Goal: Contribute content: Contribute content

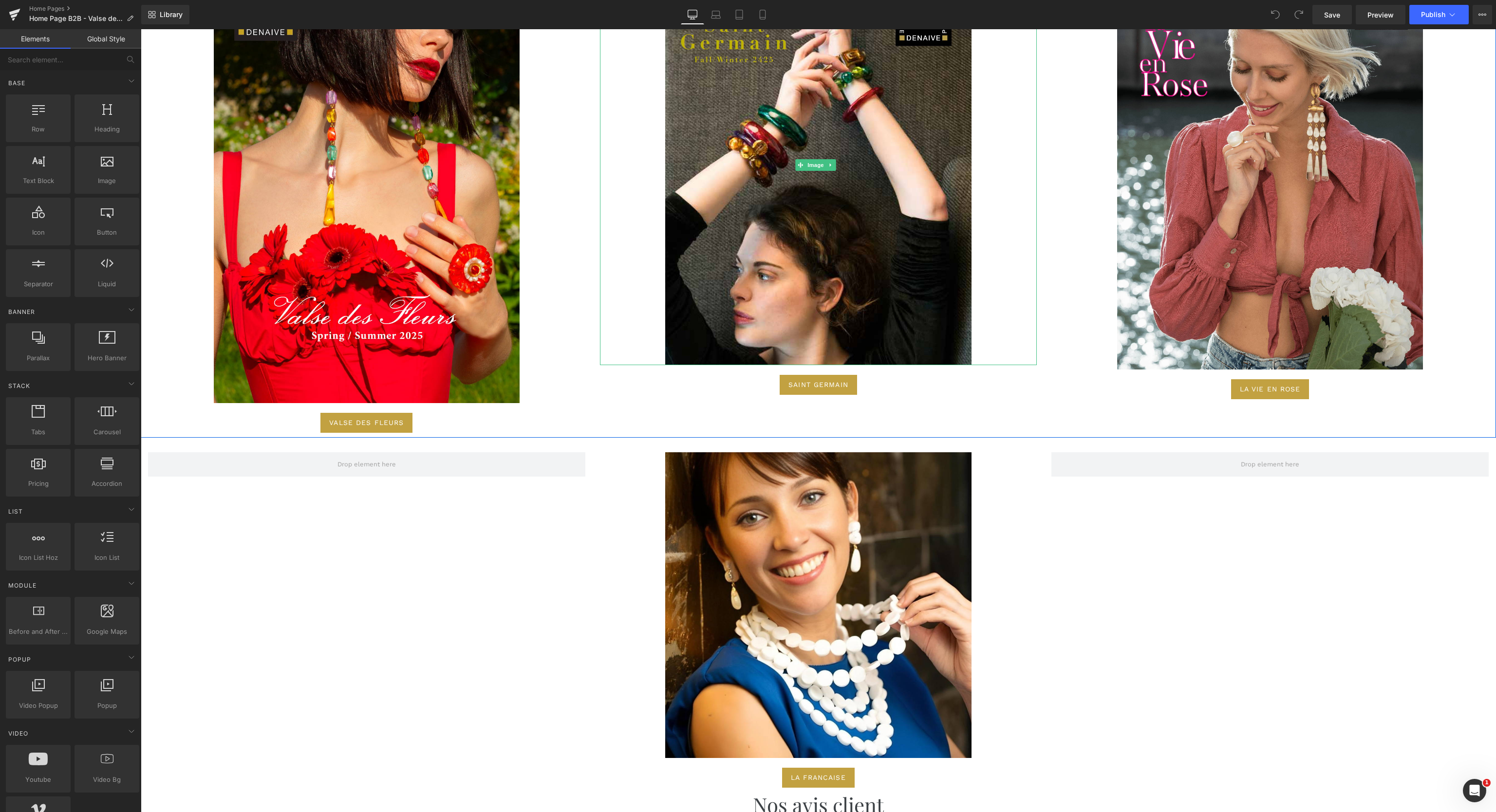
scroll to position [3796, 0]
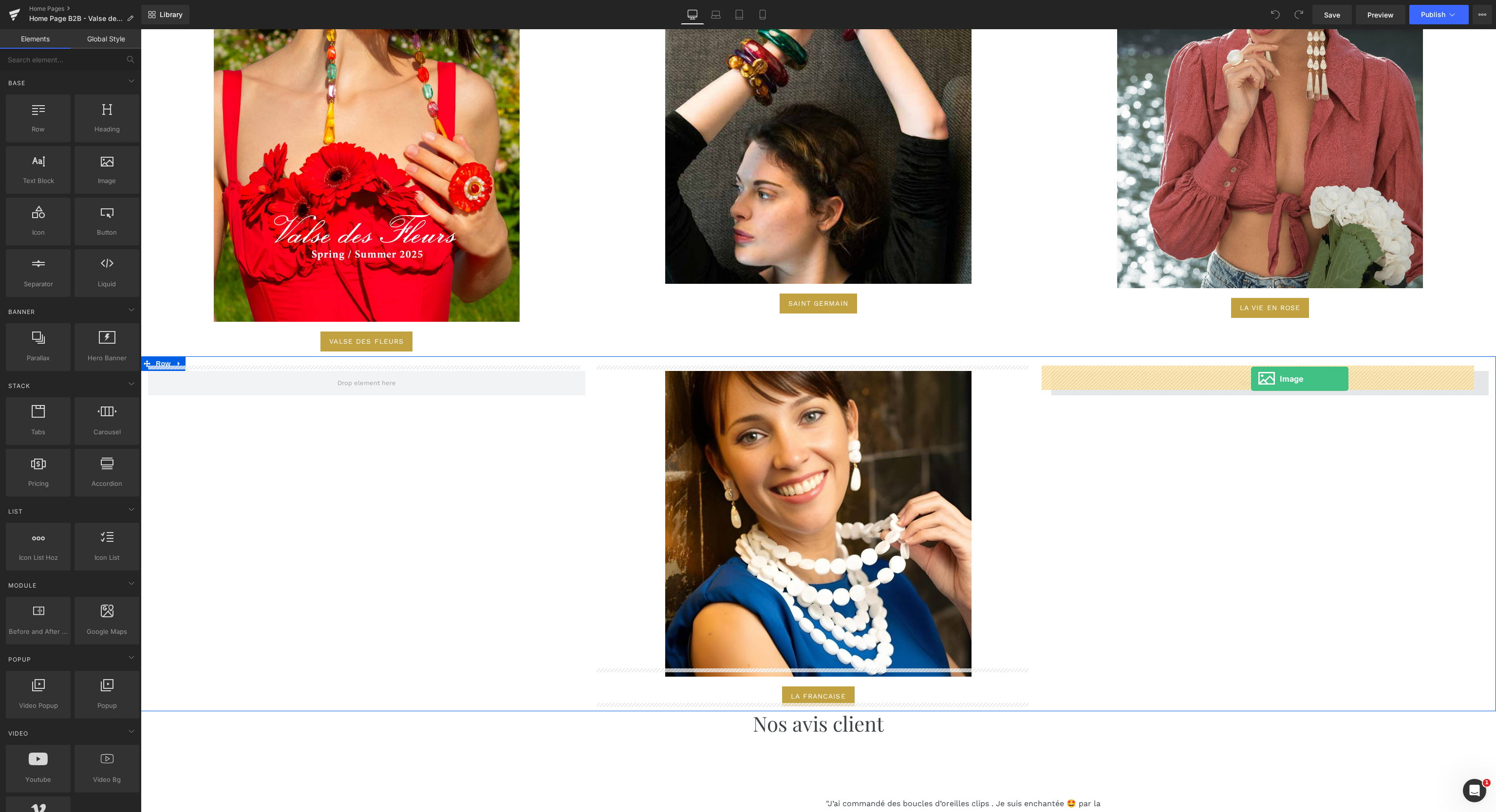
drag, startPoint x: 252, startPoint y: 205, endPoint x: 1251, endPoint y: 378, distance: 1013.9
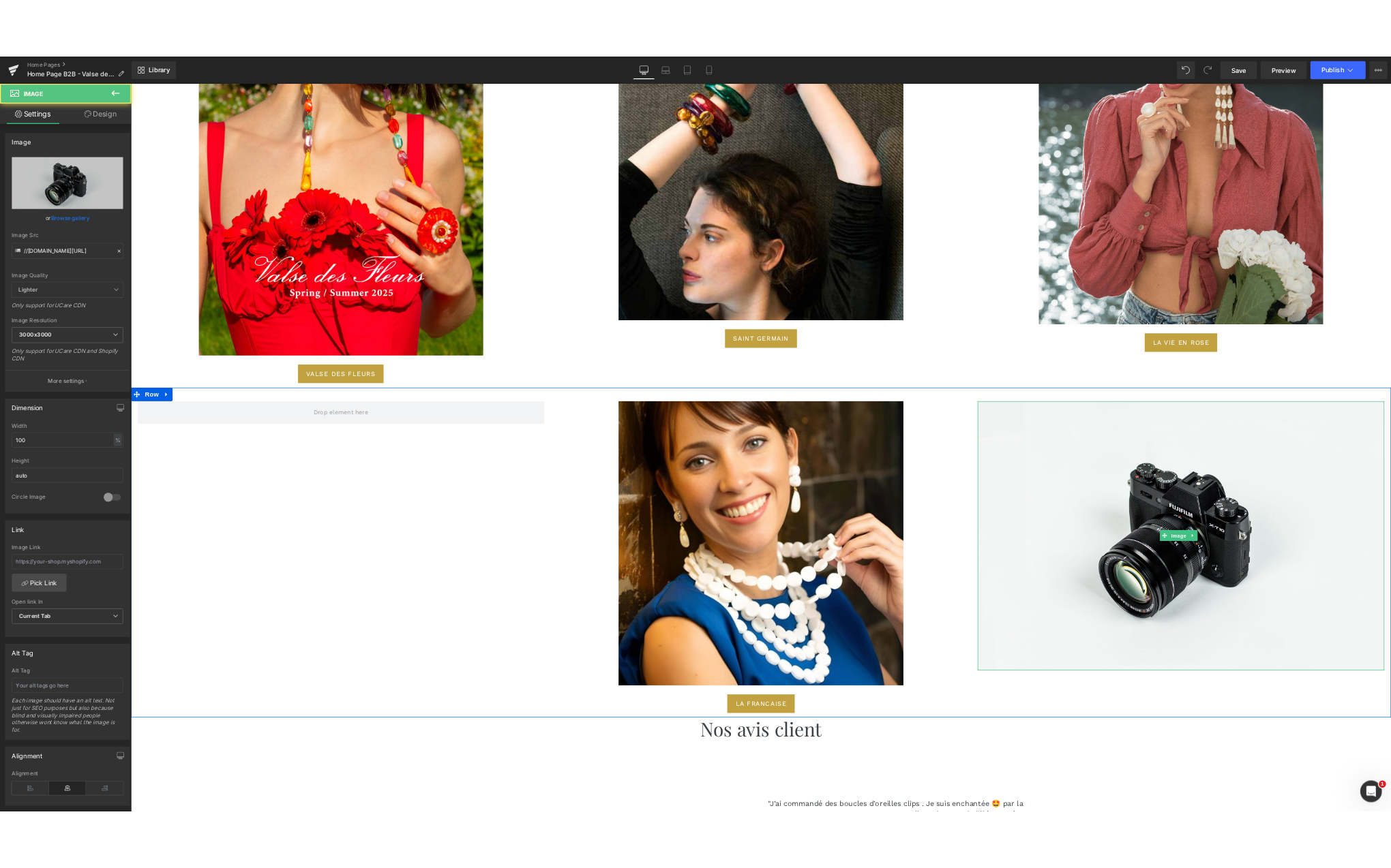
scroll to position [5306, 0]
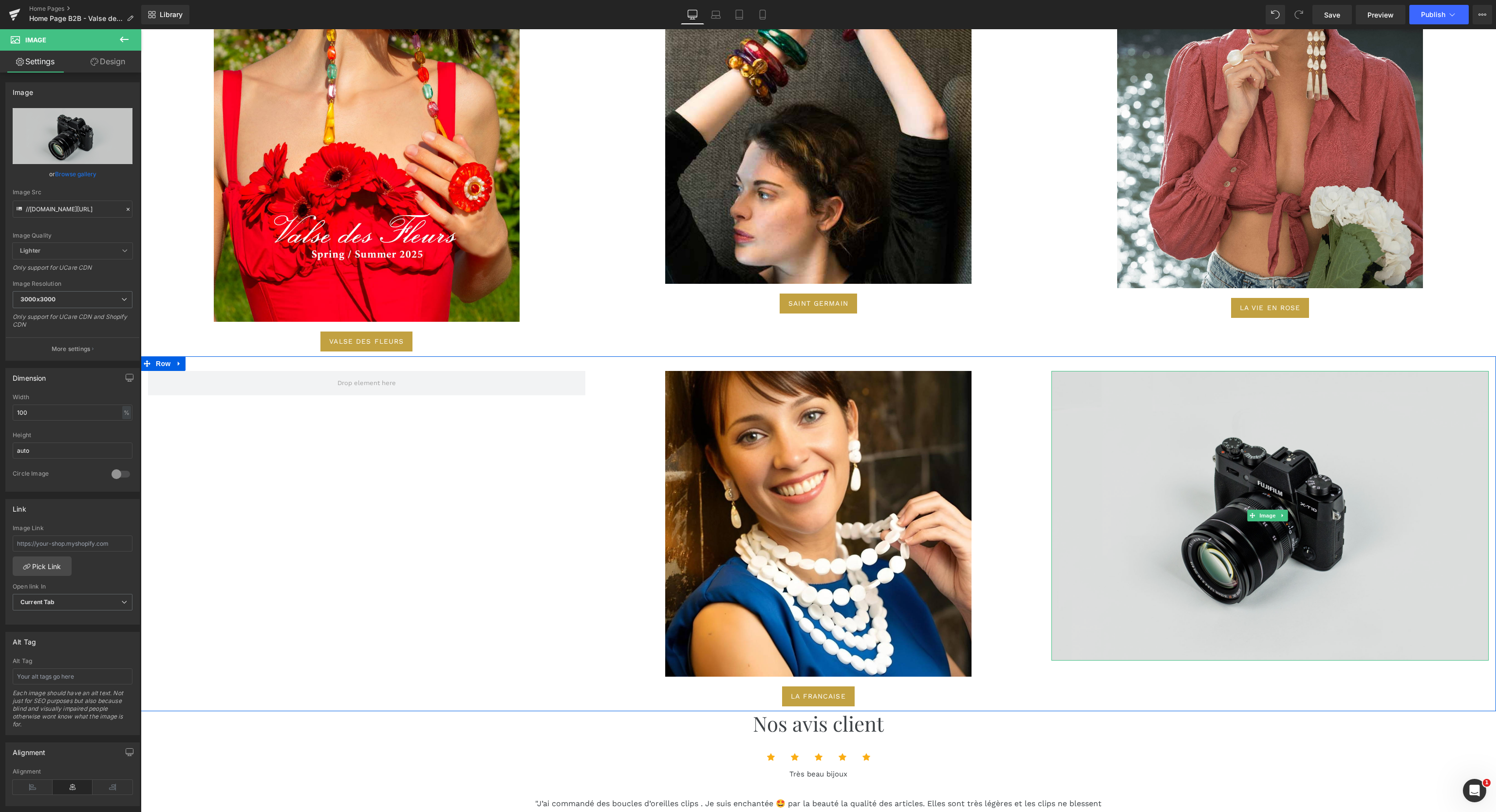
click at [1278, 515] on img at bounding box center [1270, 515] width 437 height 290
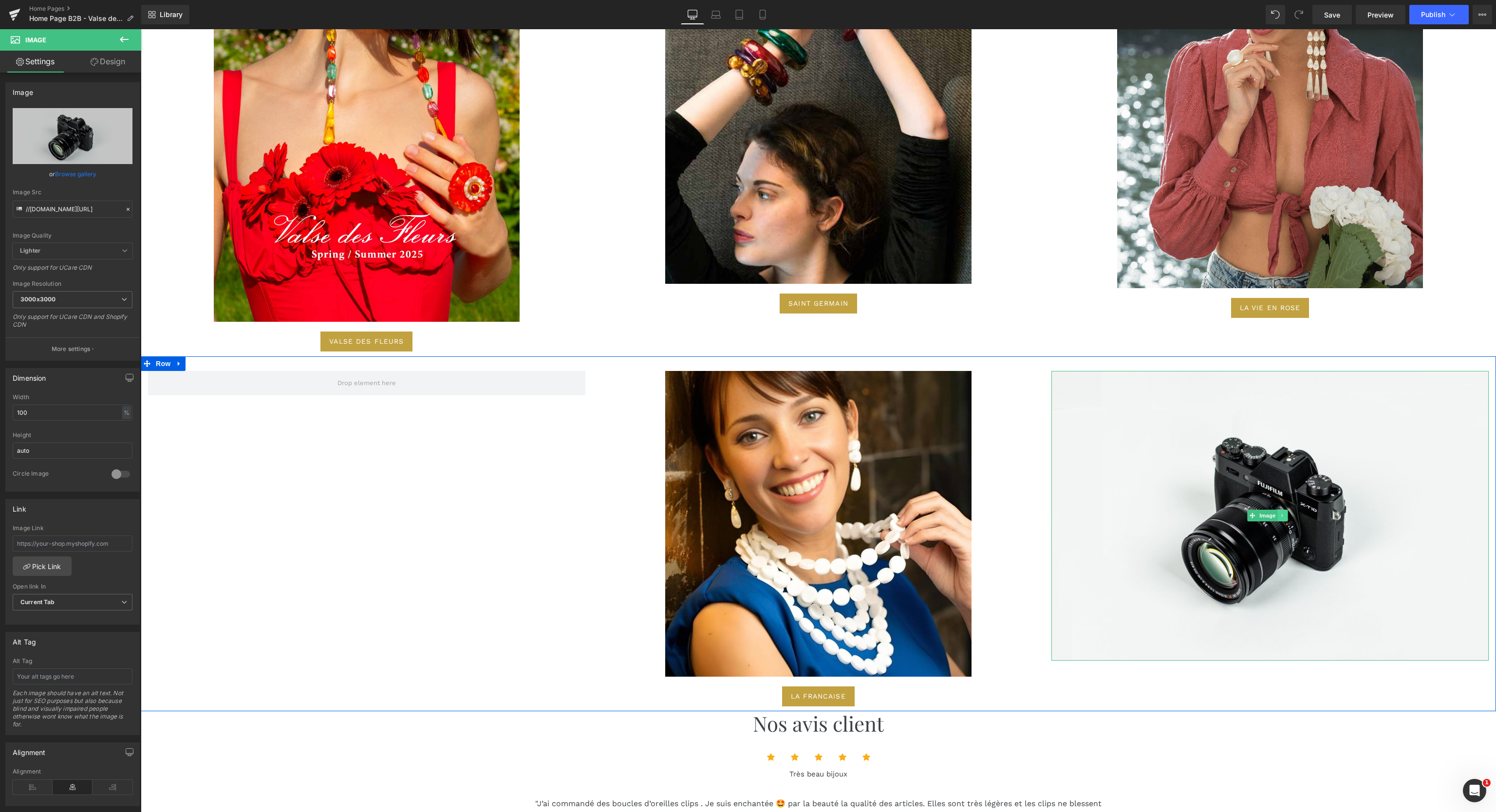
click at [1278, 511] on link at bounding box center [1283, 515] width 10 height 12
click at [1285, 513] on icon at bounding box center [1288, 515] width 5 height 5
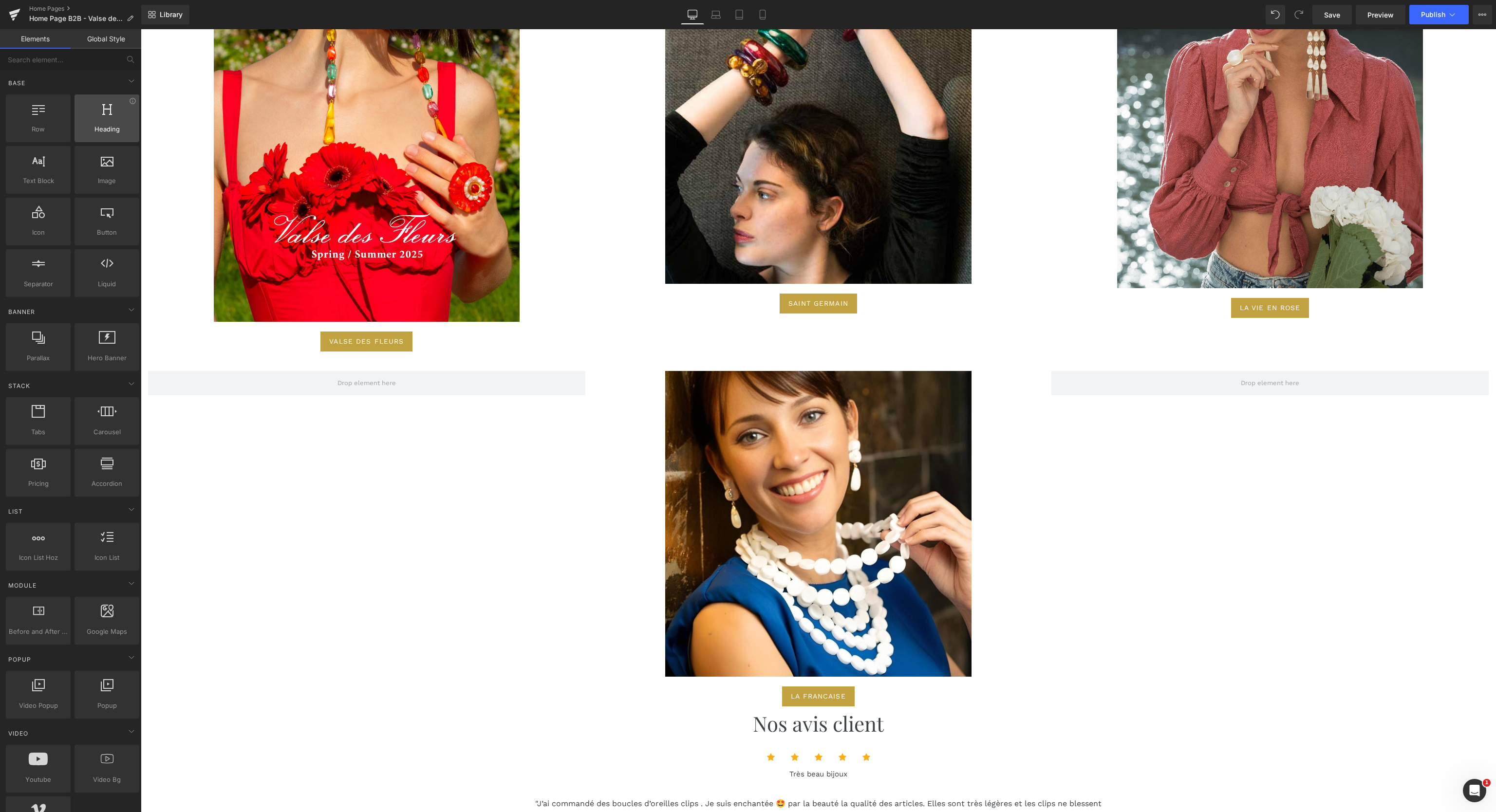
click at [102, 113] on icon at bounding box center [107, 109] width 10 height 13
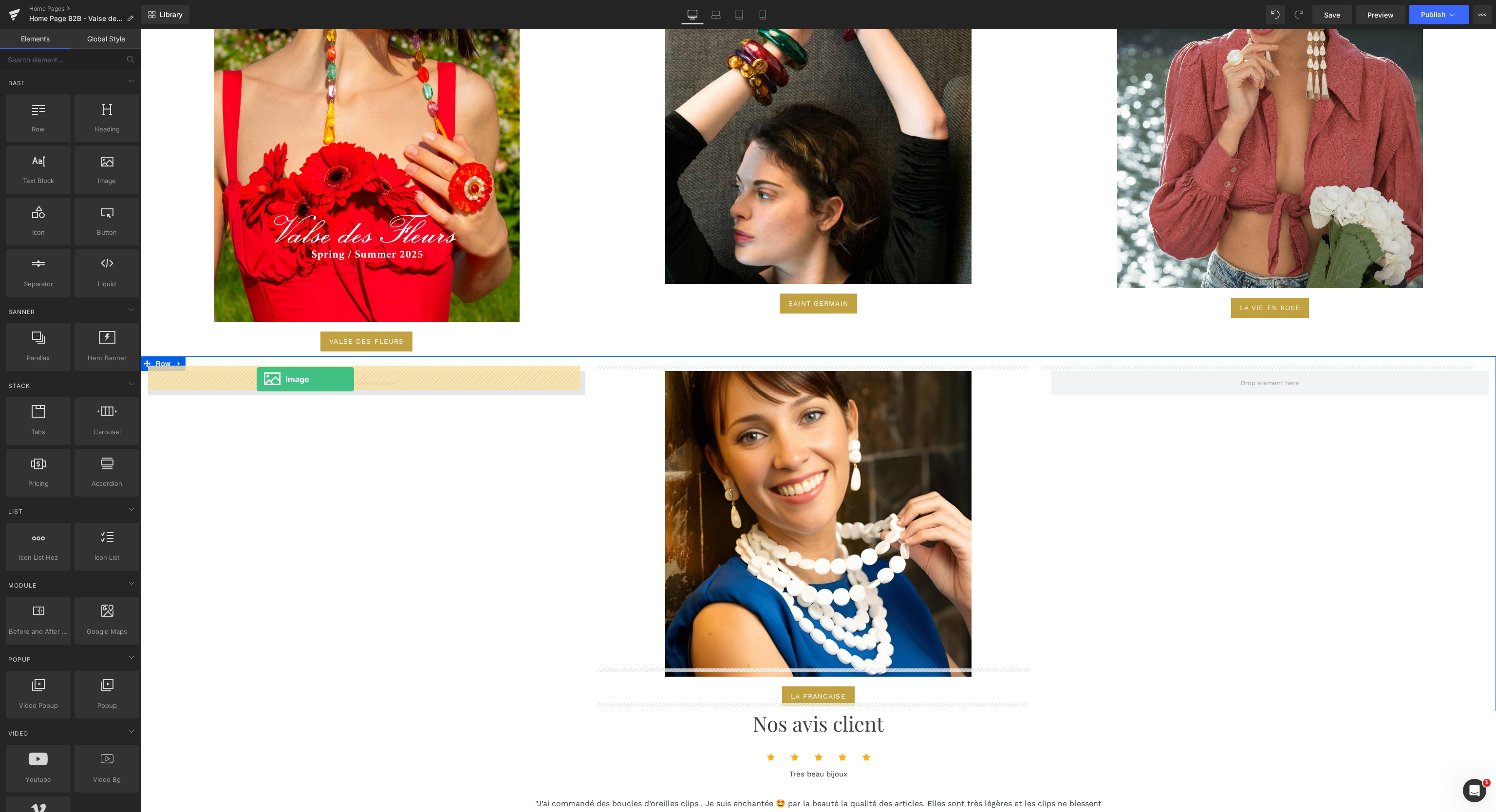
drag, startPoint x: 246, startPoint y: 192, endPoint x: 257, endPoint y: 379, distance: 187.3
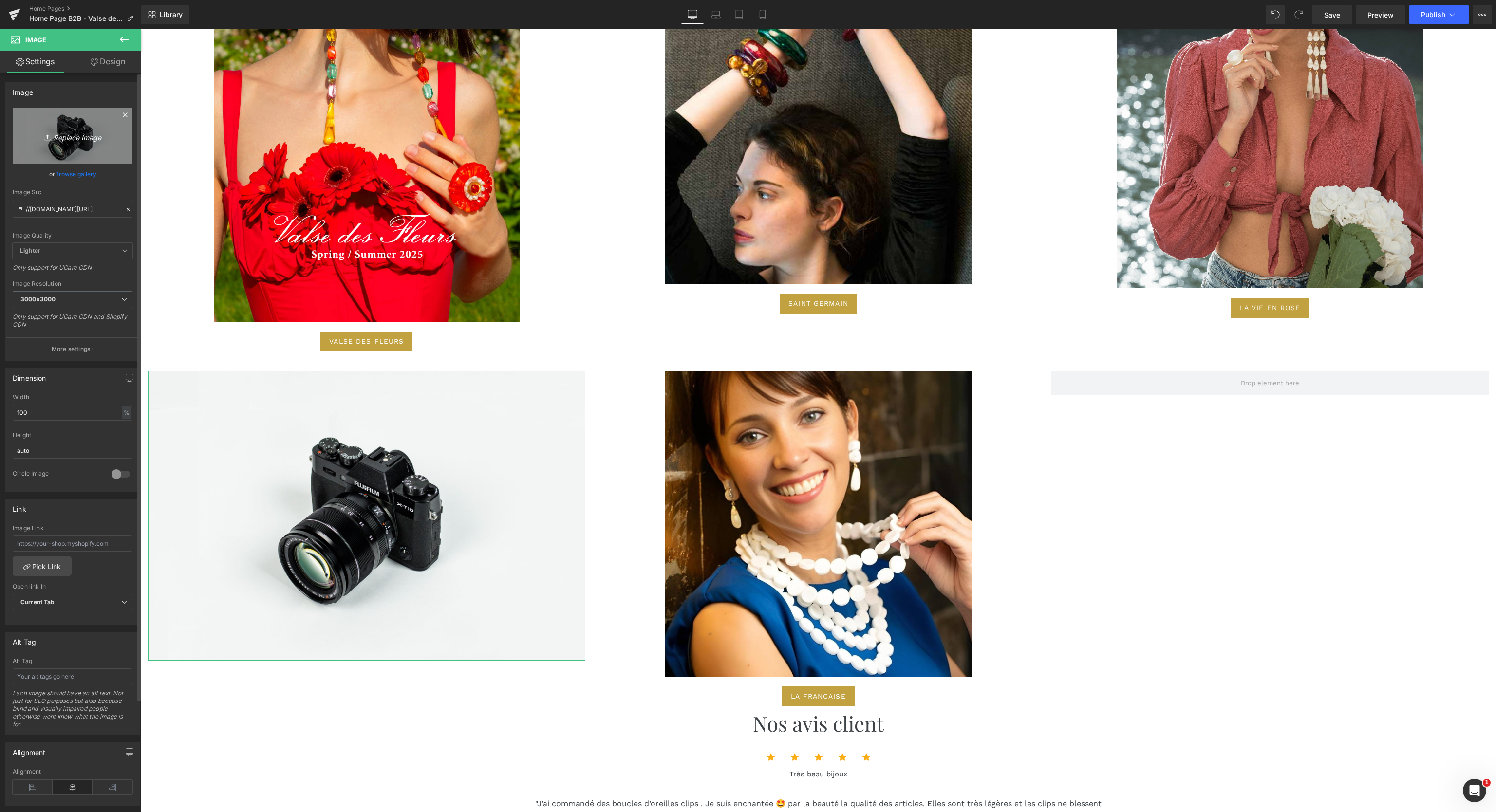
click at [77, 123] on link "Replace Image" at bounding box center [73, 136] width 120 height 56
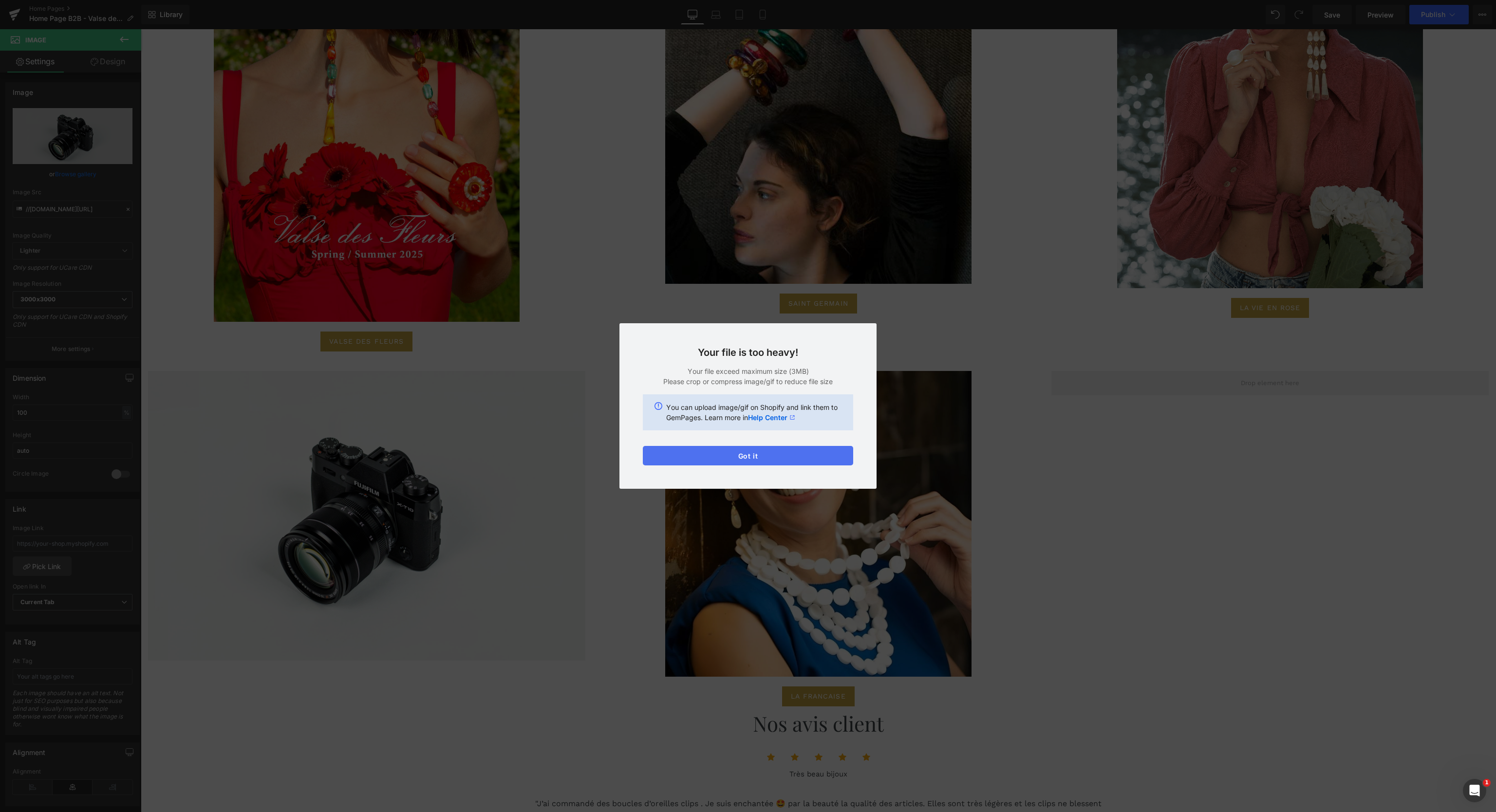
click at [751, 456] on button "Got it" at bounding box center [748, 456] width 210 height 20
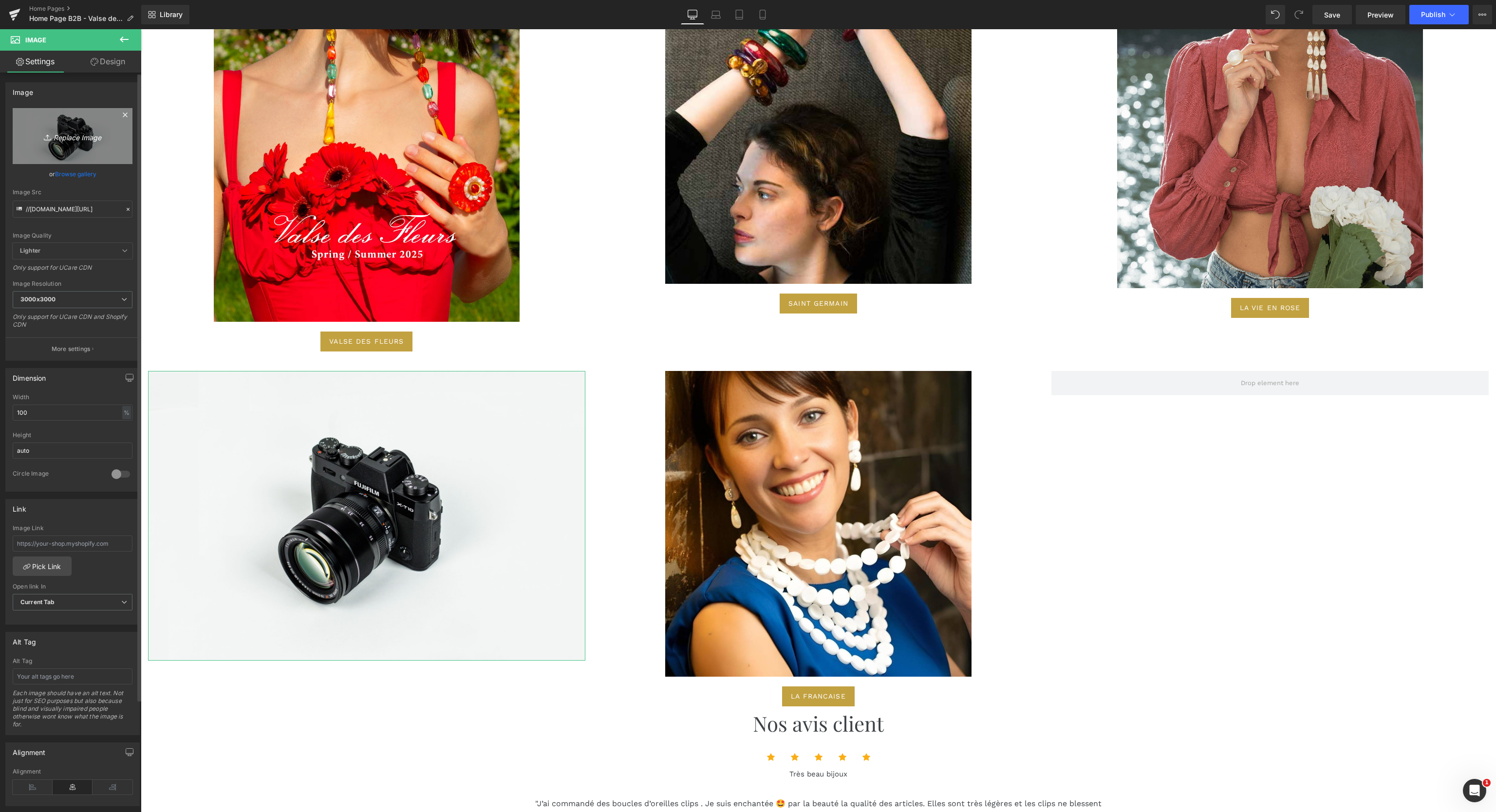
click at [62, 140] on icon "Replace Image" at bounding box center [73, 136] width 78 height 12
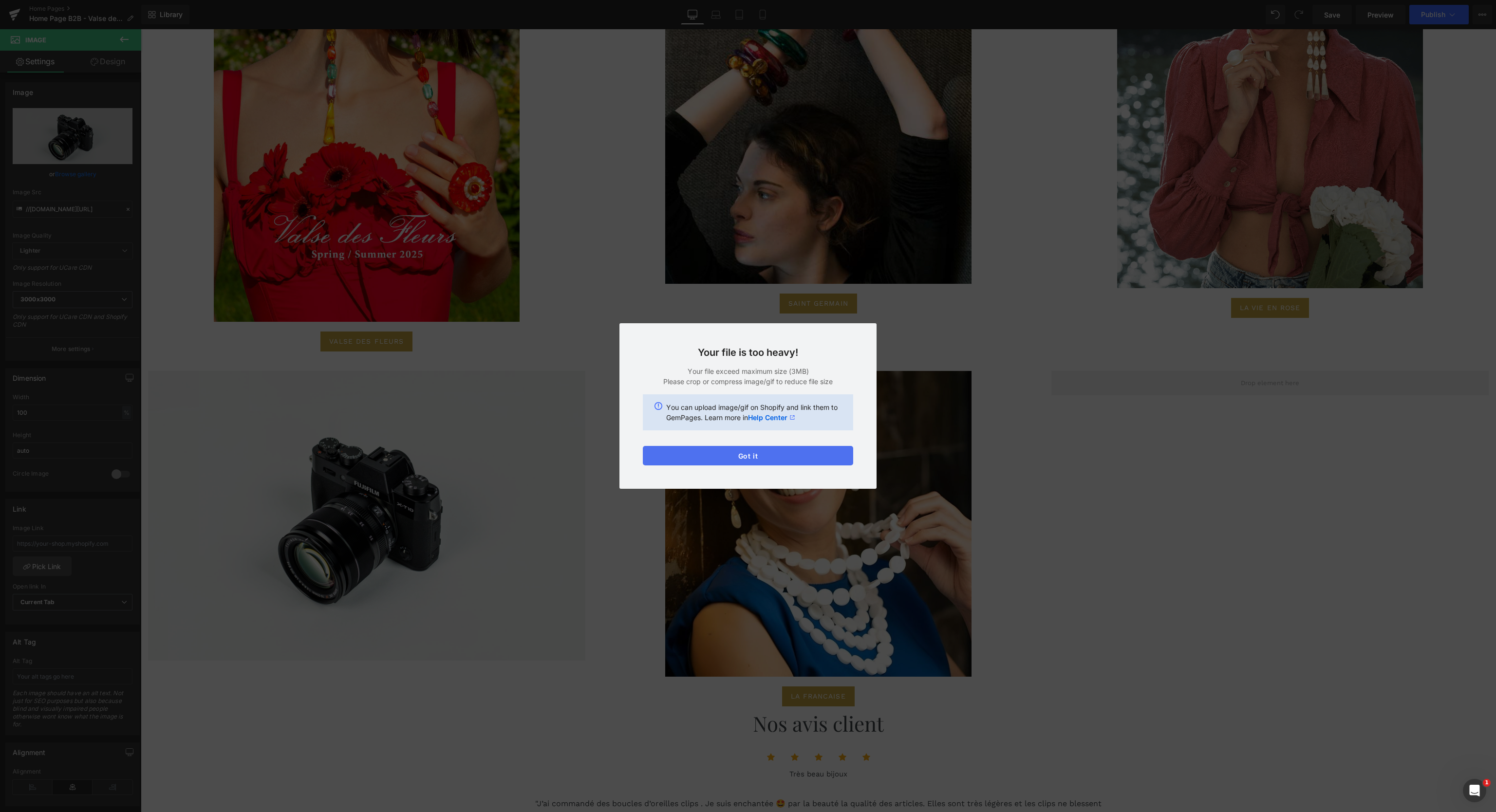
click at [726, 457] on button "Got it" at bounding box center [748, 456] width 210 height 20
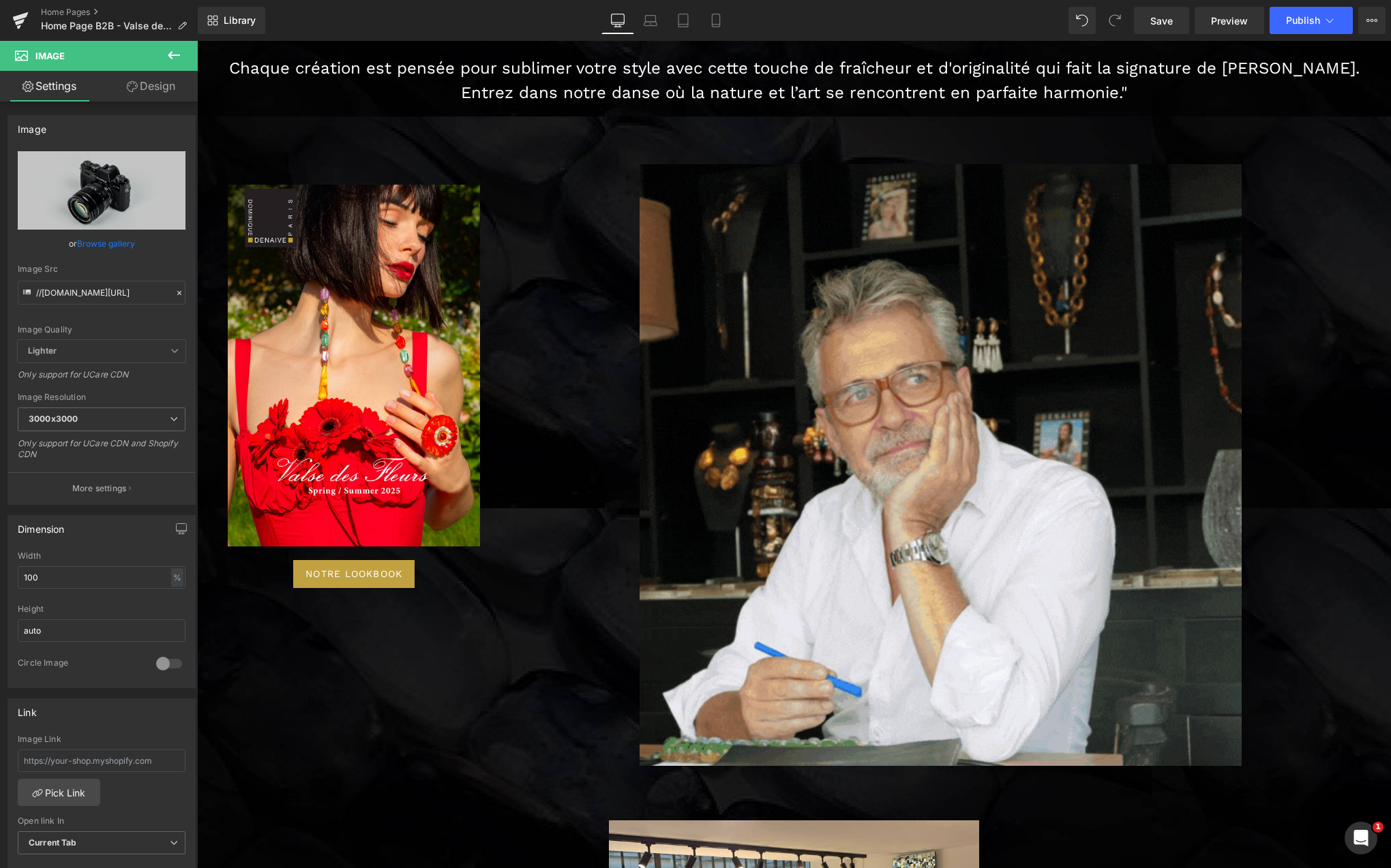
scroll to position [4163, 0]
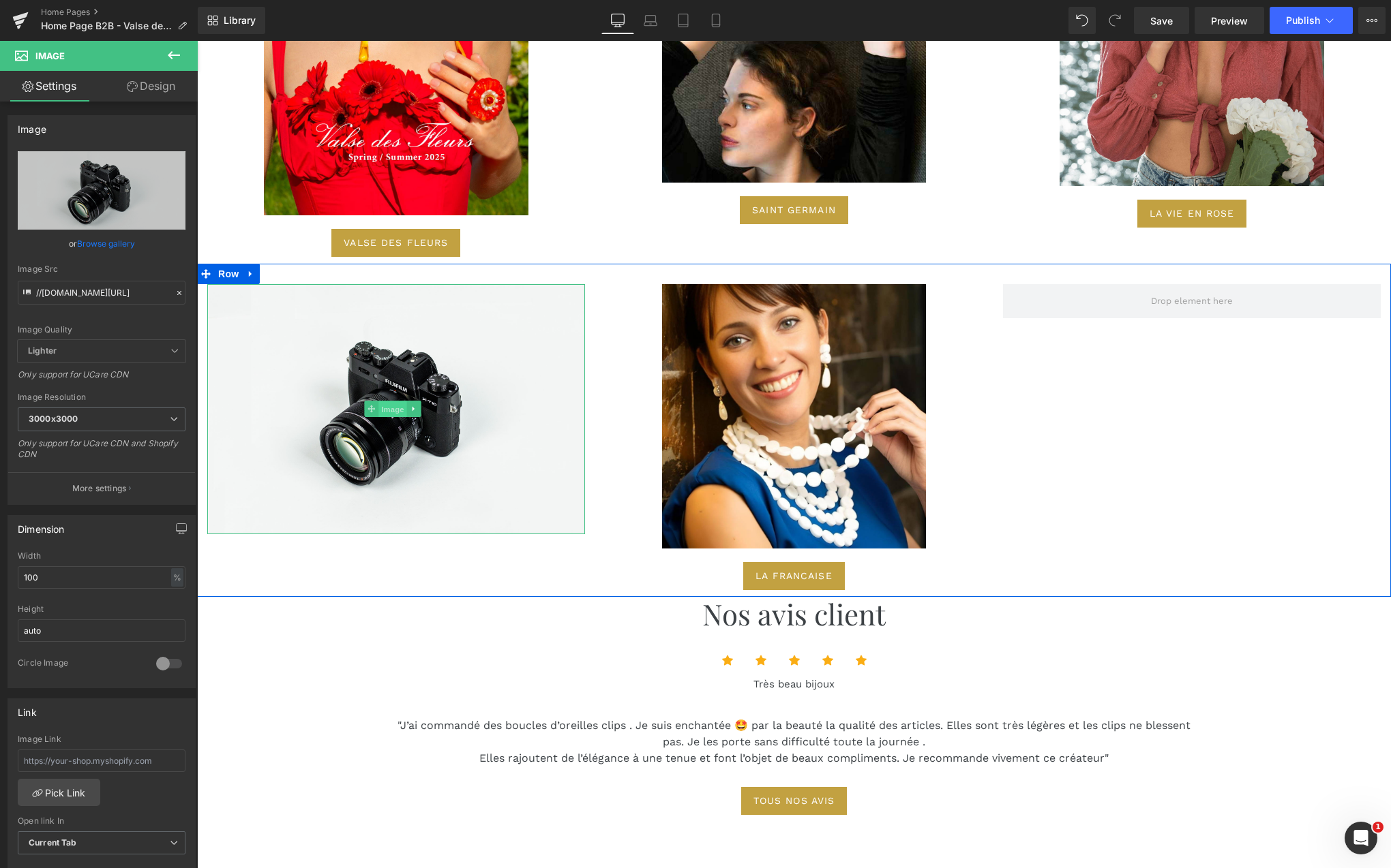
click at [394, 402] on span "Image" at bounding box center [392, 410] width 28 height 16
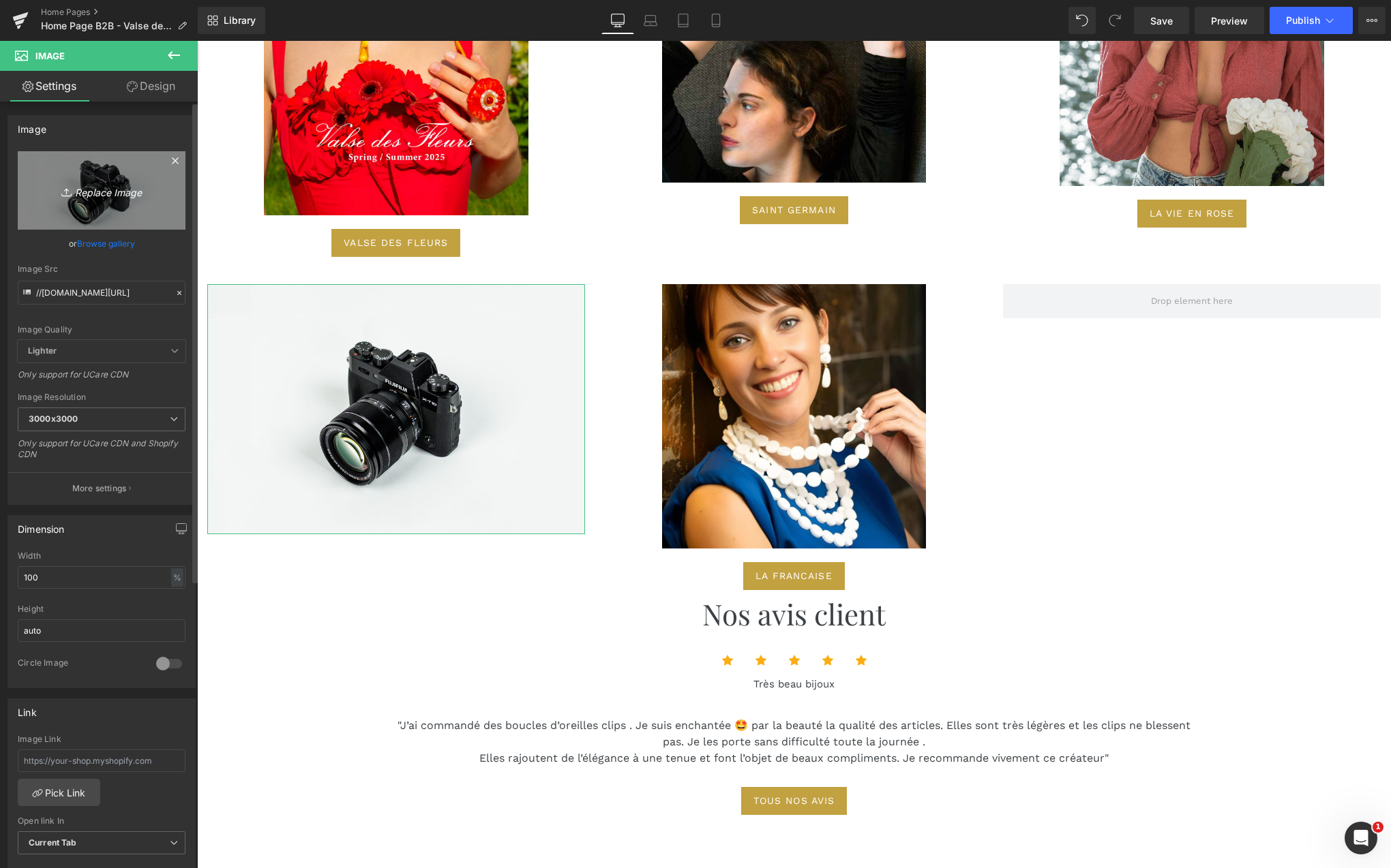
click at [104, 182] on icon "Replace Image" at bounding box center [102, 190] width 109 height 17
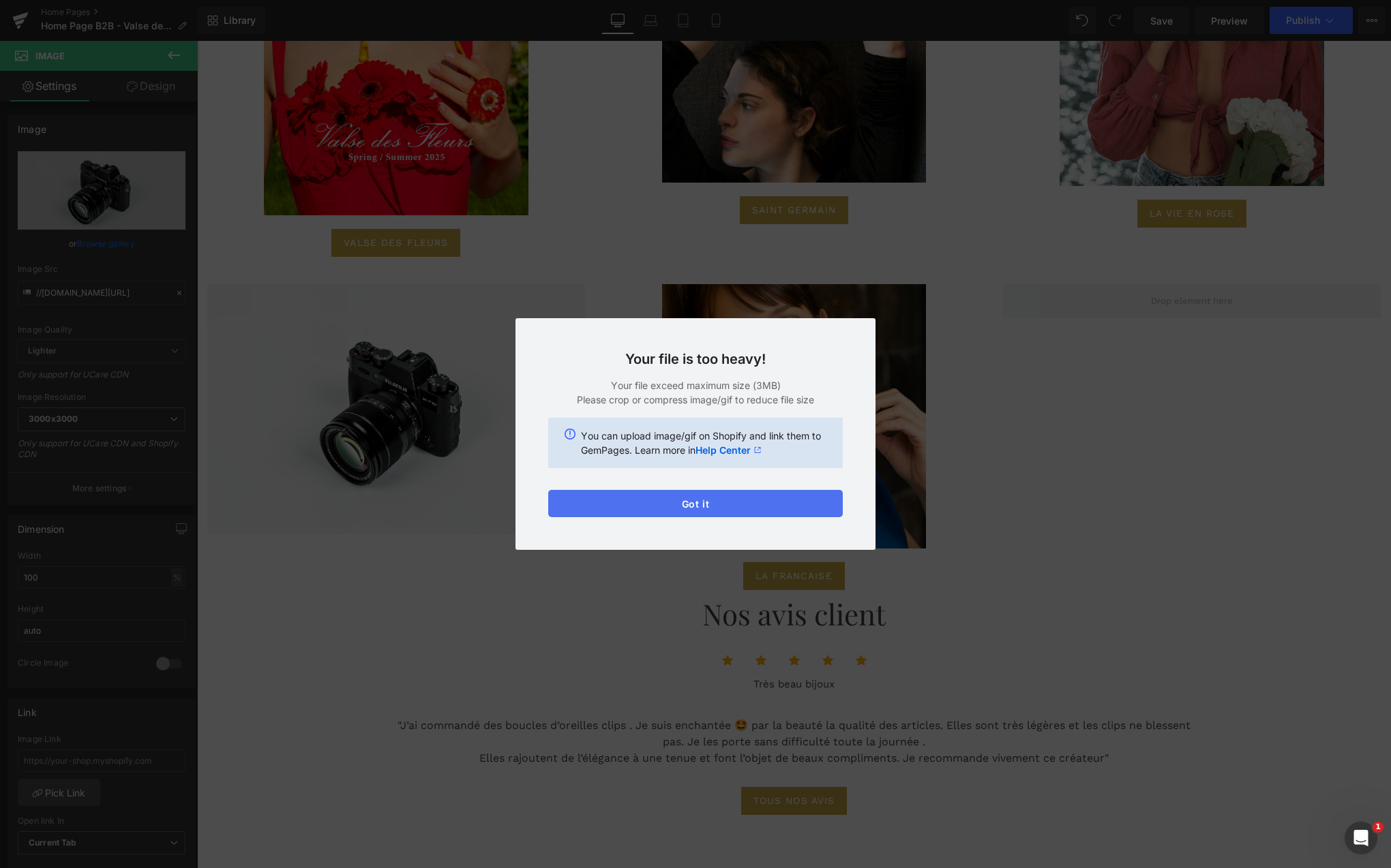
drag, startPoint x: 728, startPoint y: 502, endPoint x: 528, endPoint y: 462, distance: 204.0
click at [728, 502] on button "Got it" at bounding box center [695, 504] width 294 height 28
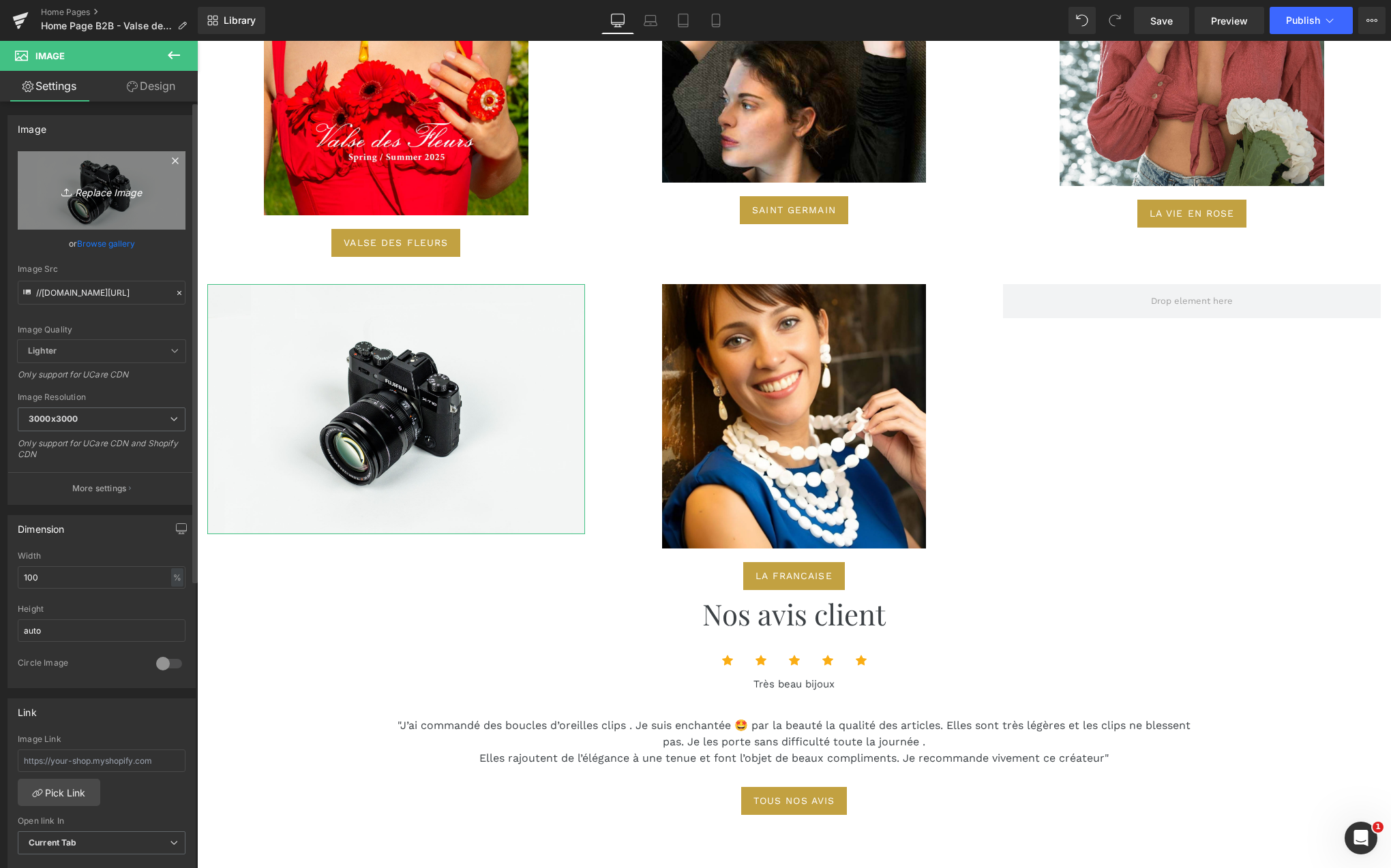
click at [103, 195] on icon "Replace Image" at bounding box center [102, 190] width 109 height 17
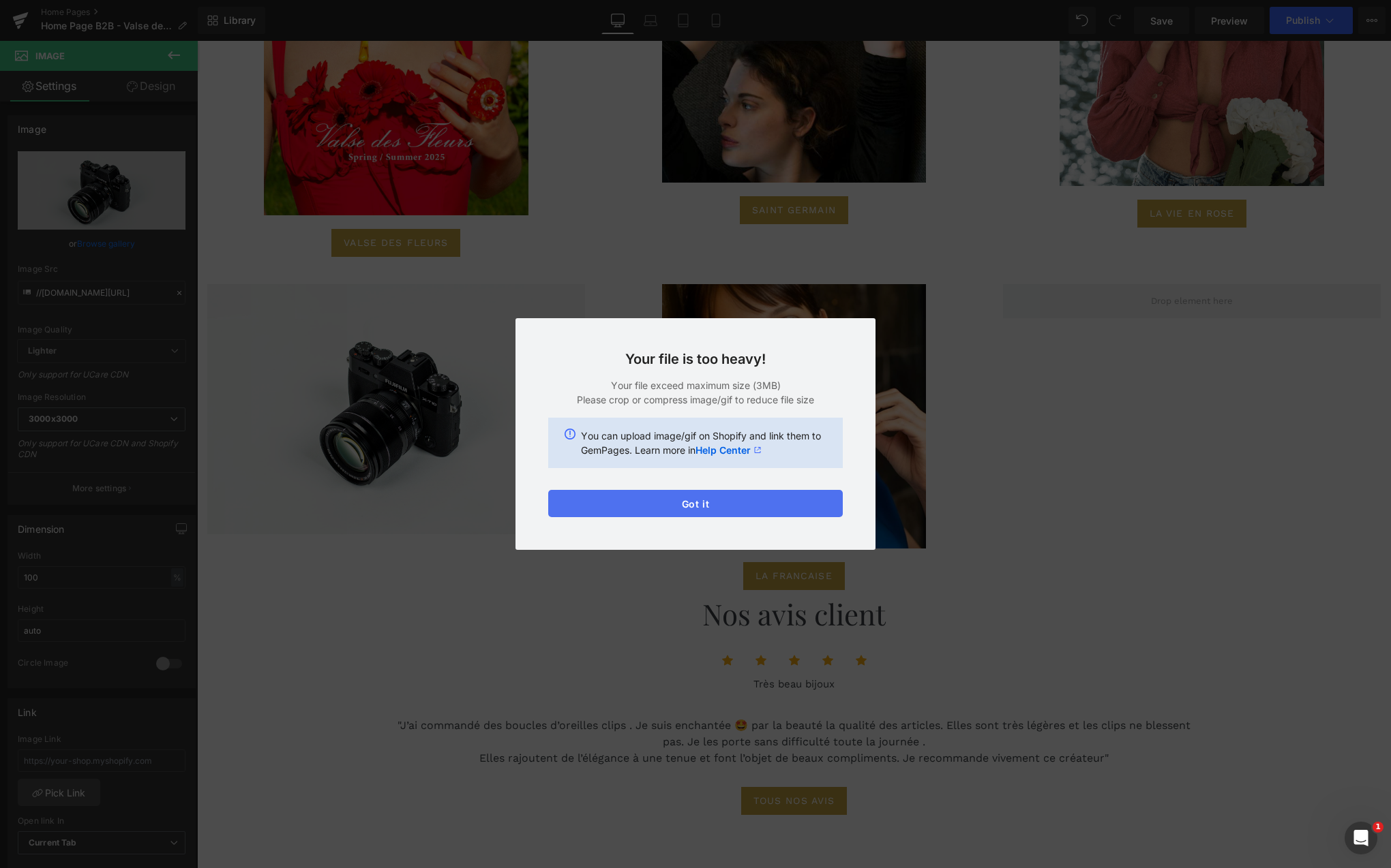
drag, startPoint x: 720, startPoint y: 488, endPoint x: 712, endPoint y: 503, distance: 17.0
click at [720, 493] on div "Your file is too heavy! Your file exceed maximum size (3MB) Please crop or comp…" at bounding box center [695, 434] width 360 height 232
click at [707, 510] on button "Got it" at bounding box center [695, 504] width 294 height 28
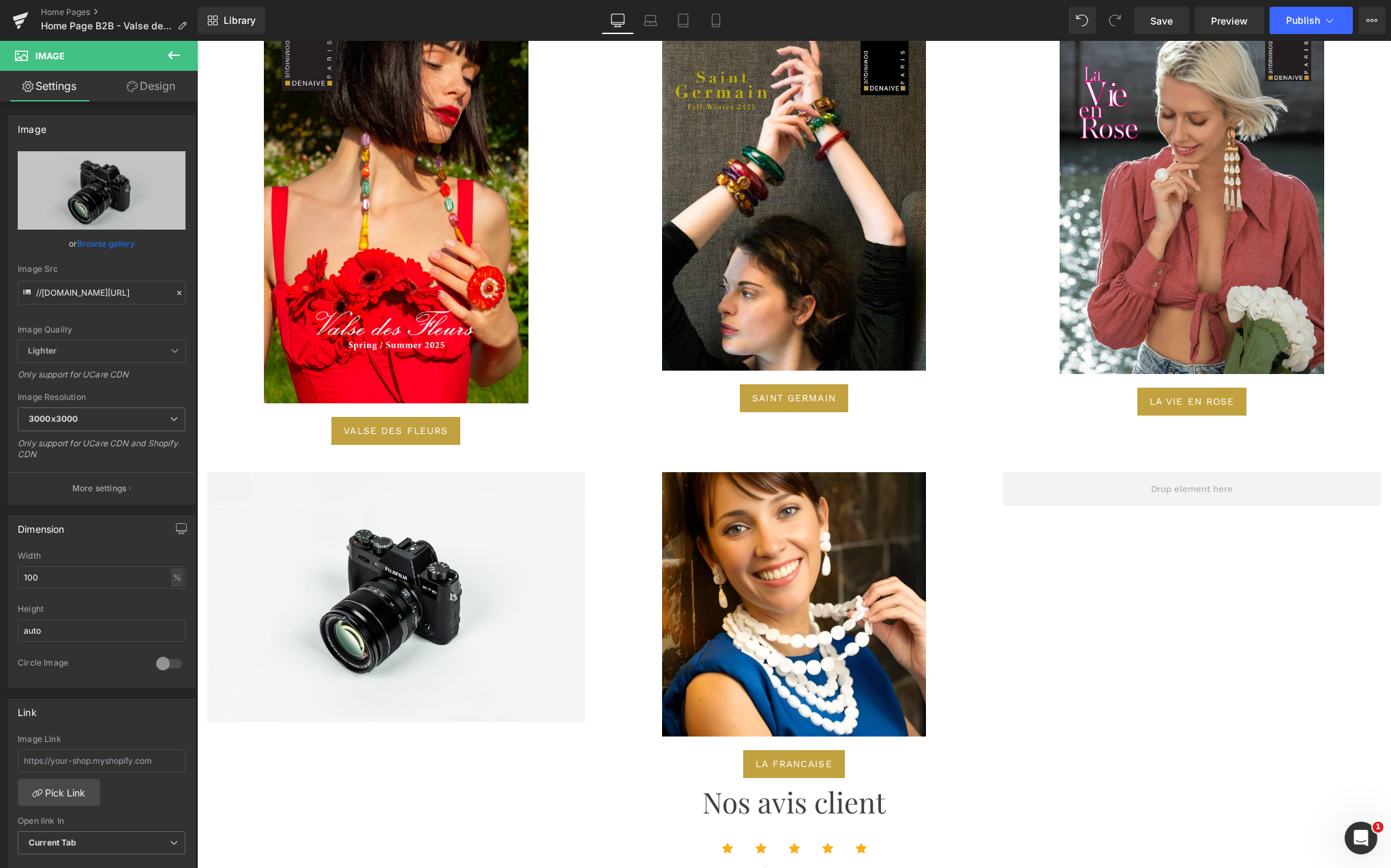
scroll to position [4026, 0]
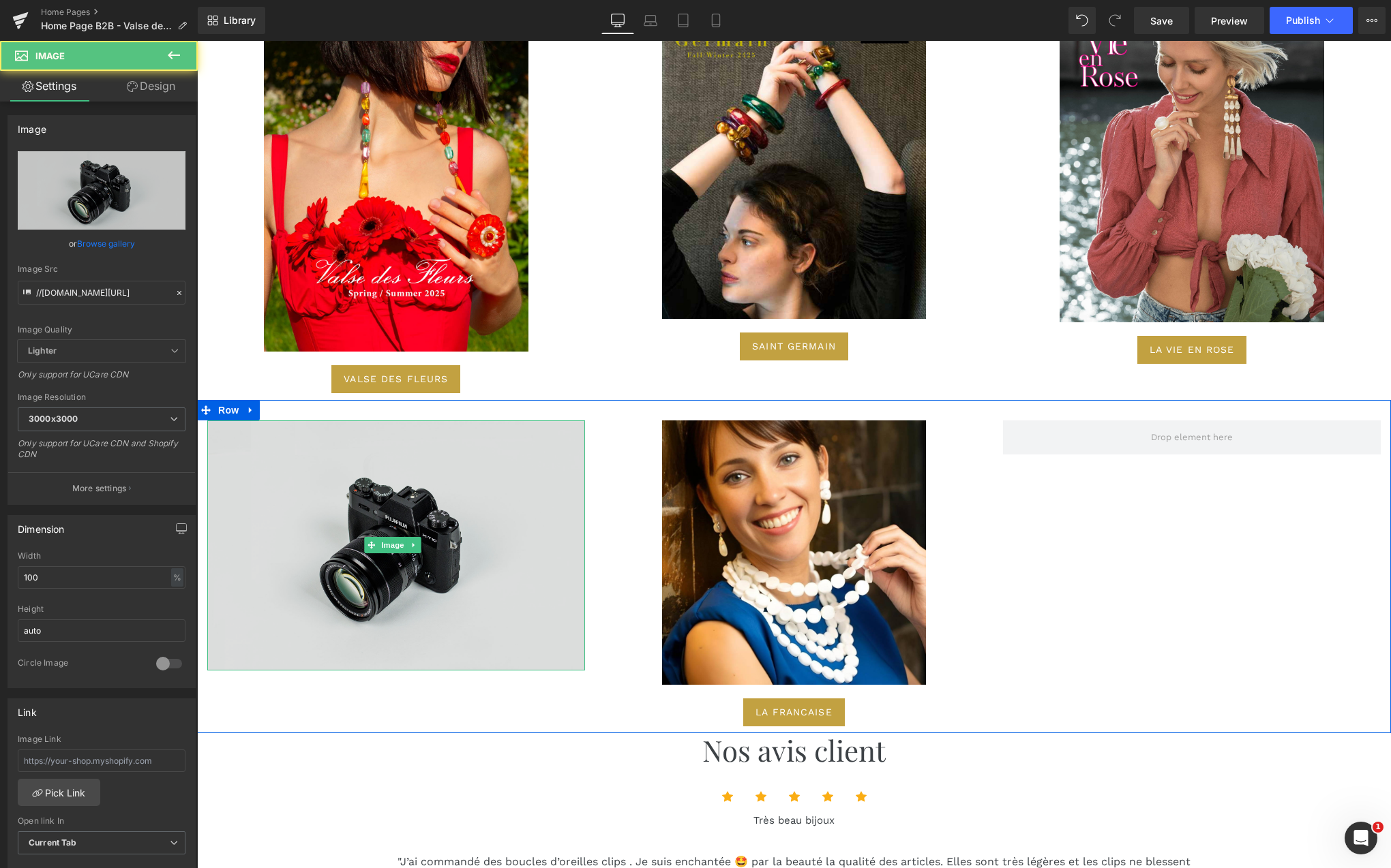
click at [394, 547] on img at bounding box center [396, 545] width 378 height 250
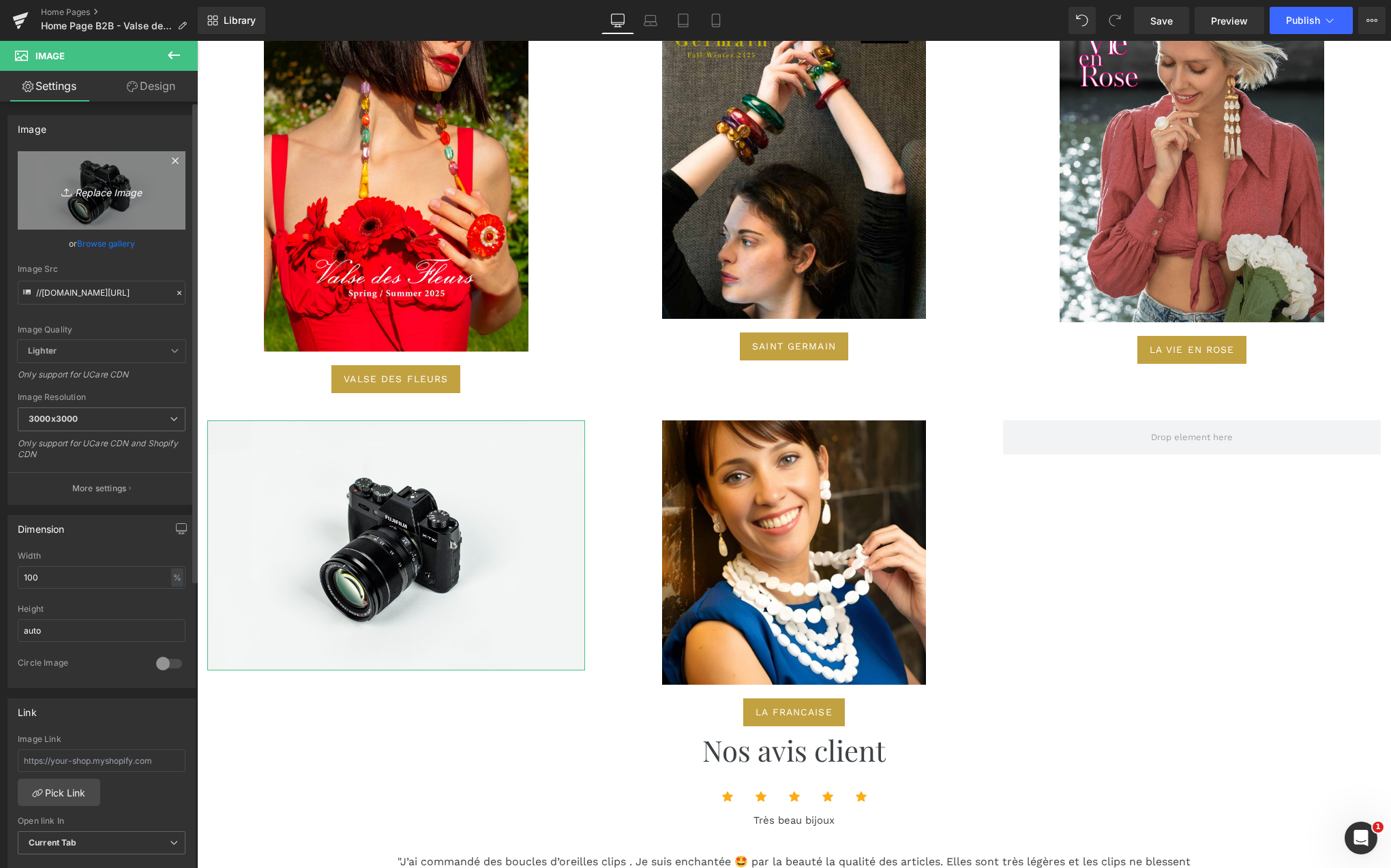
click at [102, 192] on icon "Replace Image" at bounding box center [102, 190] width 109 height 17
type input "C:\fakepath\Capture d’écran [DATE] 155710.png"
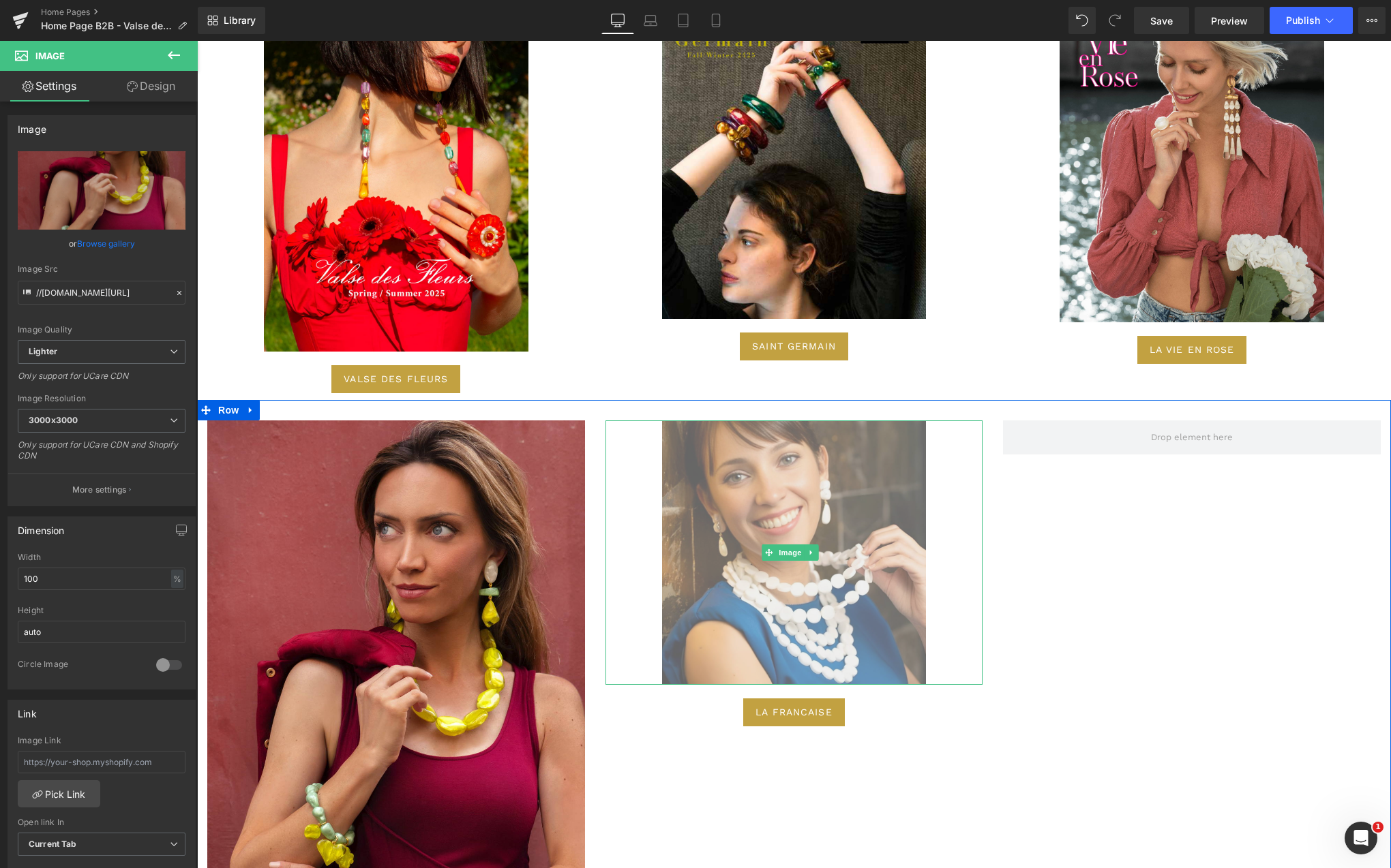
click at [776, 533] on img at bounding box center [793, 552] width 264 height 264
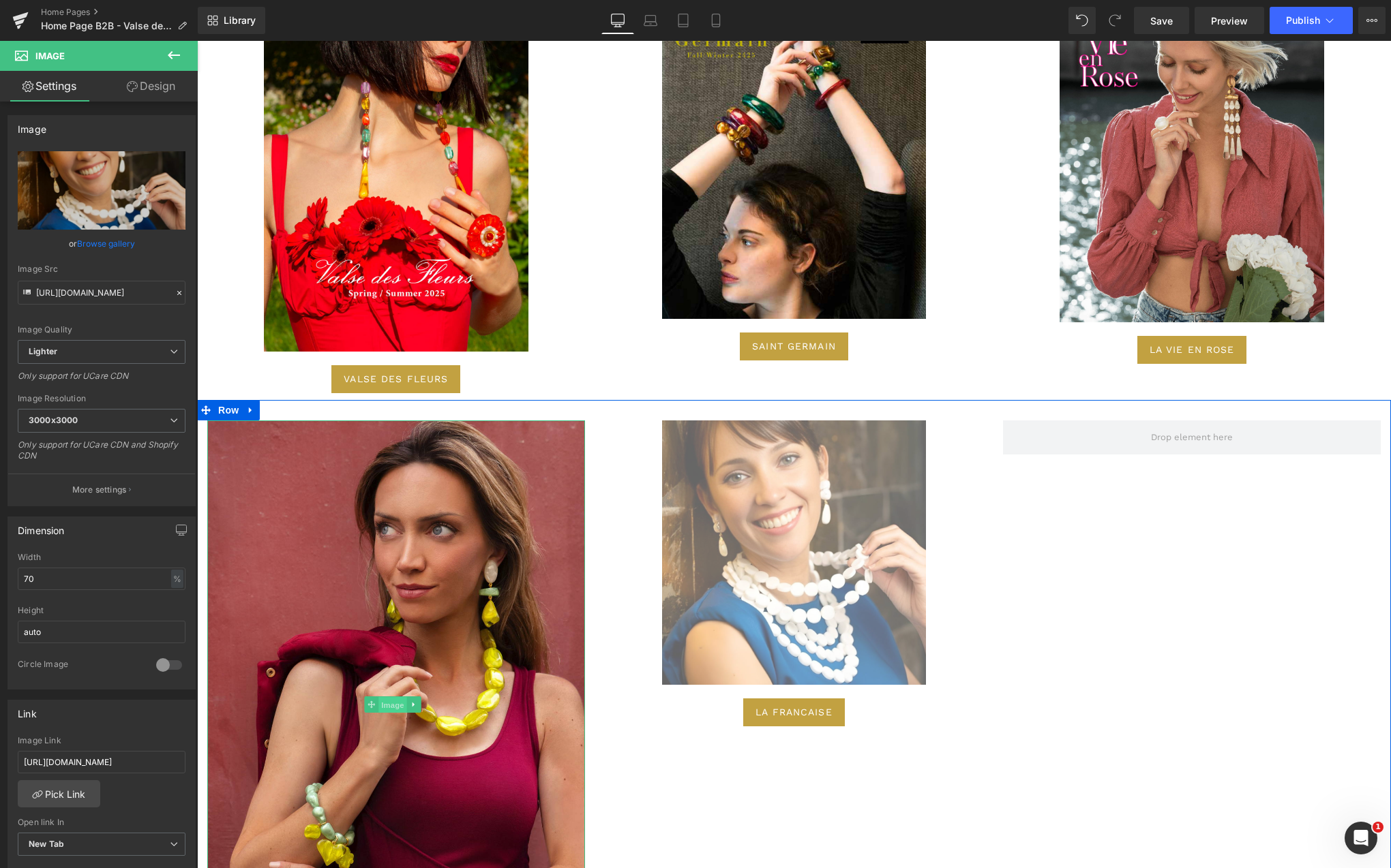
click at [398, 697] on span "Image" at bounding box center [392, 705] width 28 height 16
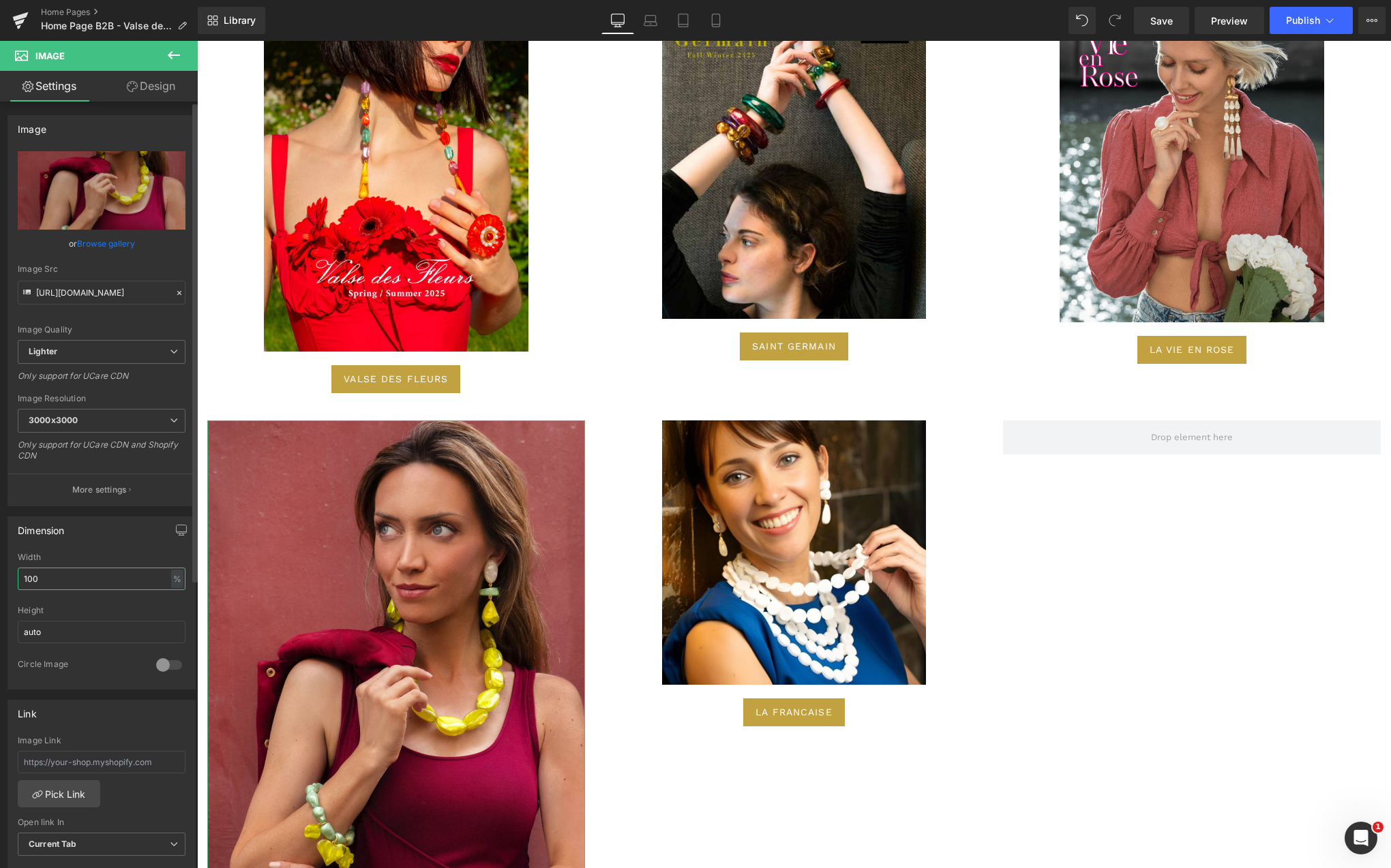
click at [47, 575] on input "100" at bounding box center [102, 579] width 167 height 23
type input "1"
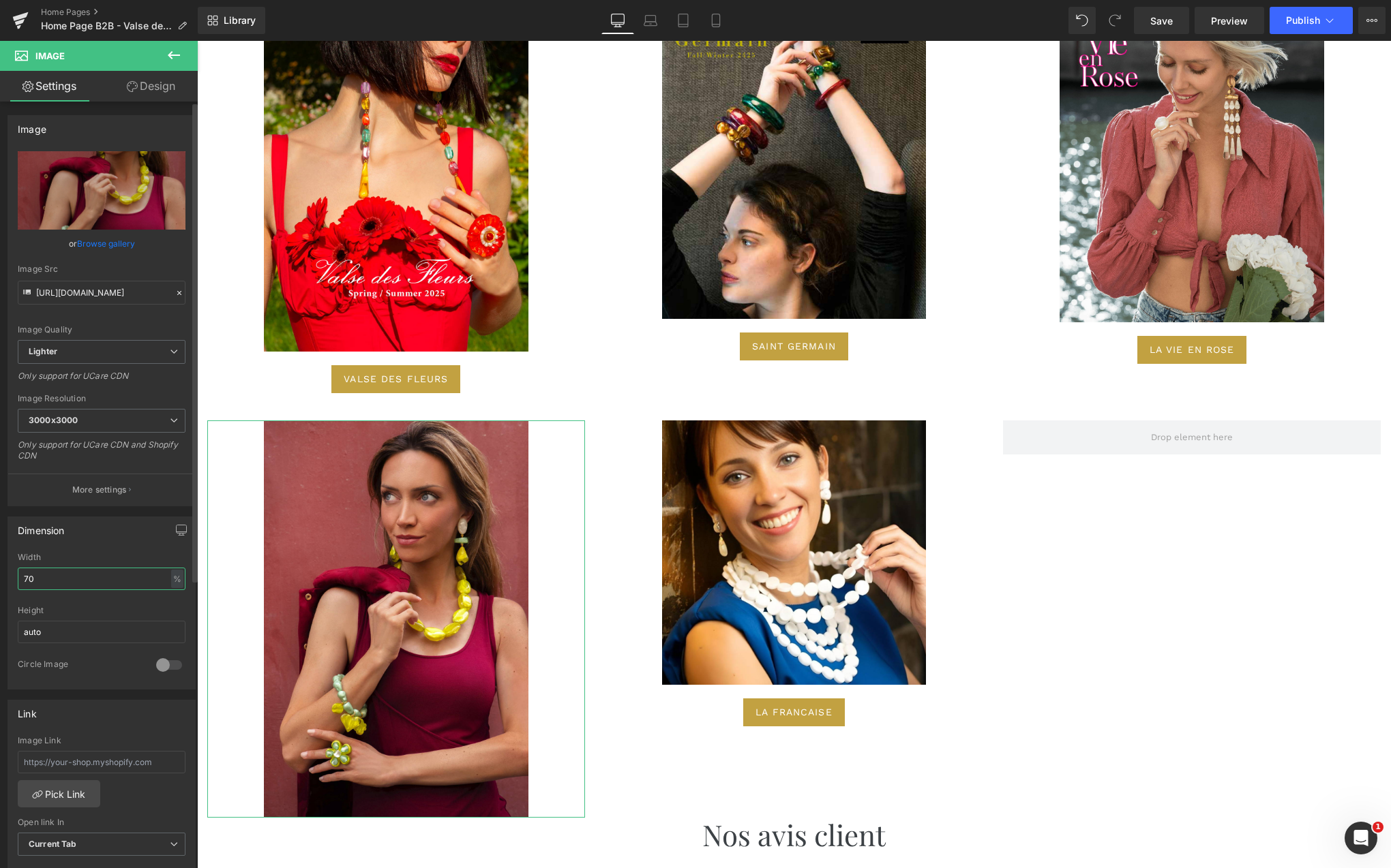
type input "70"
click at [156, 662] on div at bounding box center [169, 665] width 33 height 22
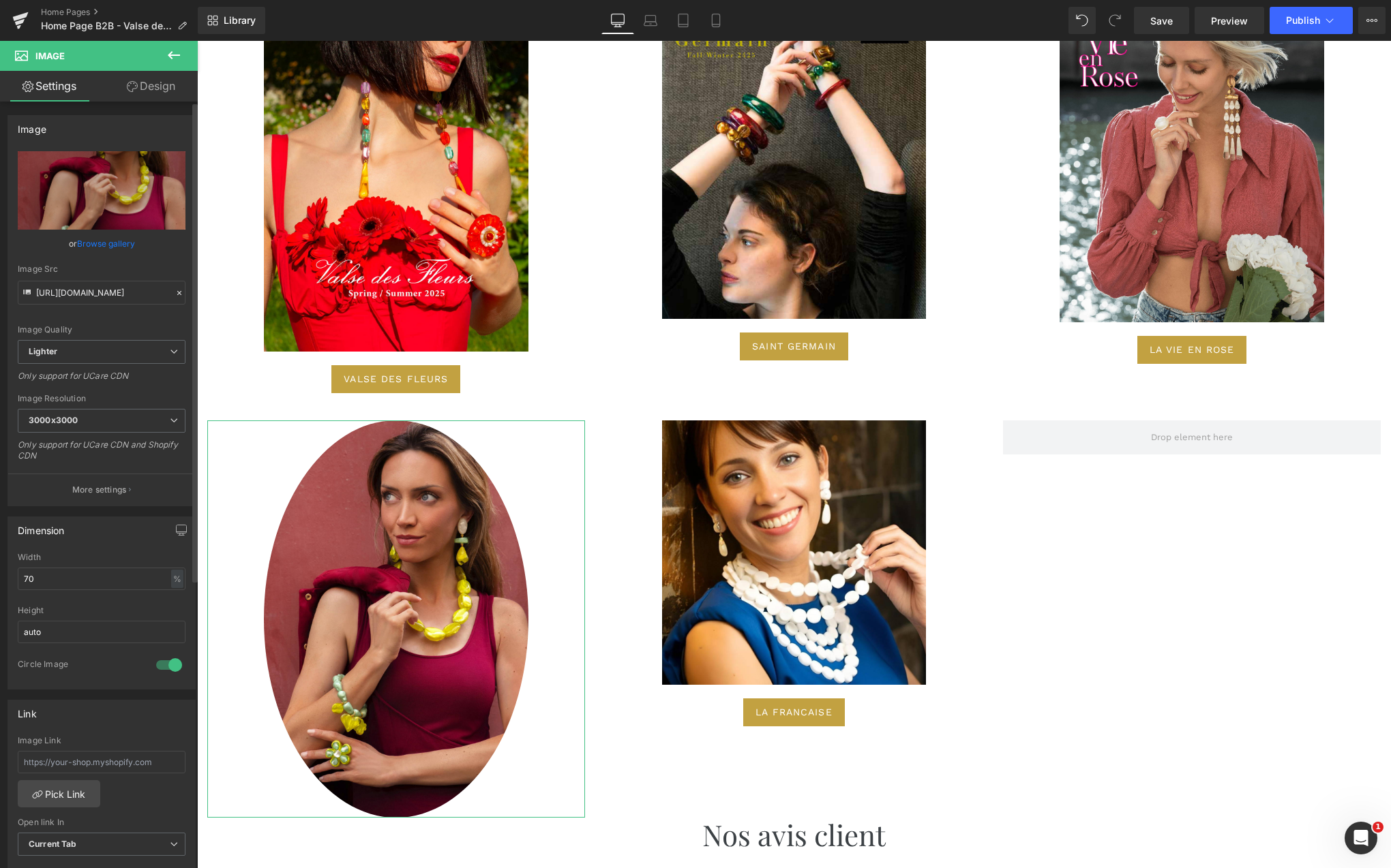
click at [156, 662] on div at bounding box center [169, 665] width 33 height 22
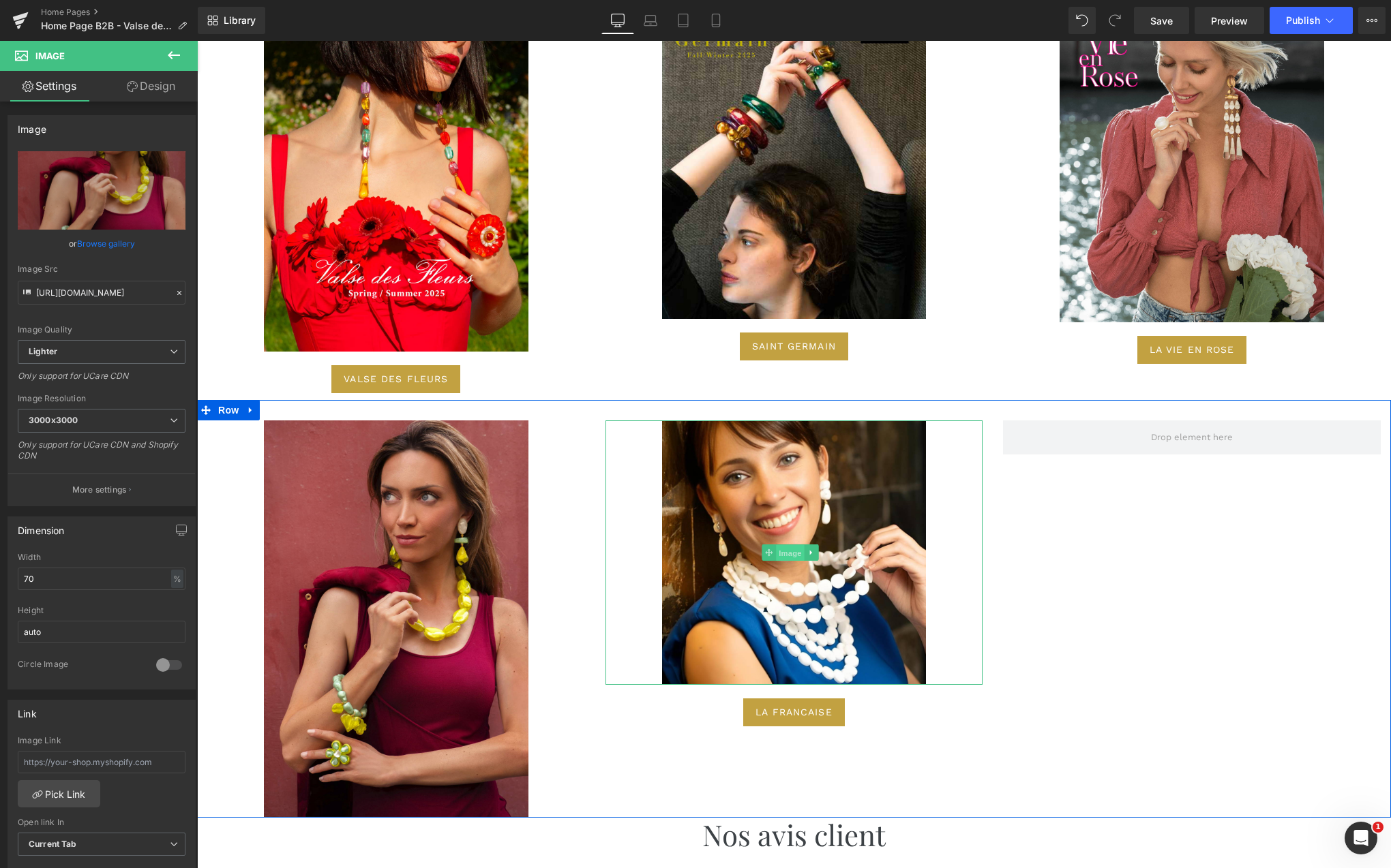
click at [792, 547] on span "Image" at bounding box center [790, 553] width 28 height 16
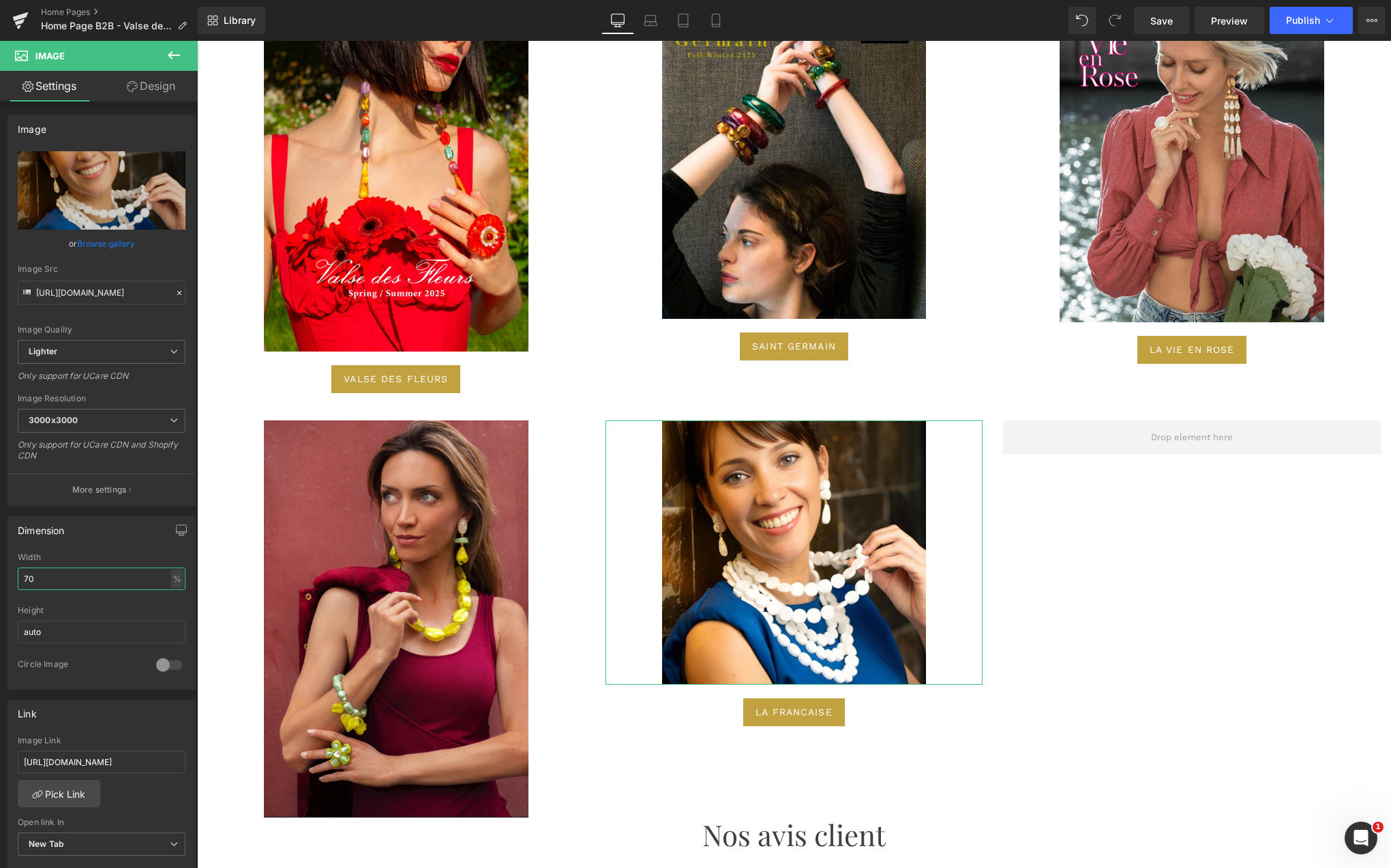
drag, startPoint x: 70, startPoint y: 579, endPoint x: -54, endPoint y: 581, distance: 124.0
click at [0, 581] on html "Image You are previewing how the will restyle your page. You can not edit Eleme…" at bounding box center [695, 434] width 1391 height 868
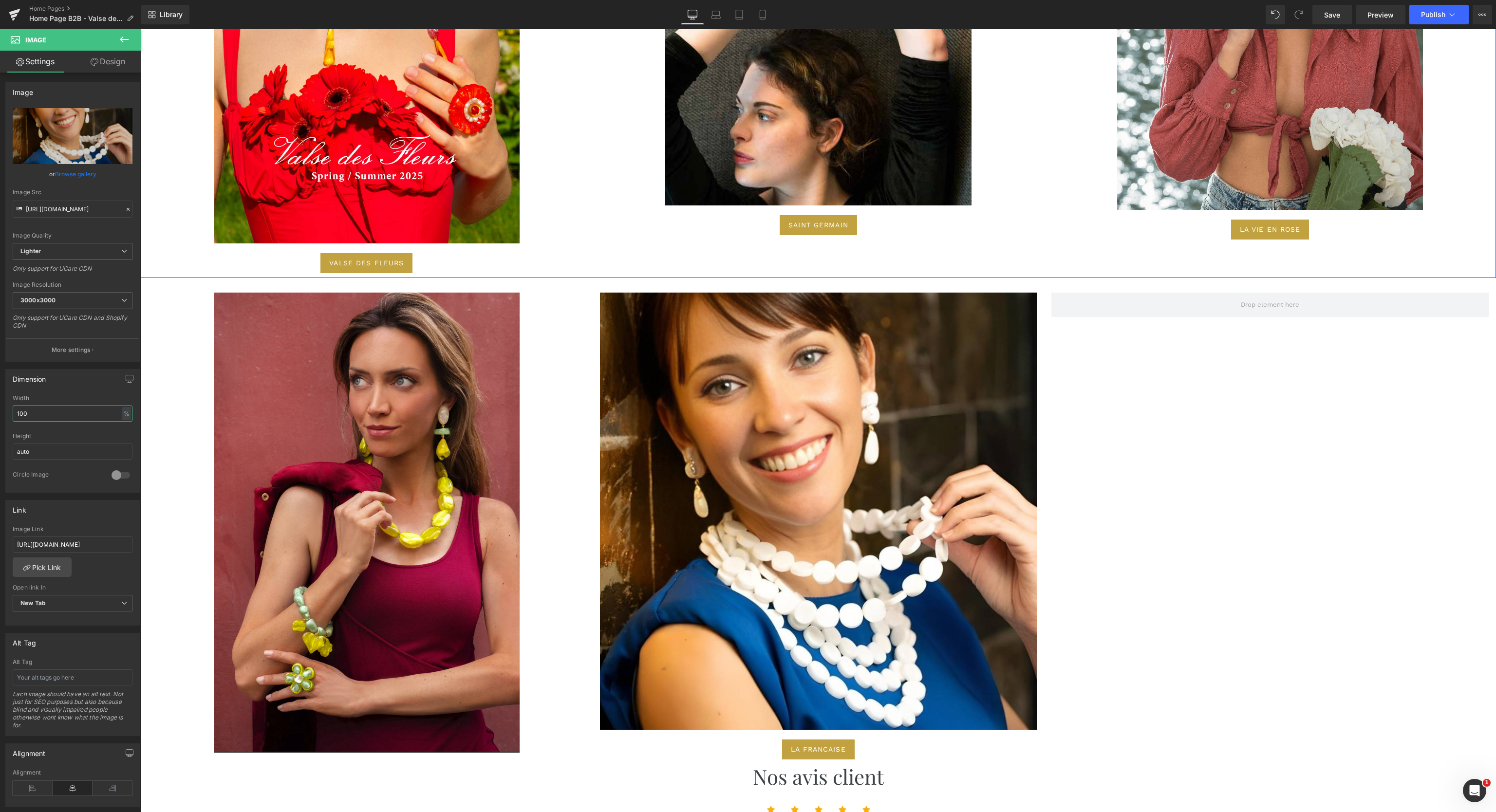
scroll to position [3886, 0]
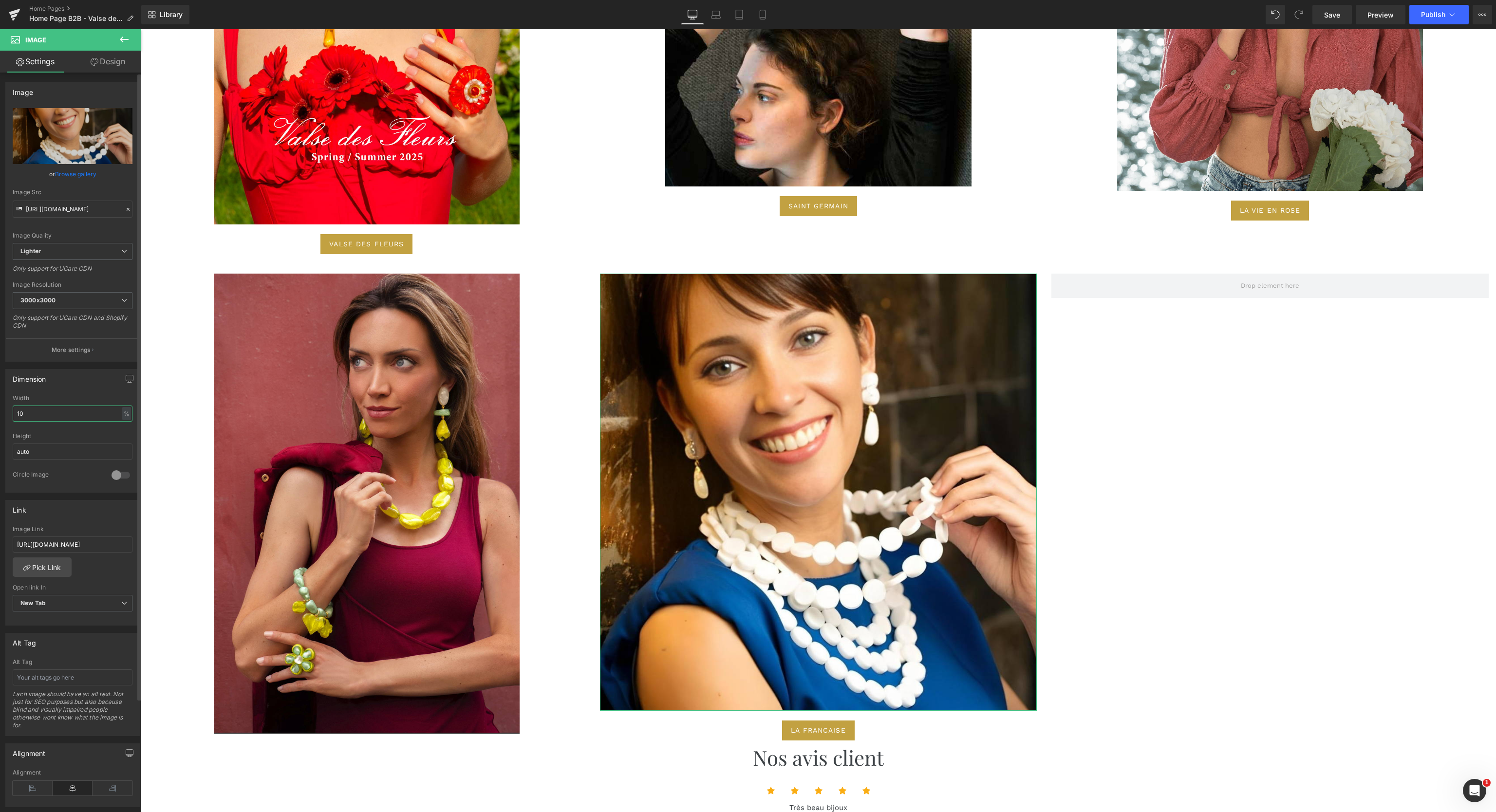
type input "1"
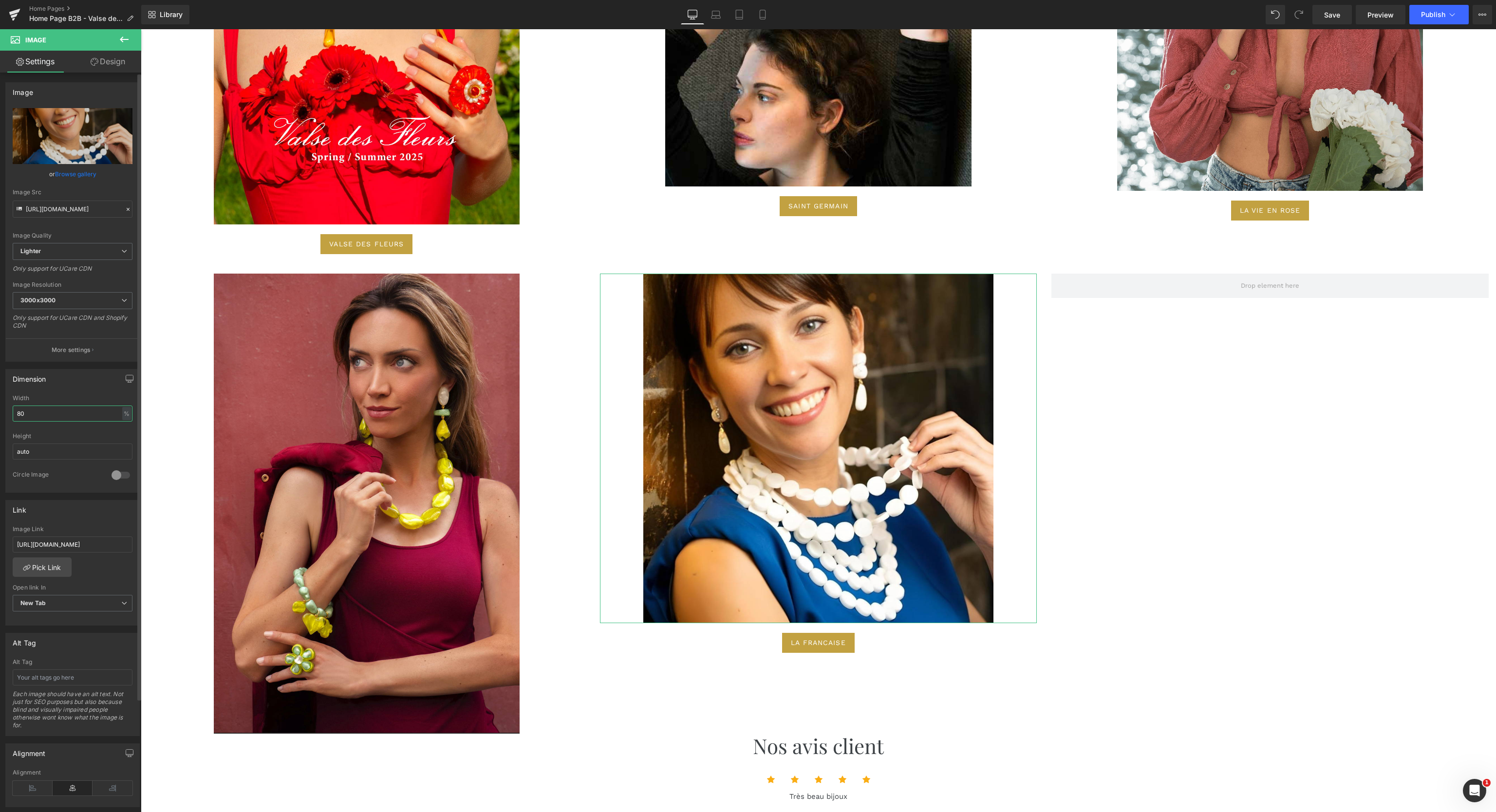
type input "8"
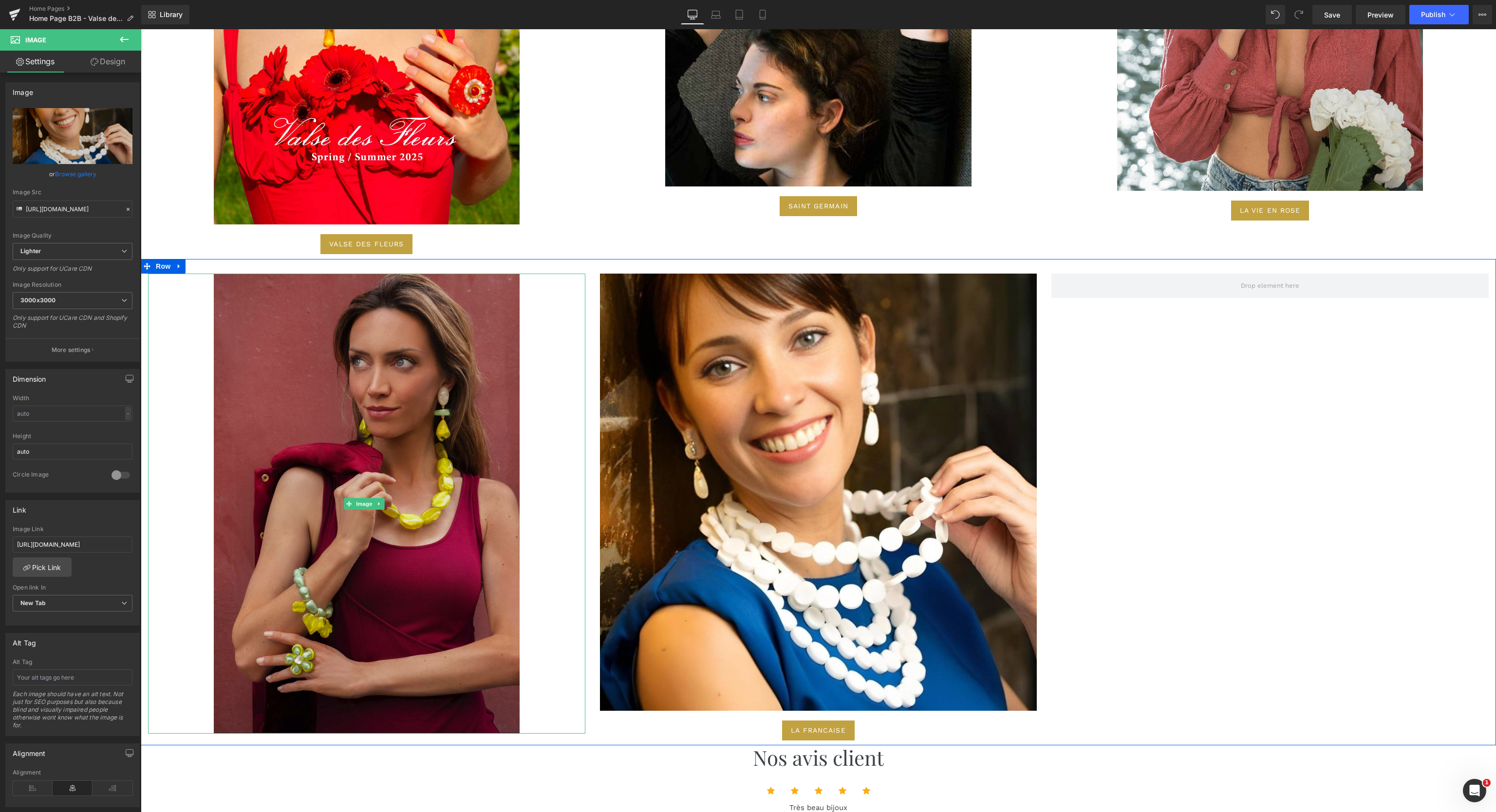
click at [322, 465] on img at bounding box center [366, 503] width 306 height 460
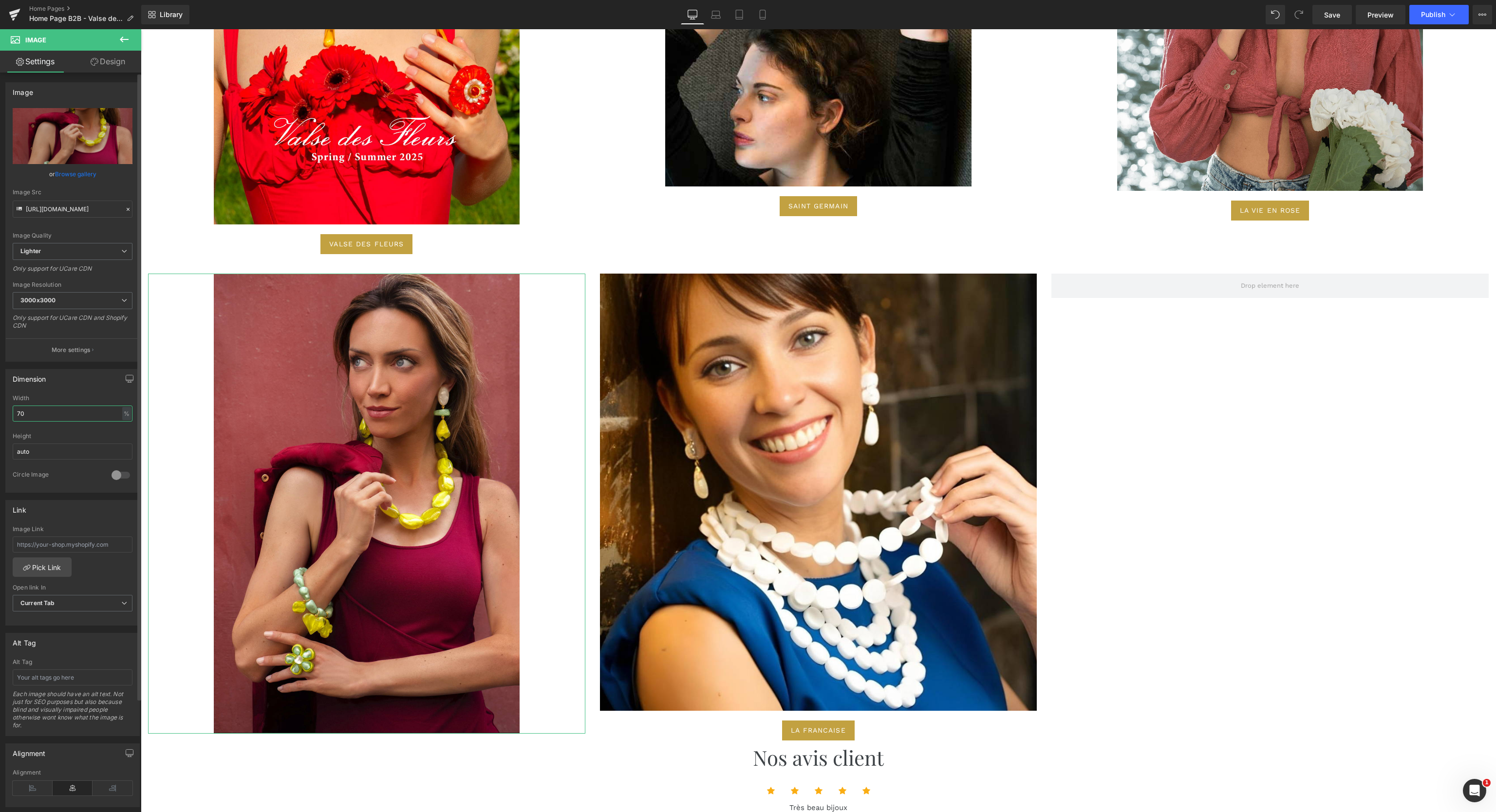
drag, startPoint x: 62, startPoint y: 411, endPoint x: 0, endPoint y: 416, distance: 62.2
click at [0, 416] on div "Dimension 70% Width 70 % % px auto Height auto 0 Circle Image" at bounding box center [73, 427] width 146 height 131
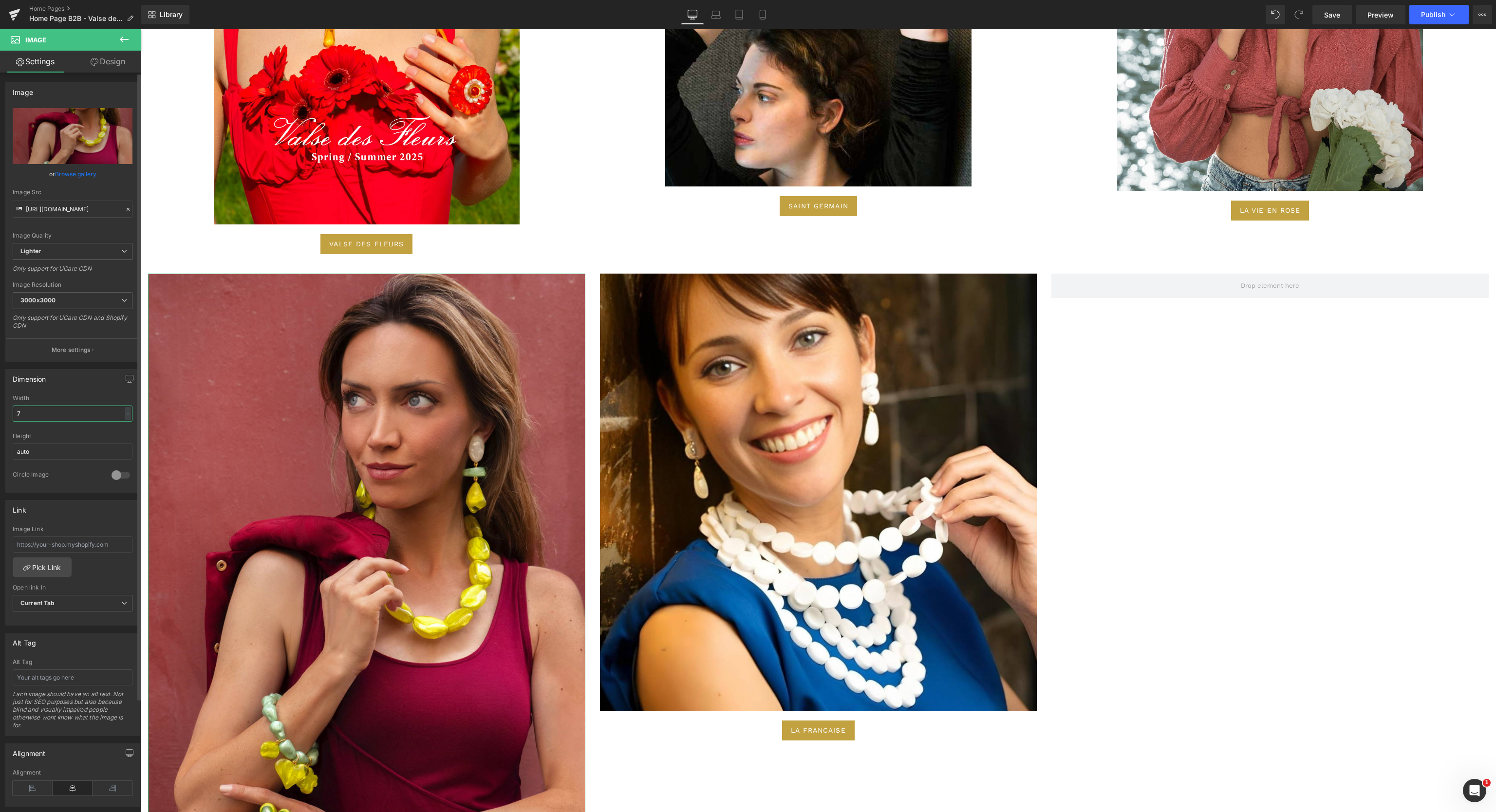
type input "70"
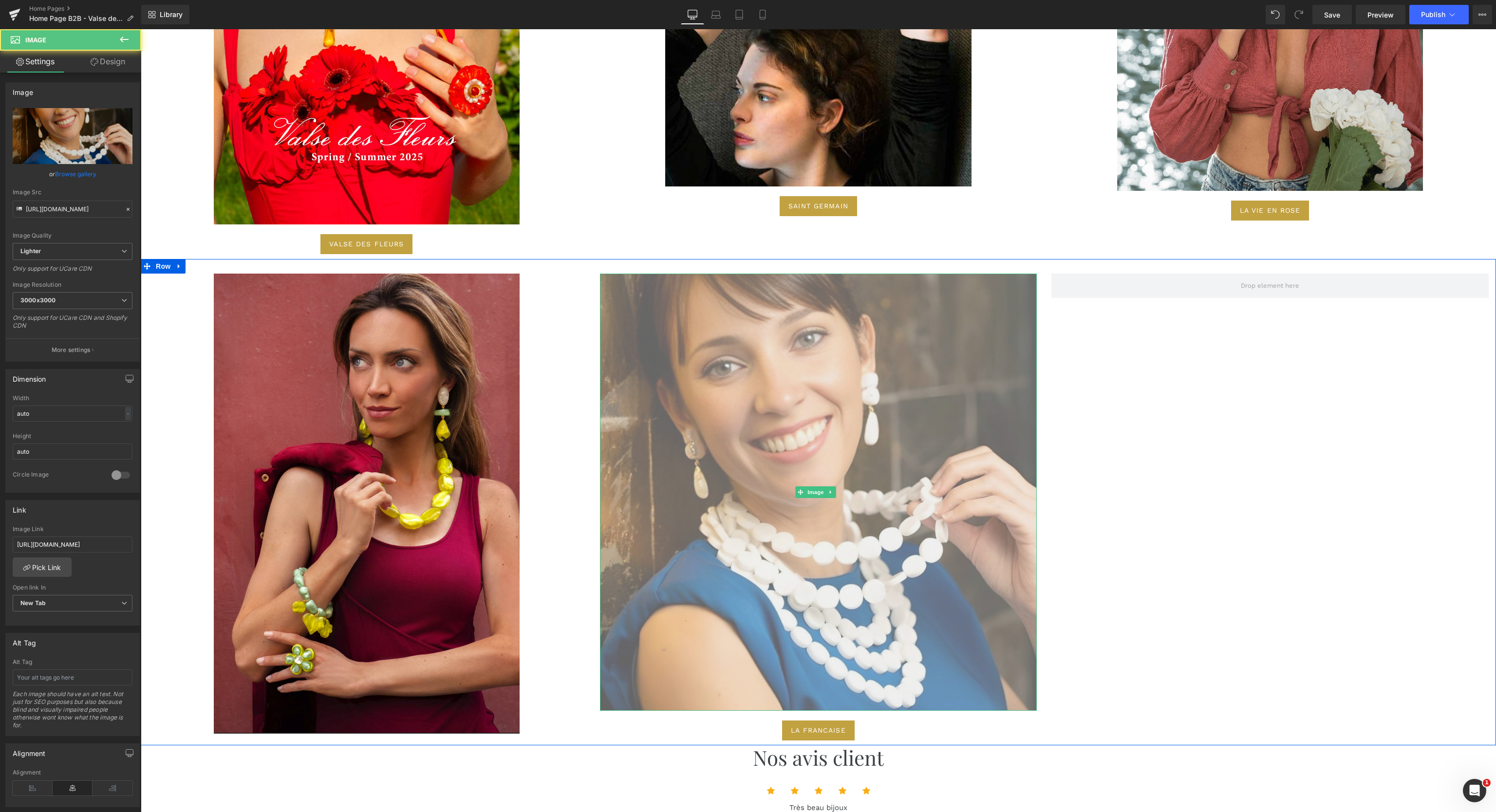
click at [808, 478] on img at bounding box center [818, 492] width 437 height 437
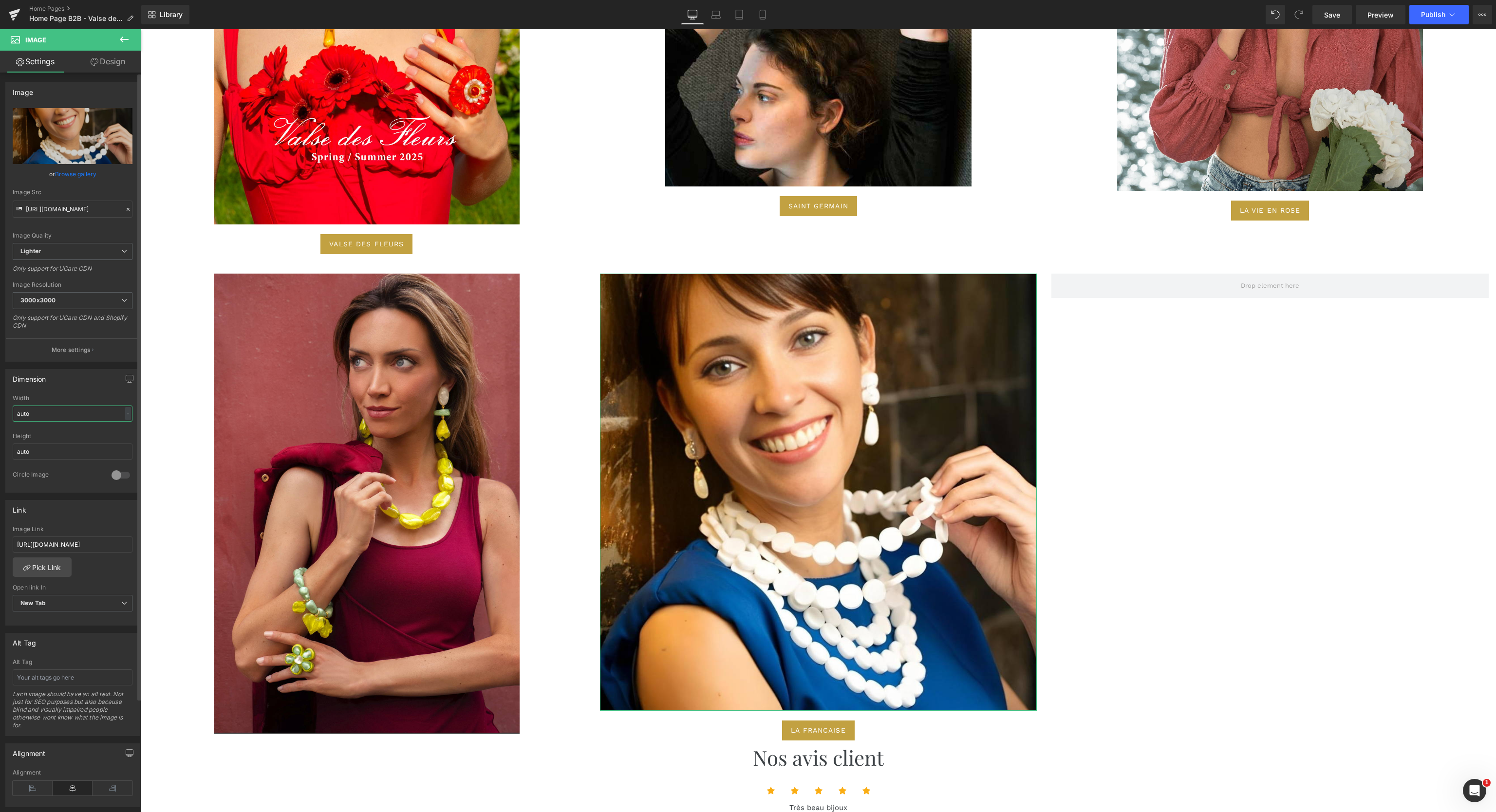
drag, startPoint x: 52, startPoint y: 414, endPoint x: 0, endPoint y: 416, distance: 52.0
click at [0, 416] on div "Dimension auto Width auto - % px auto Height auto 0 Circle Image" at bounding box center [73, 427] width 146 height 131
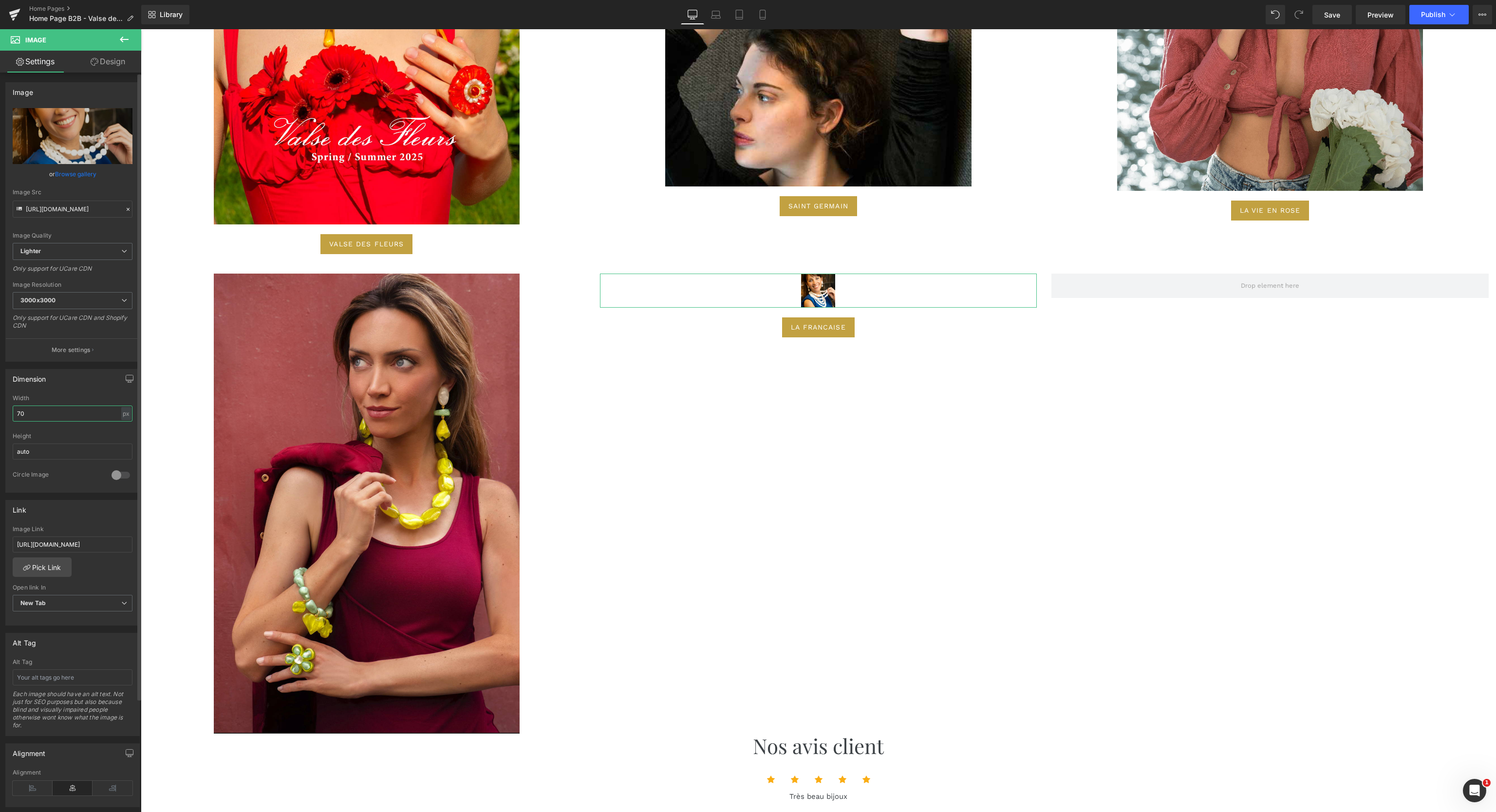
type input "7"
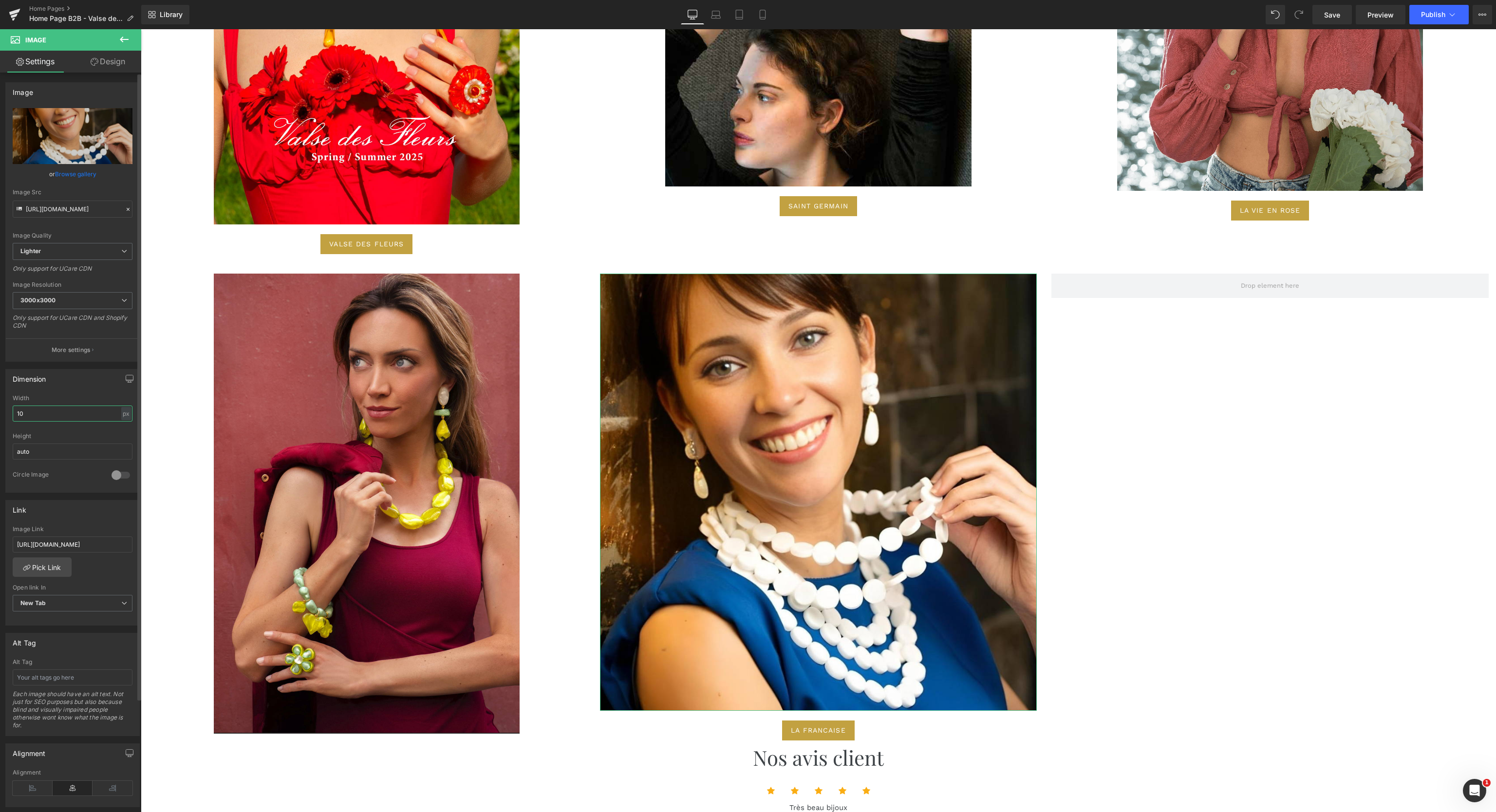
type input "1"
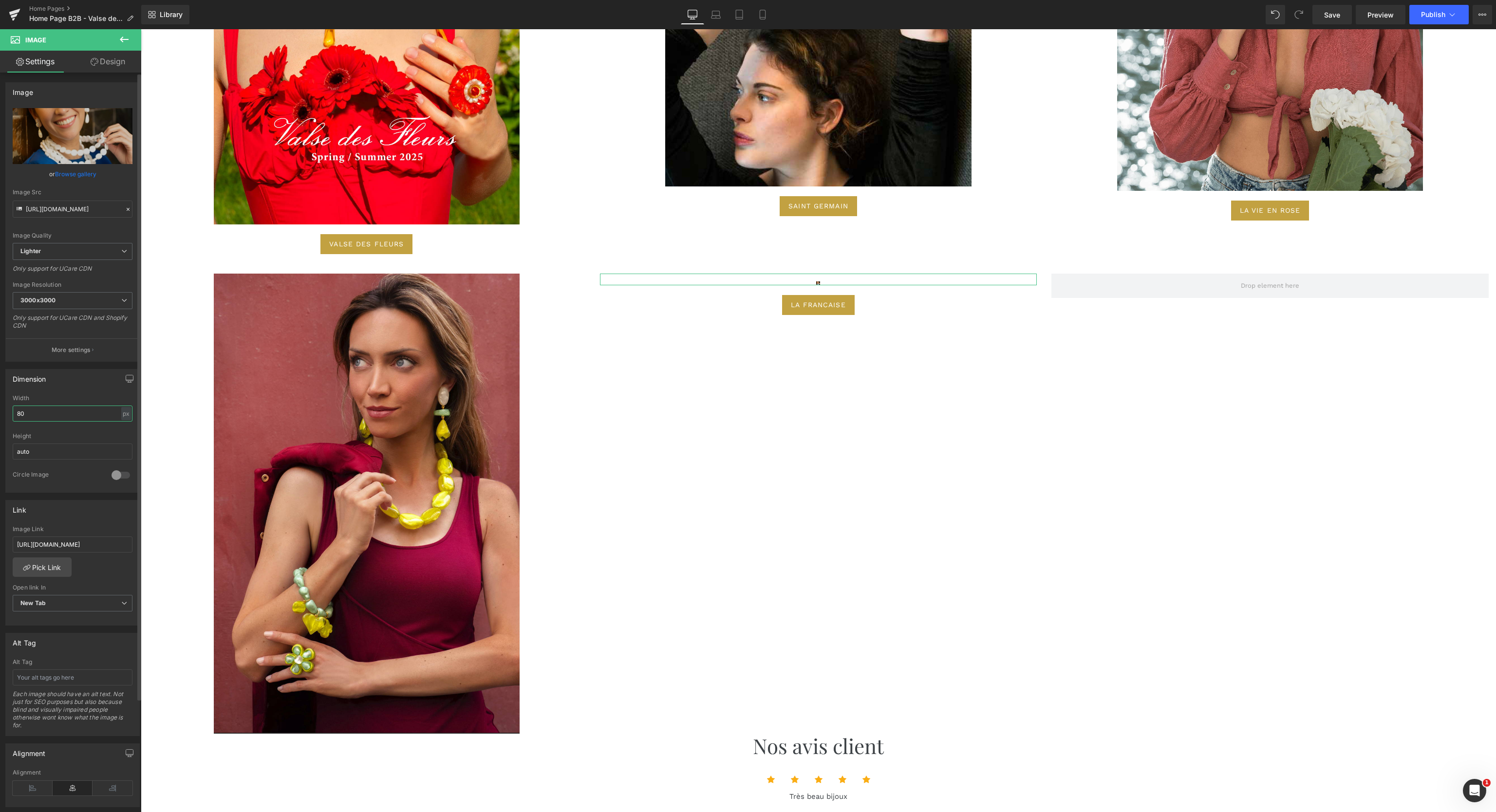
type input "800"
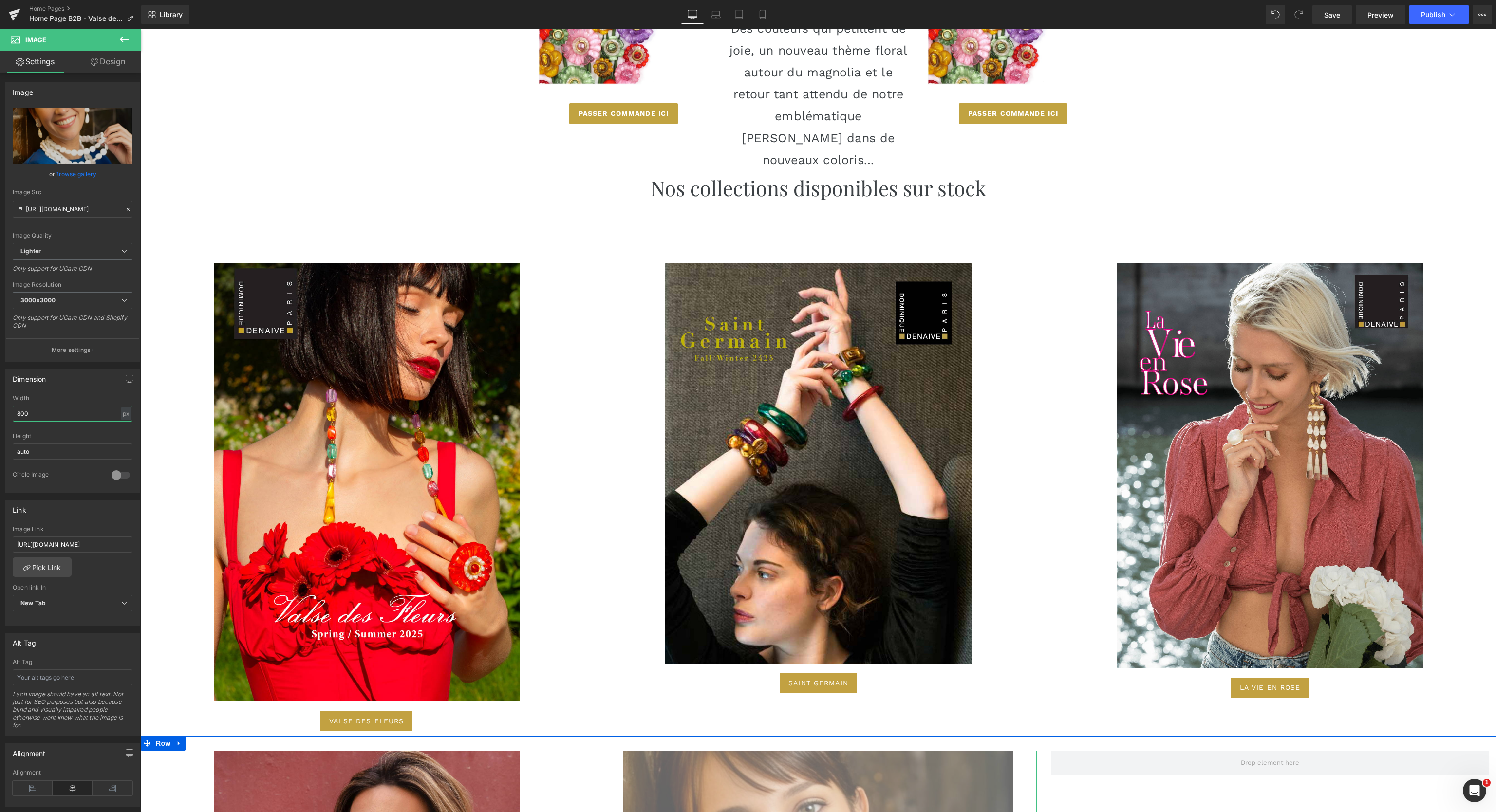
scroll to position [3399, 0]
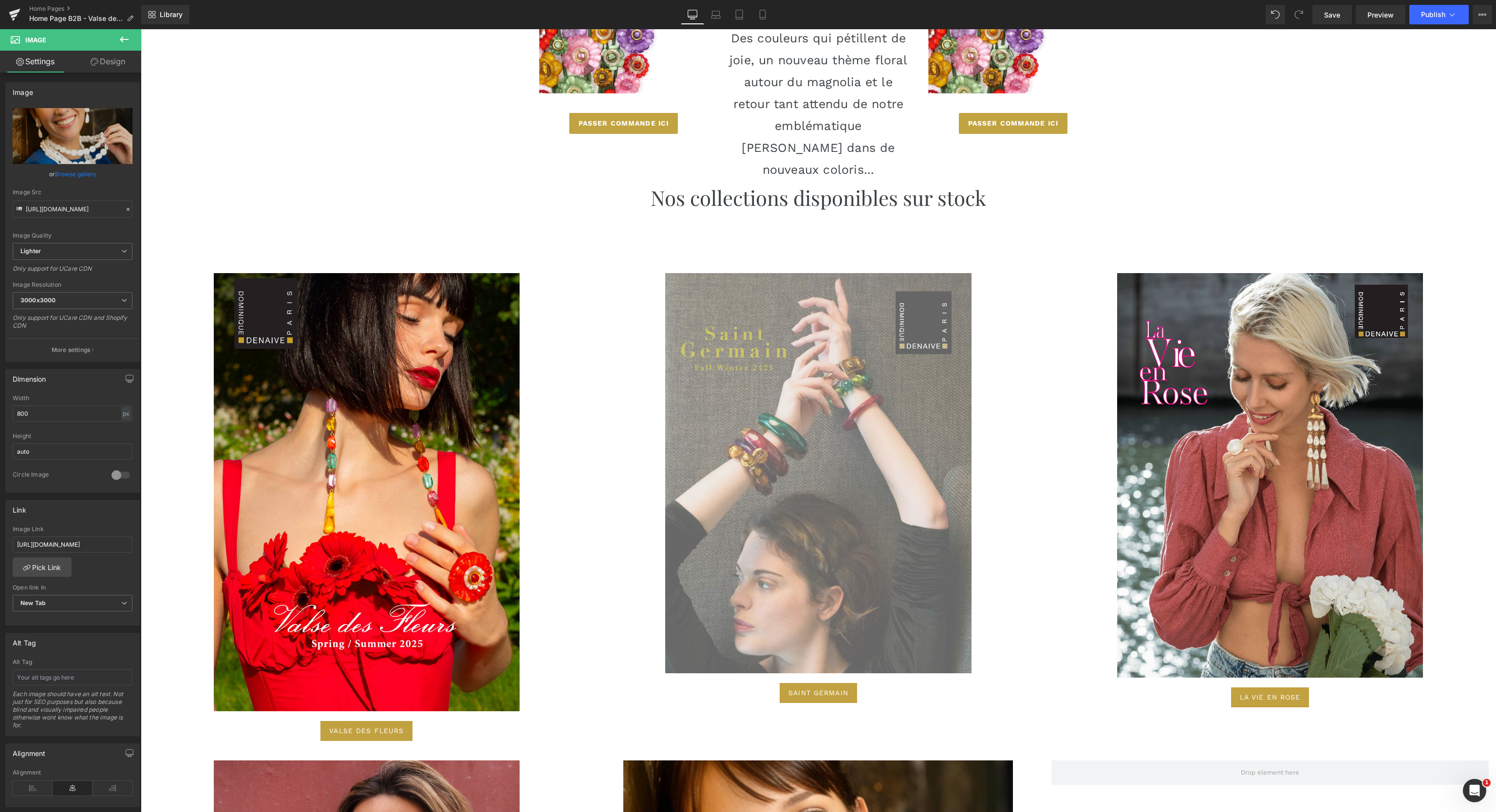
click at [785, 457] on img at bounding box center [818, 472] width 306 height 400
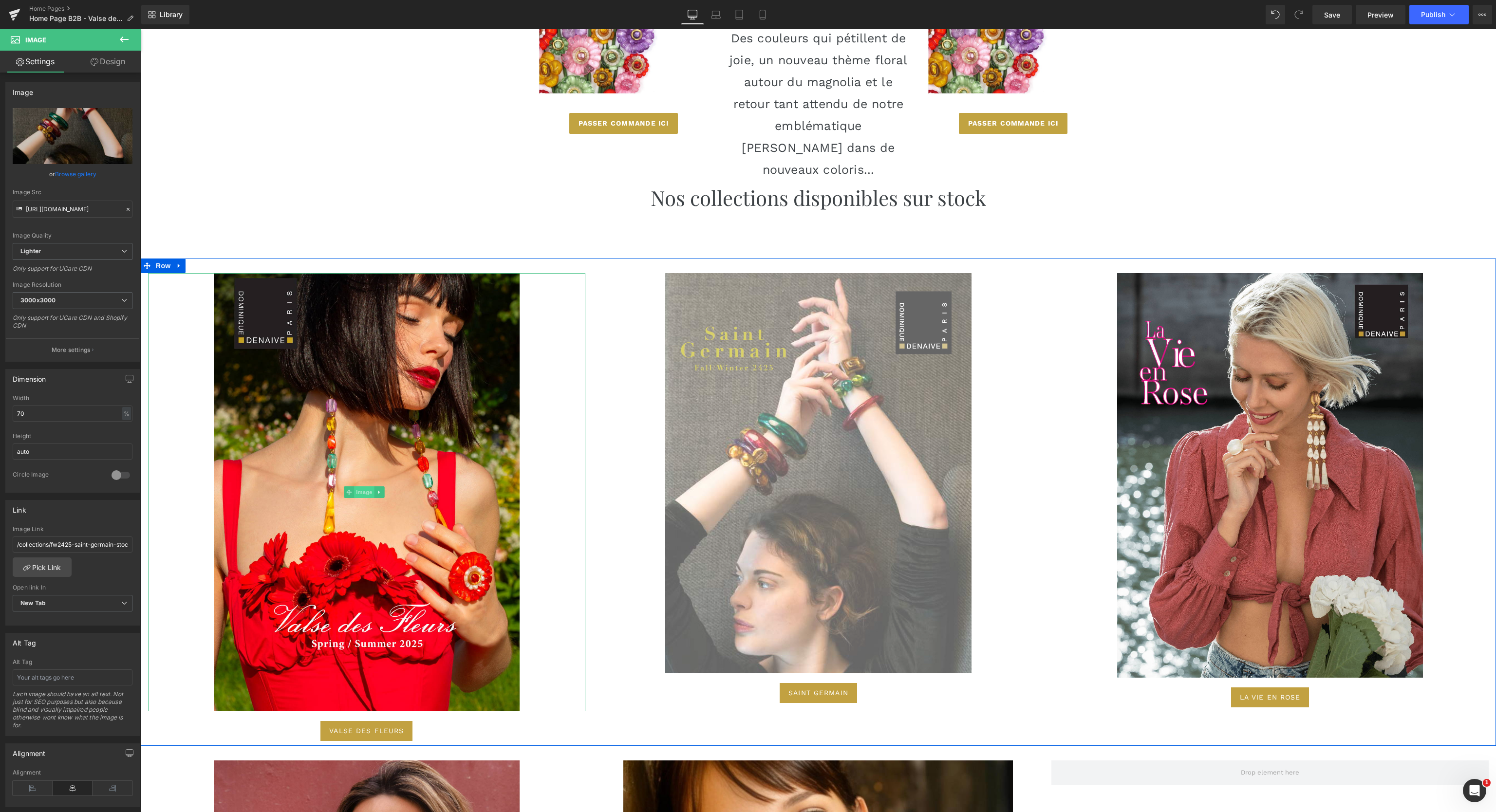
click at [364, 489] on span "Image" at bounding box center [364, 492] width 20 height 12
click at [1257, 475] on span "Image" at bounding box center [1267, 475] width 20 height 12
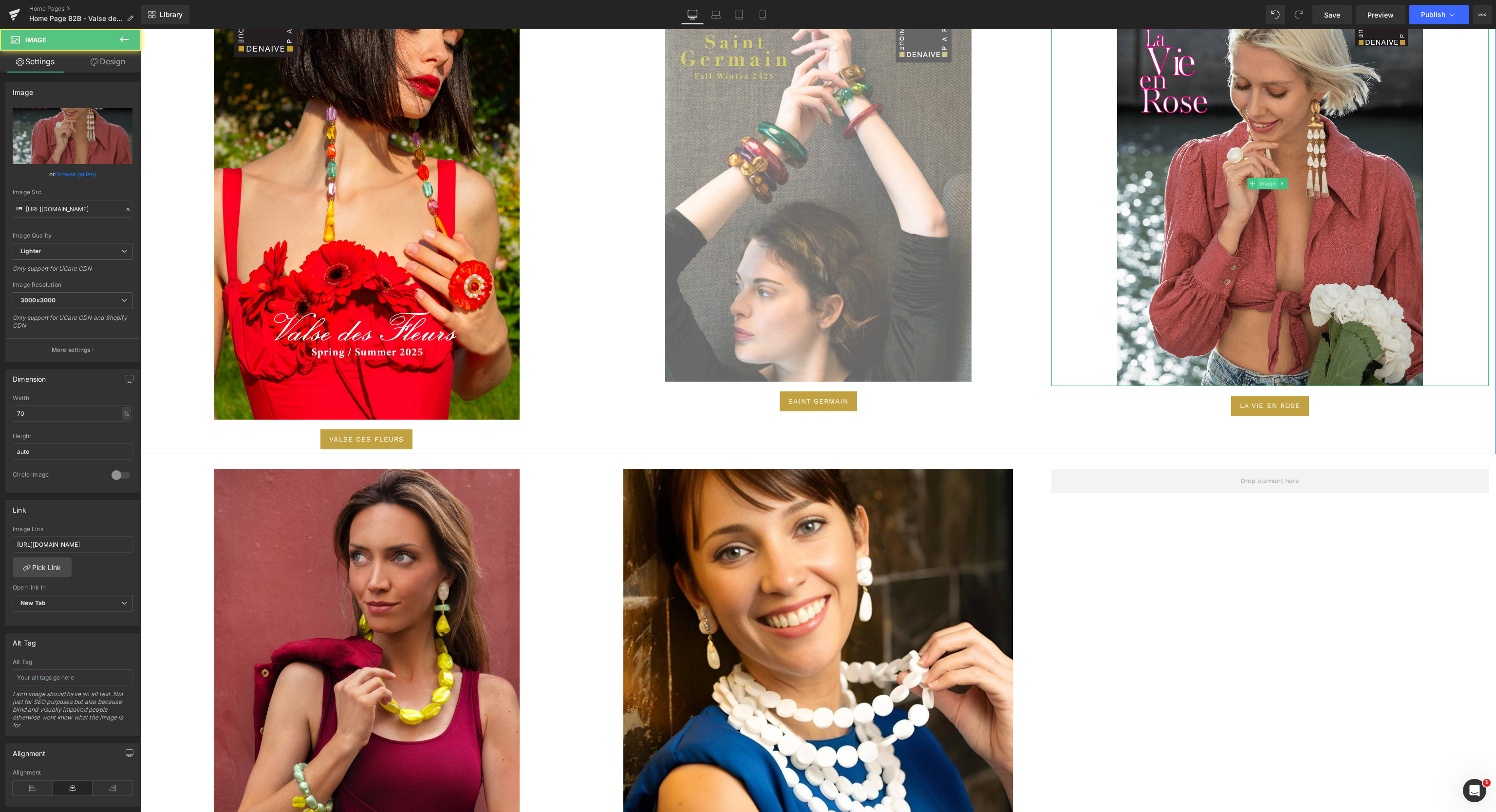
scroll to position [3691, 0]
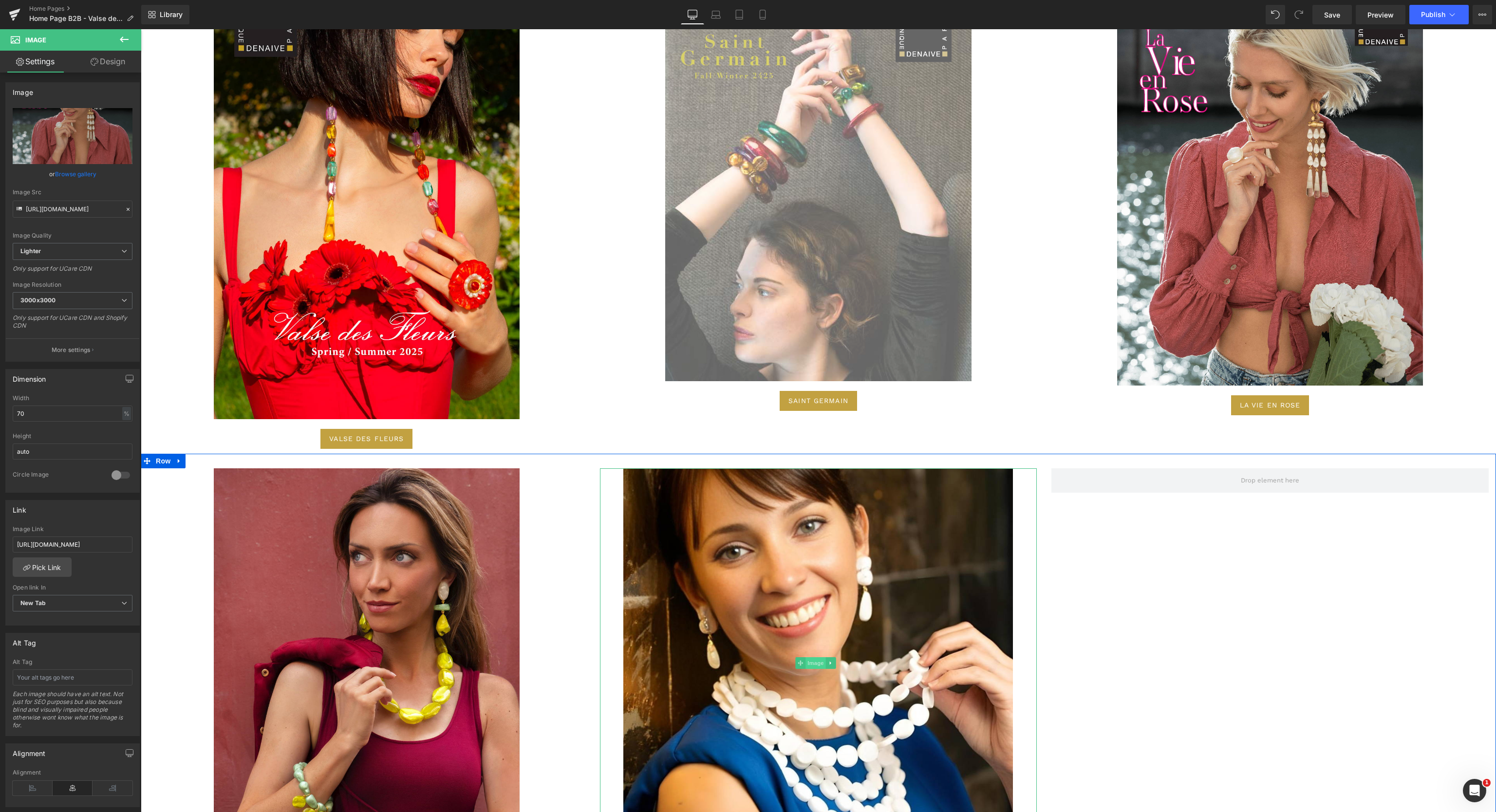
click at [812, 657] on span "Image" at bounding box center [816, 663] width 20 height 12
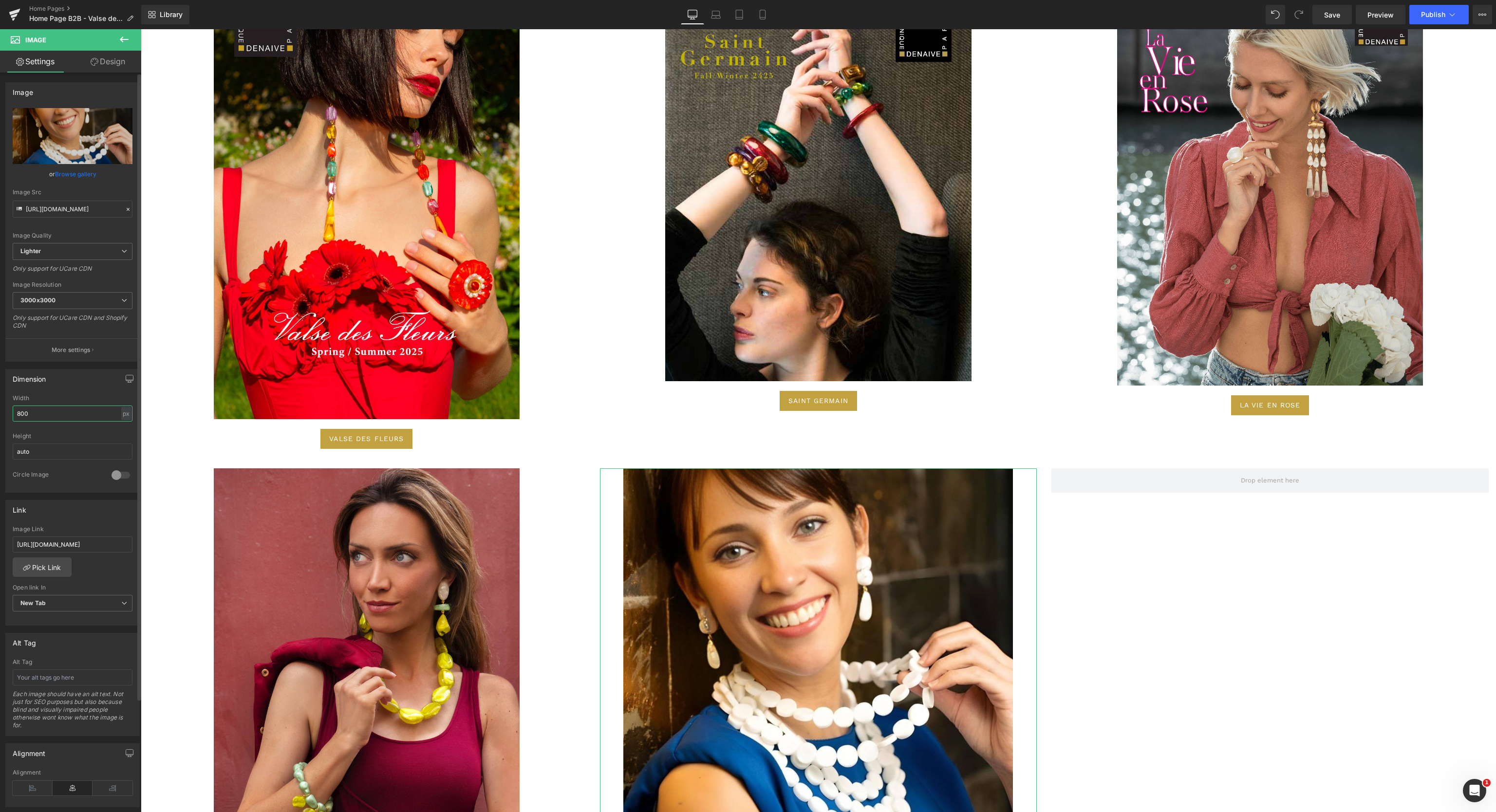
drag, startPoint x: 57, startPoint y: 415, endPoint x: 0, endPoint y: 416, distance: 57.0
click at [0, 416] on div "Dimension 800px Width 800 px % px auto Height auto 0 Circle Image" at bounding box center [73, 427] width 146 height 131
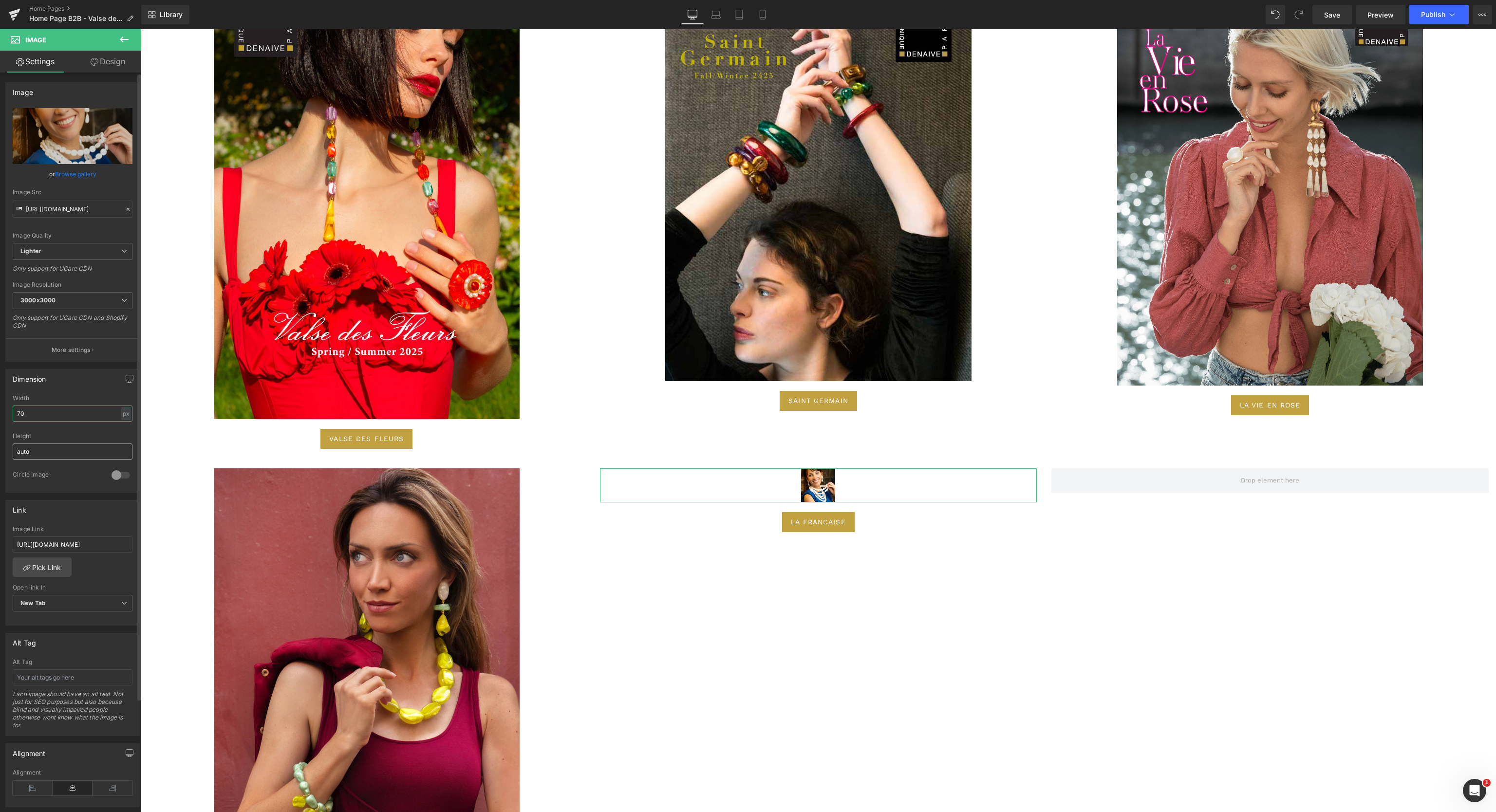
type input "70"
drag, startPoint x: 95, startPoint y: 455, endPoint x: 0, endPoint y: 453, distance: 95.0
click at [0, 453] on div "Dimension 800px Width 70 px % px auto Height auto 0 Circle Image" at bounding box center [73, 427] width 146 height 131
type input "7"
click at [40, 411] on input "70" at bounding box center [73, 414] width 120 height 16
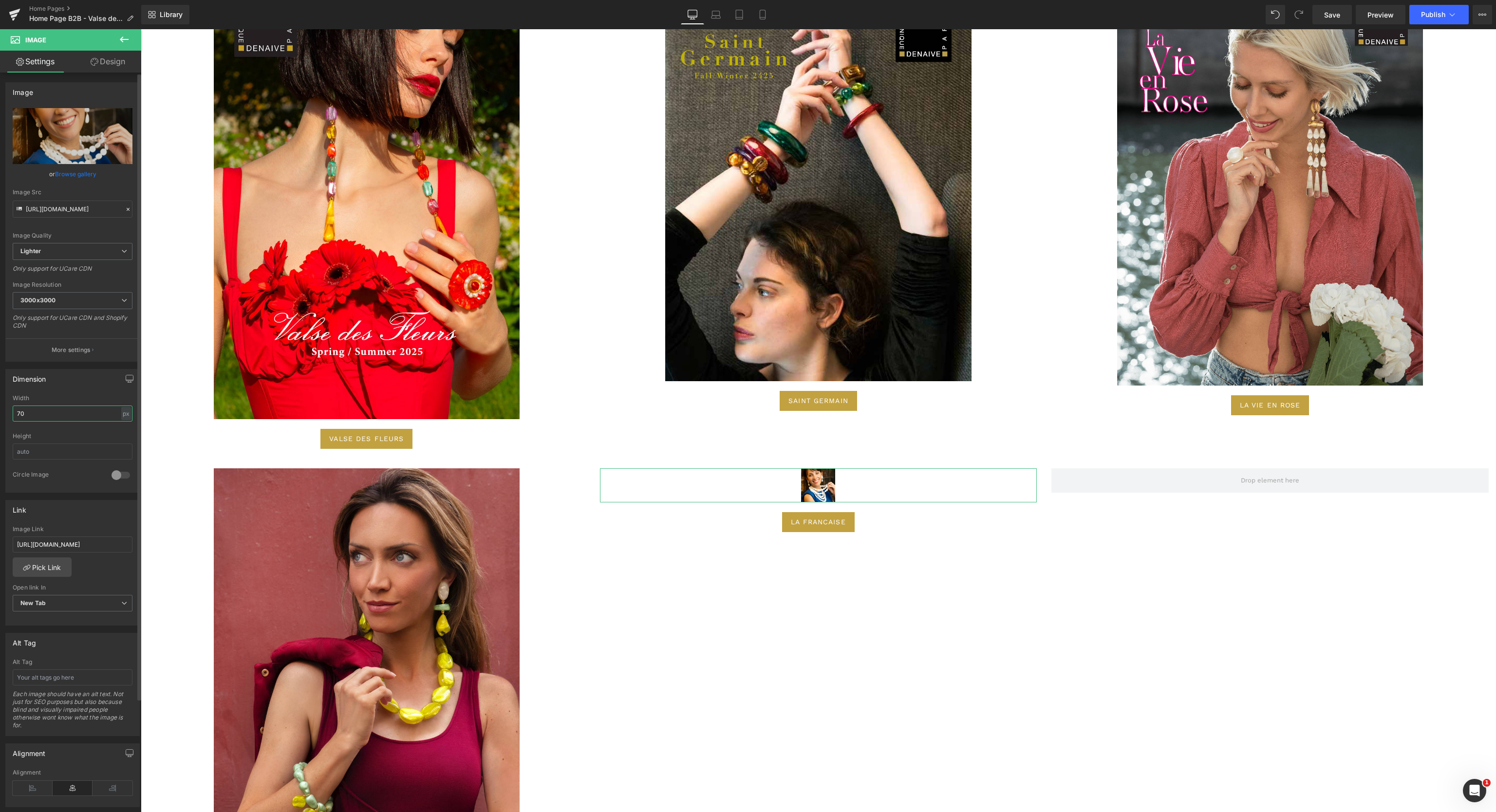
type input "7"
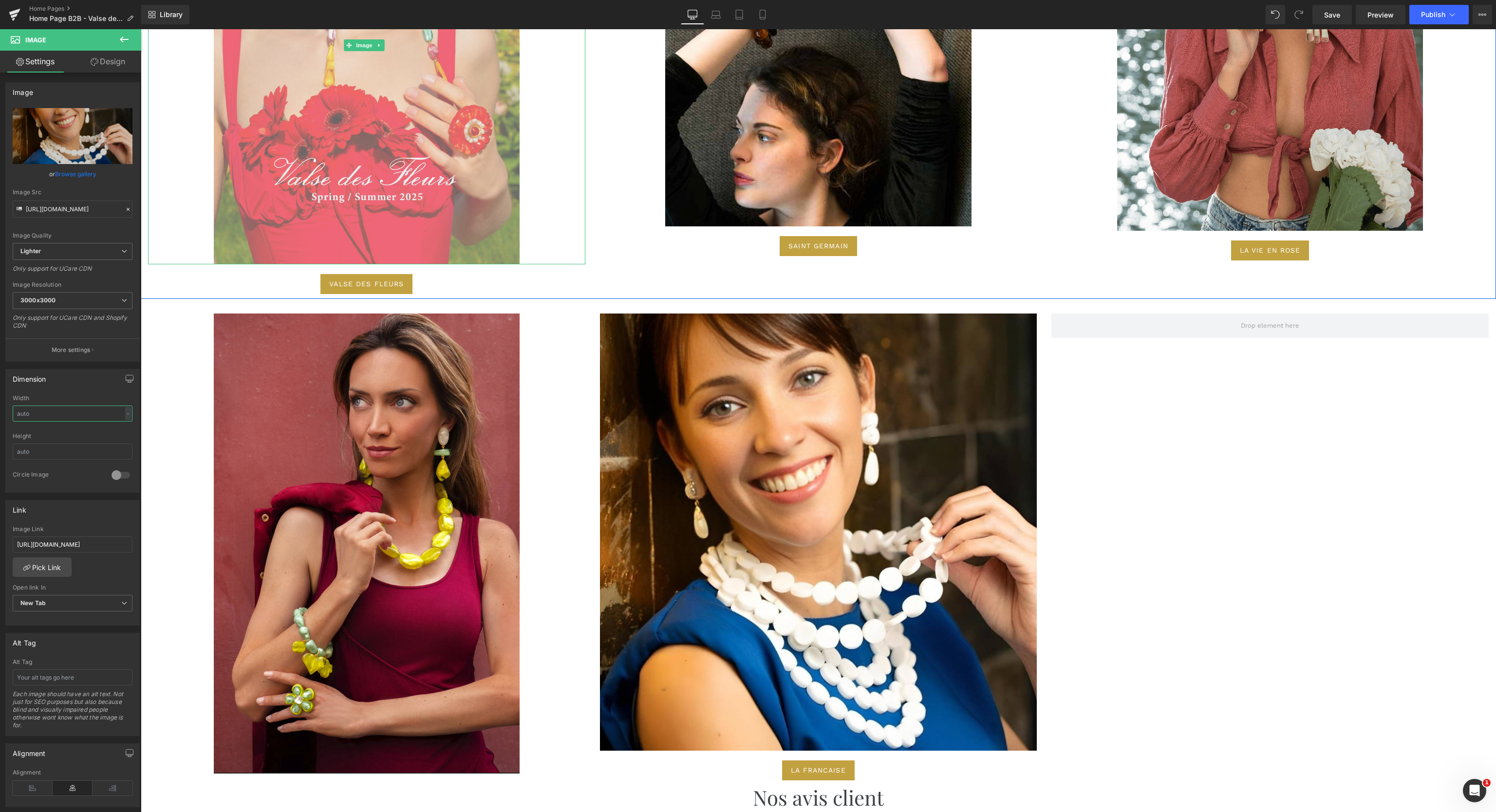
scroll to position [3886, 0]
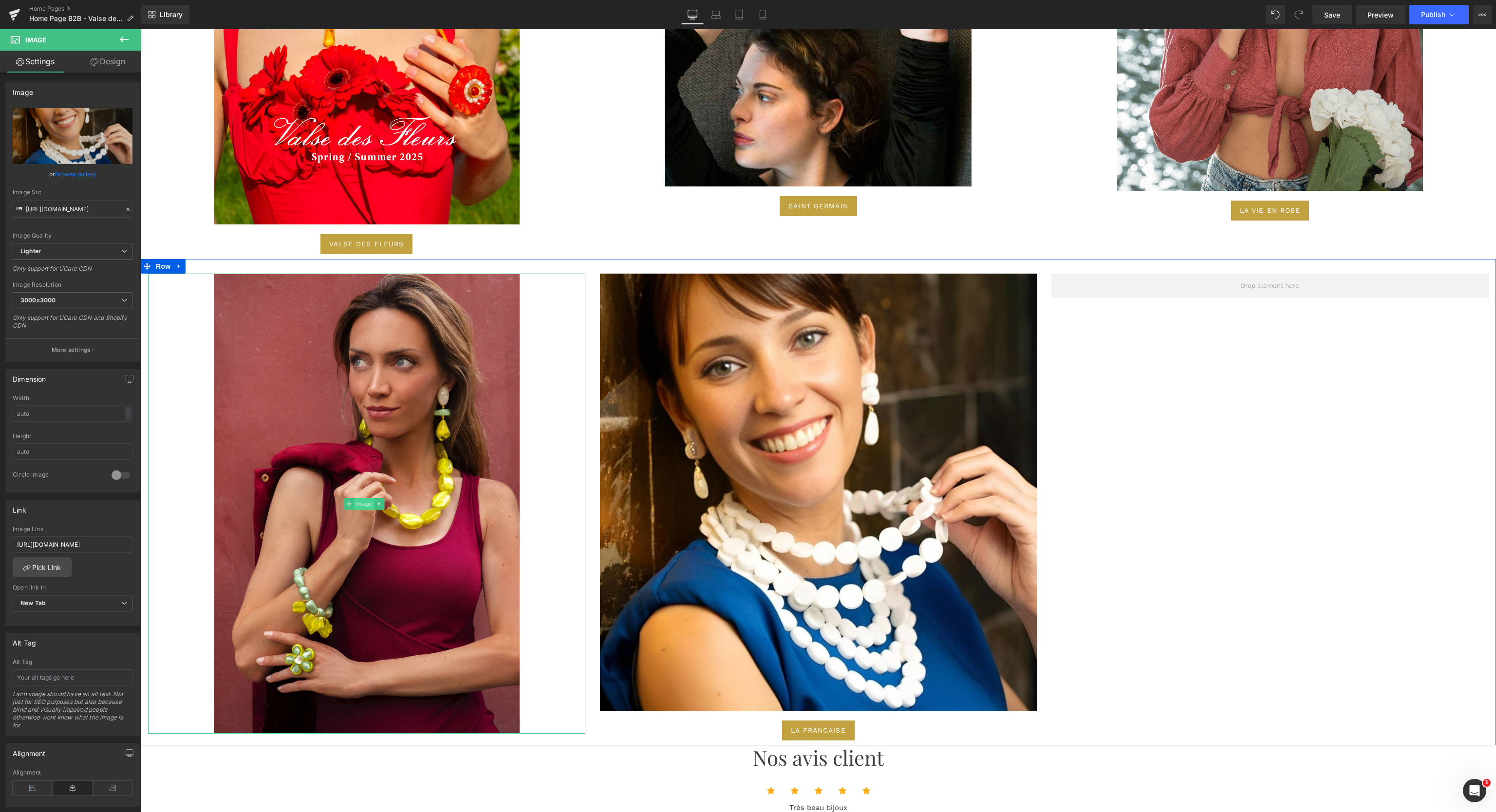
click at [361, 498] on span "Image" at bounding box center [364, 504] width 20 height 12
drag, startPoint x: 19, startPoint y: 412, endPoint x: 0, endPoint y: 414, distance: 19.1
click at [0, 414] on div "Dimension 70% Width 70 % % px auto Height auto 0 Circle Image" at bounding box center [73, 427] width 146 height 131
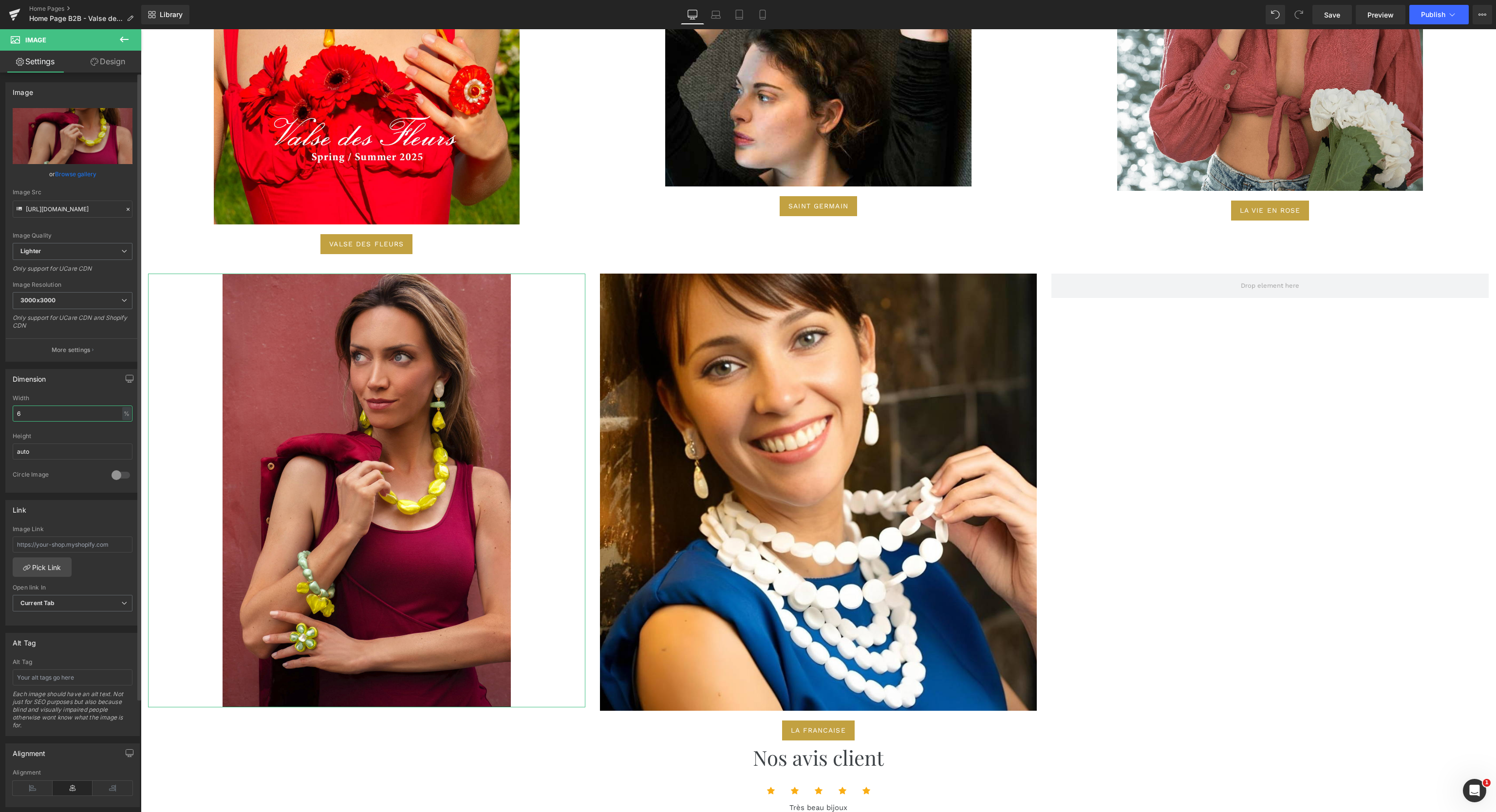
type input "67"
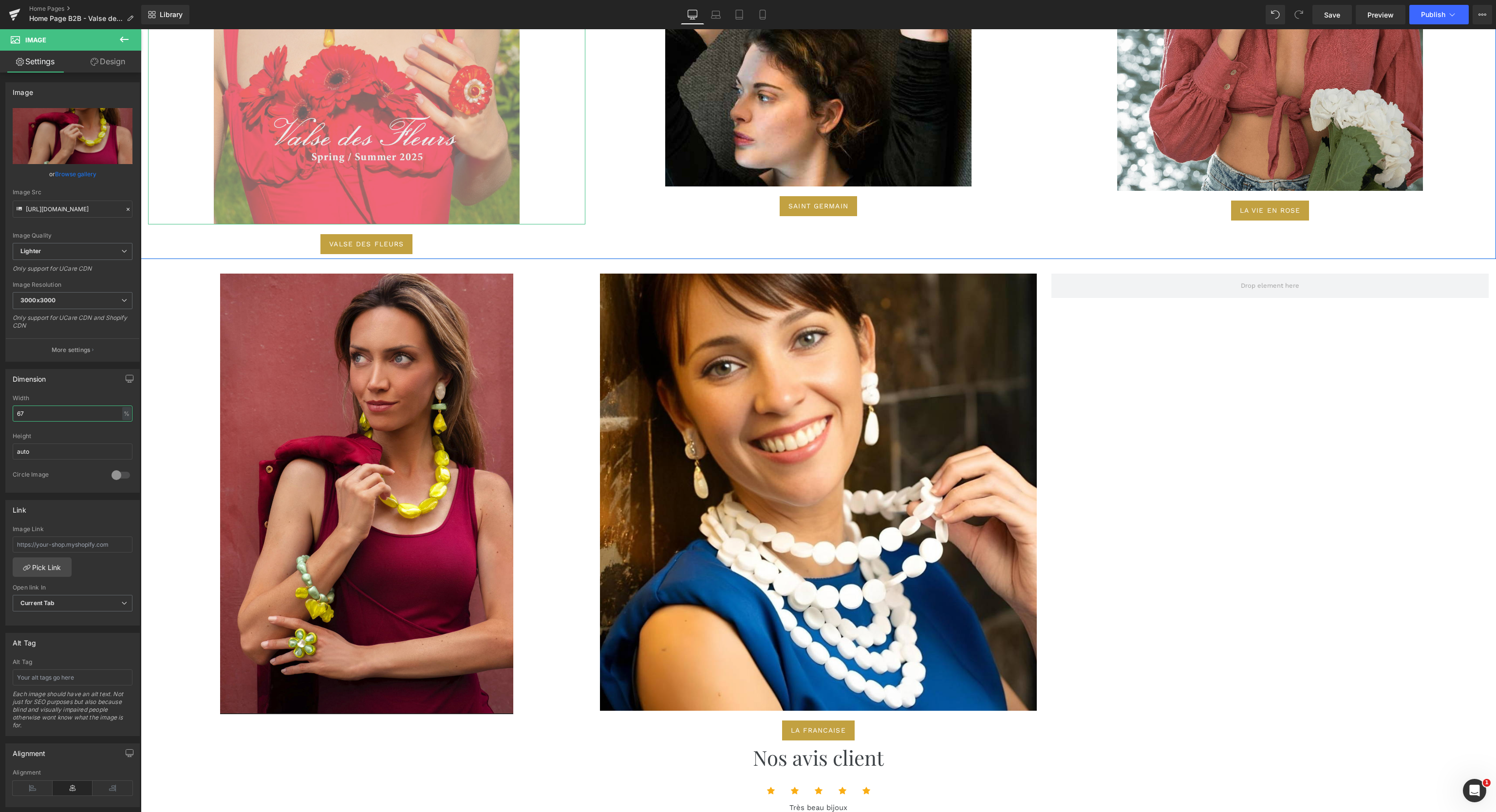
scroll to position [3691, 0]
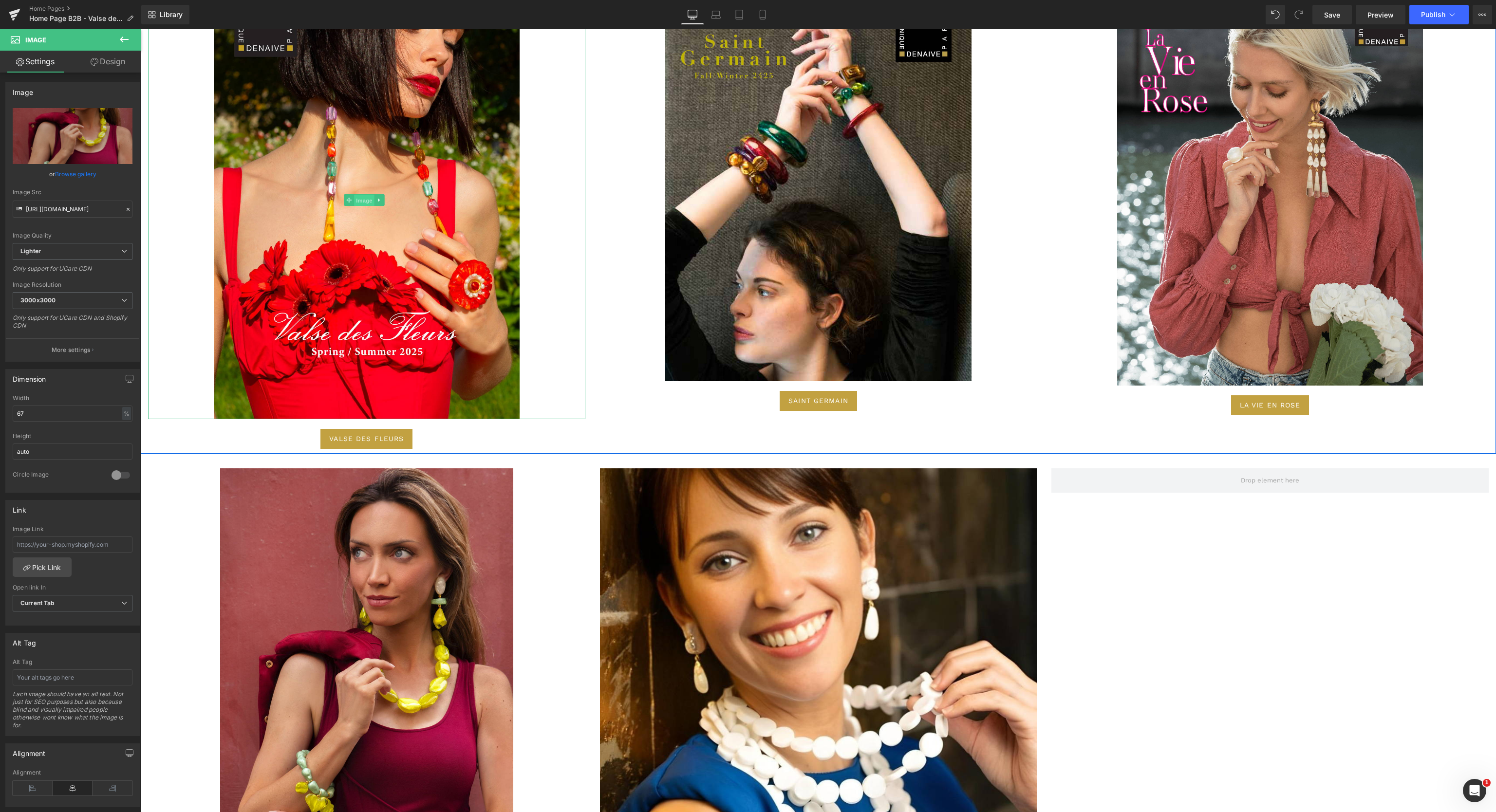
click at [366, 197] on span "Image" at bounding box center [364, 200] width 20 height 12
drag, startPoint x: 49, startPoint y: 414, endPoint x: 0, endPoint y: 403, distance: 50.2
click at [0, 403] on div "Dimension 70% Width 70 % % px auto Height auto 0 Circle Image" at bounding box center [73, 427] width 146 height 131
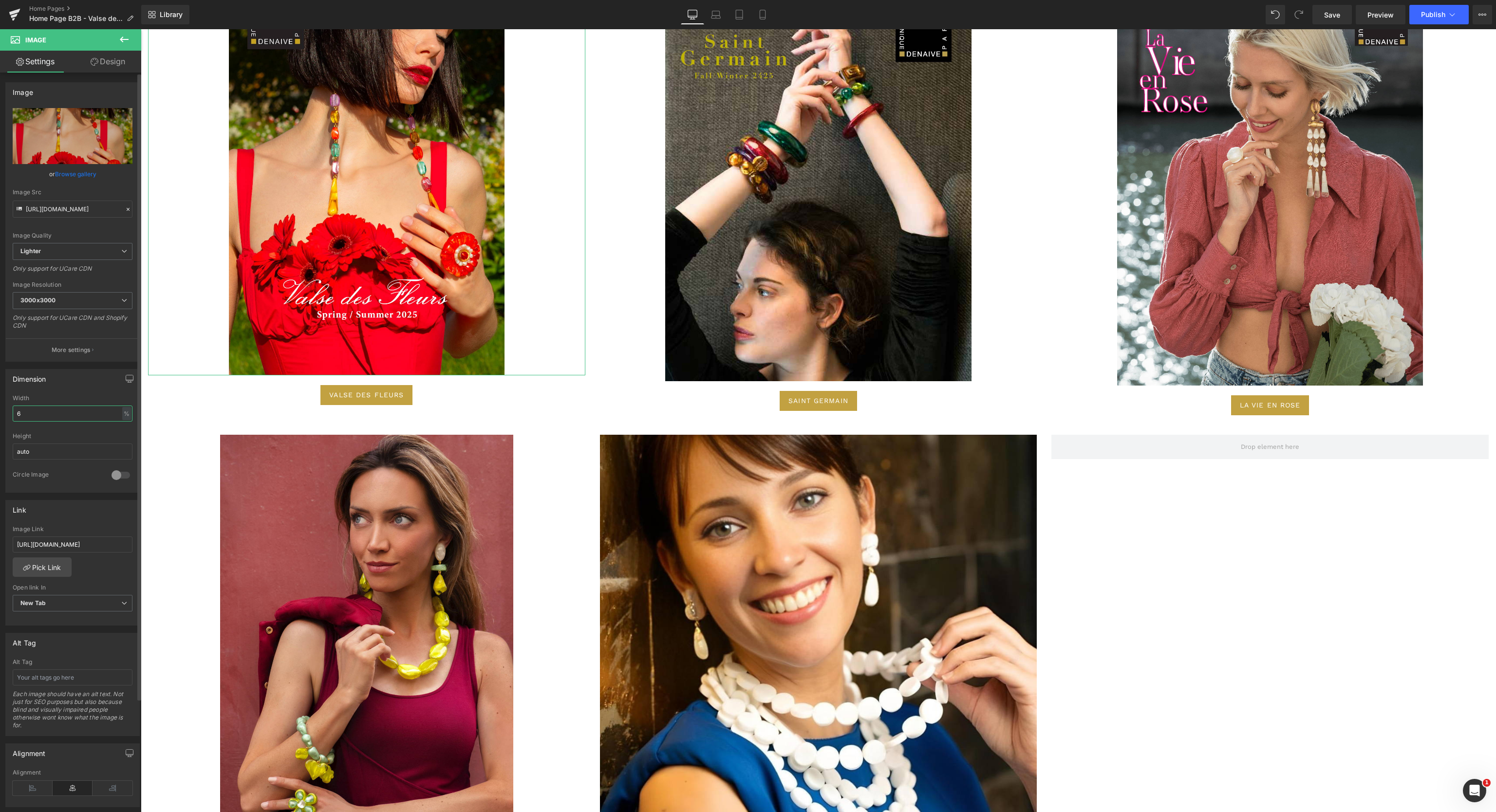
type input "64"
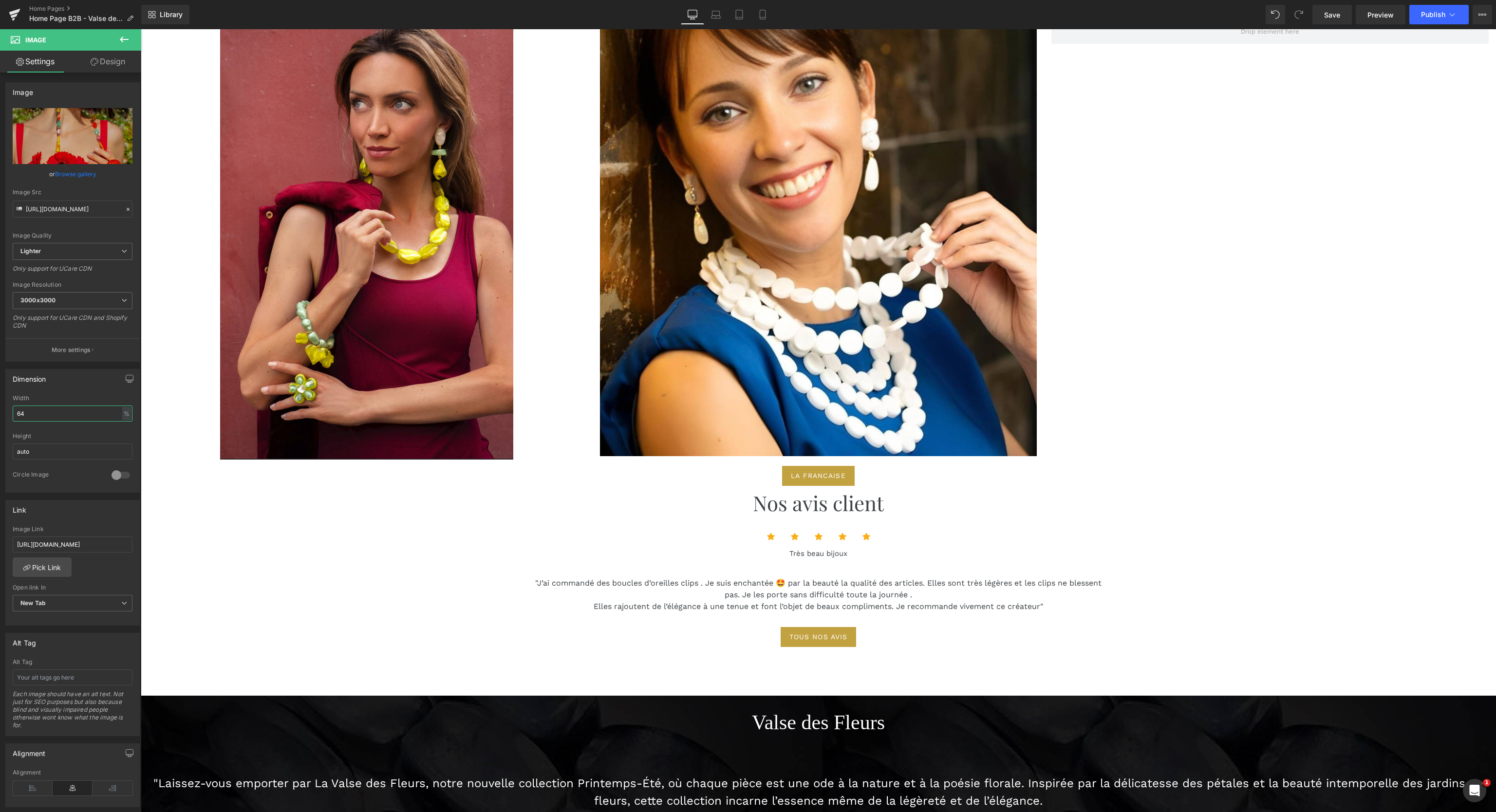
scroll to position [4178, 0]
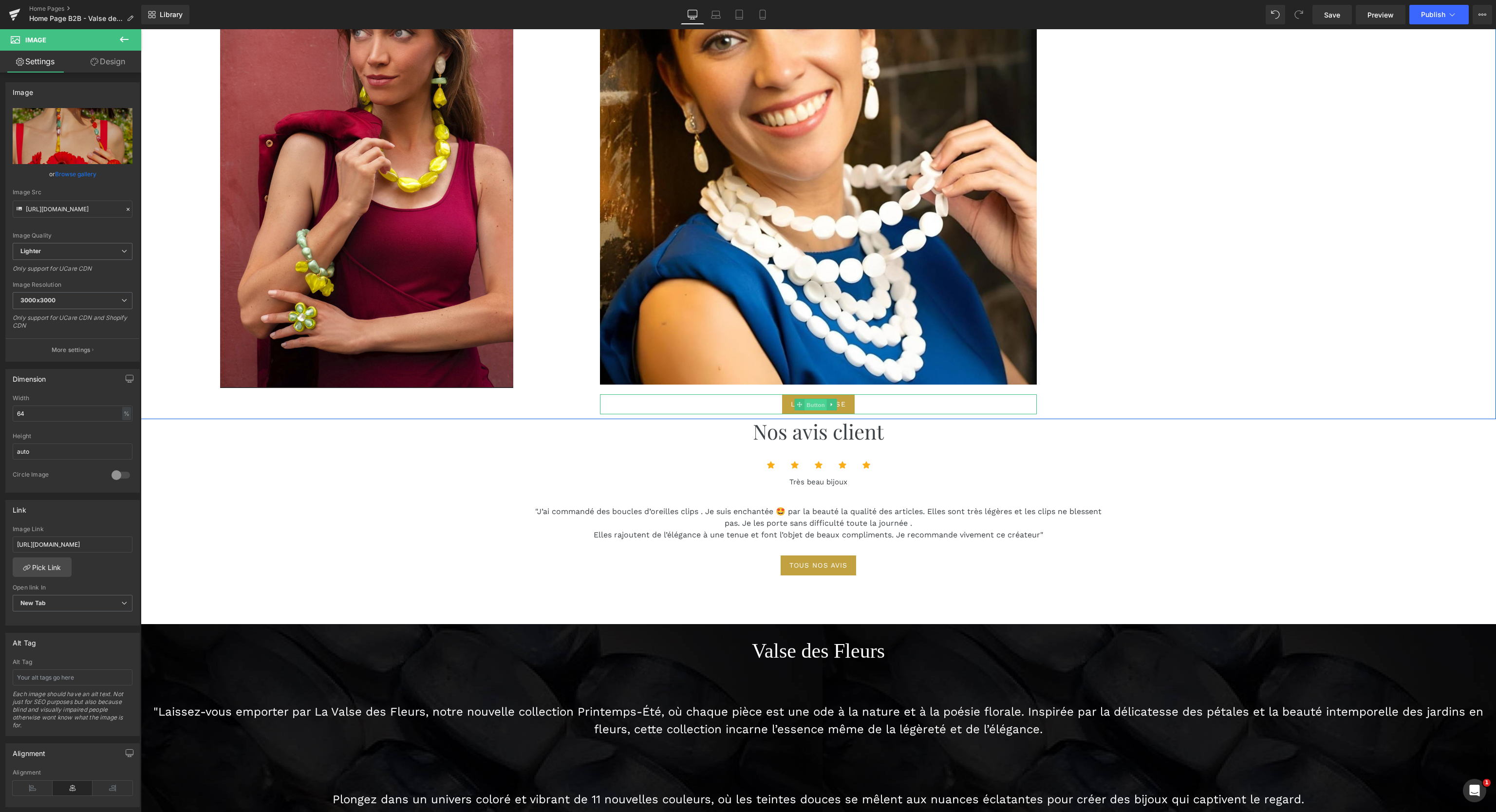
click at [811, 399] on span "Button" at bounding box center [816, 405] width 23 height 12
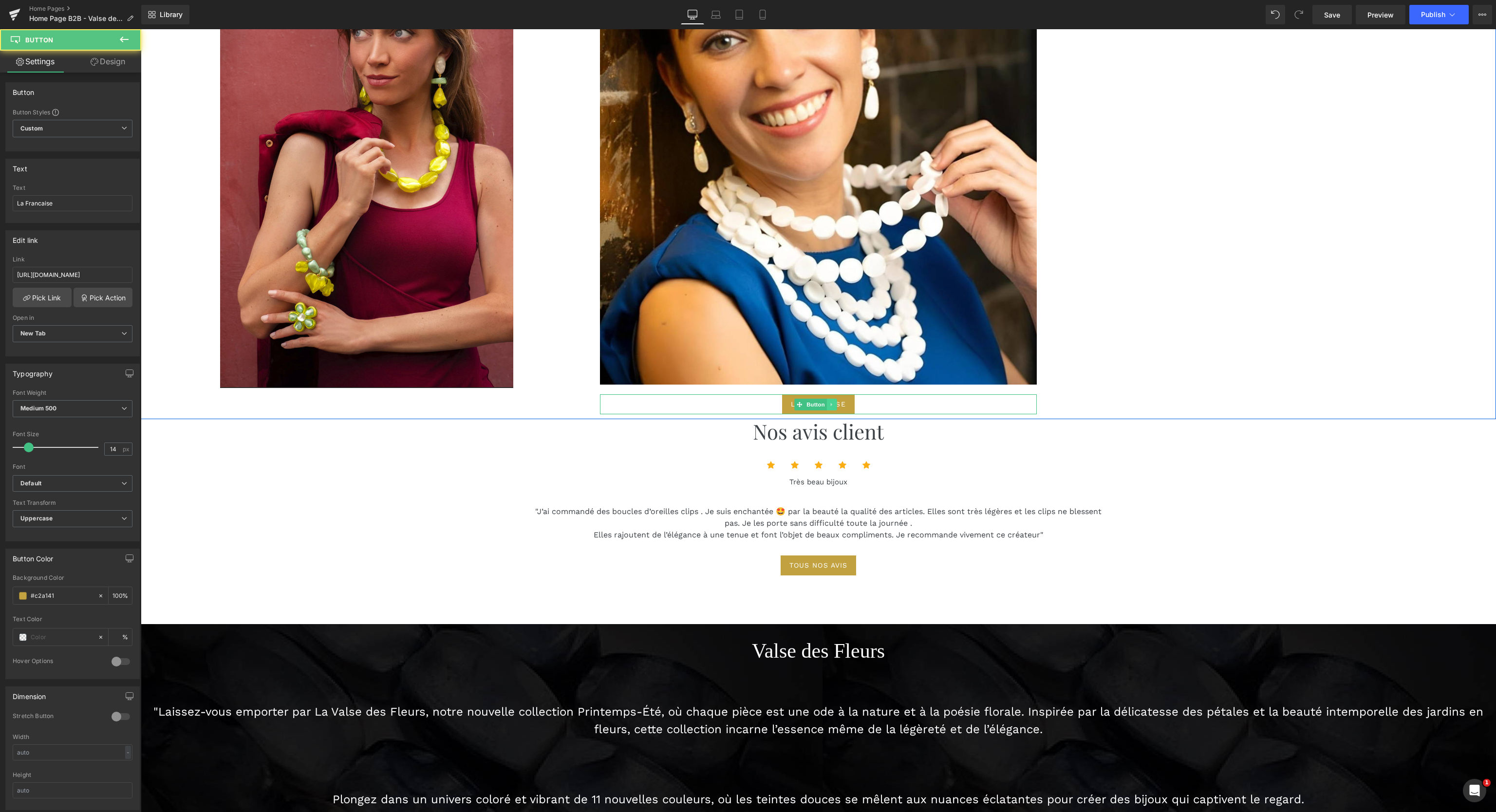
click at [830, 399] on link at bounding box center [832, 405] width 10 height 12
click at [822, 399] on link at bounding box center [827, 405] width 10 height 12
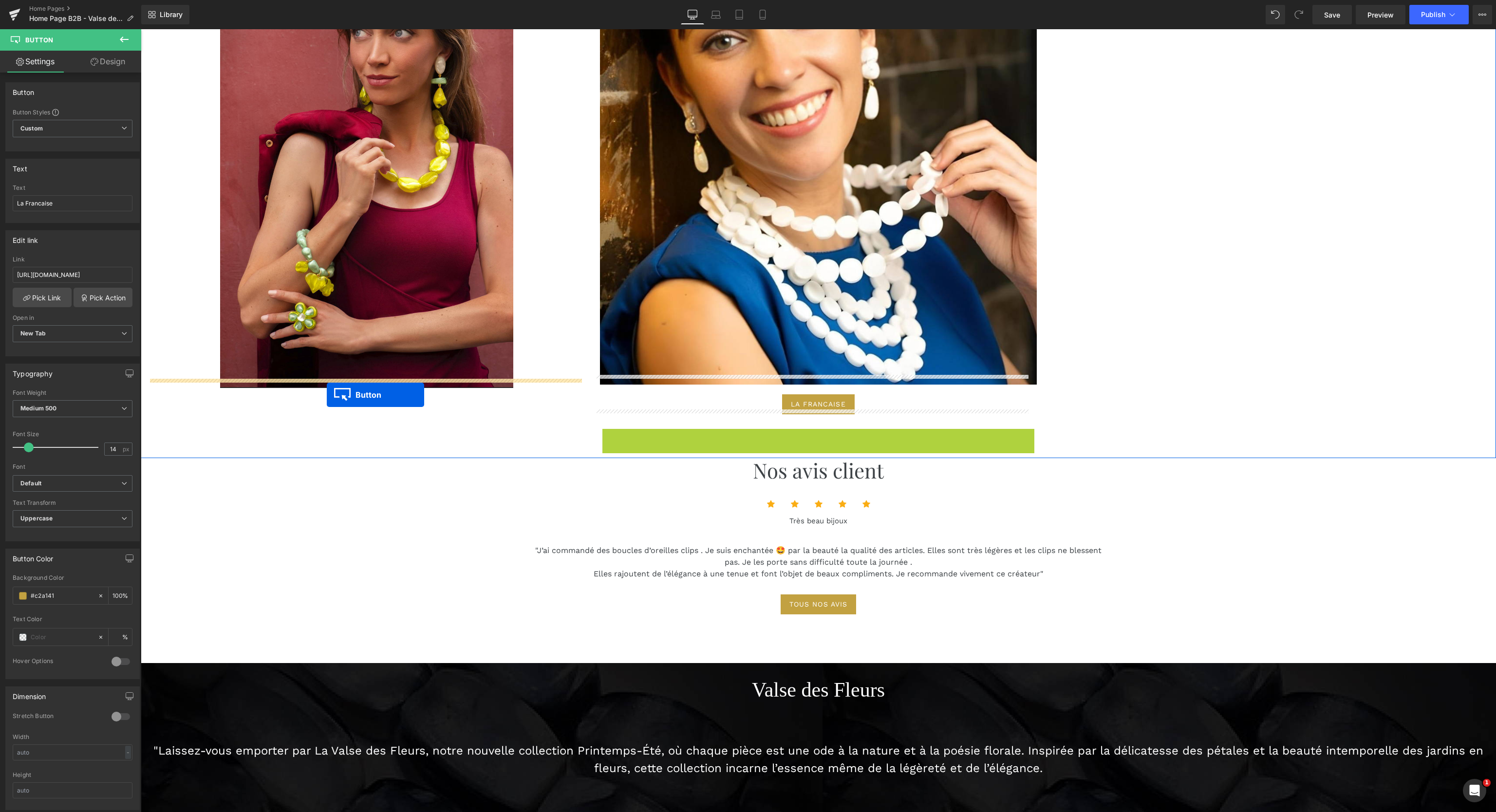
drag, startPoint x: 794, startPoint y: 429, endPoint x: 327, endPoint y: 395, distance: 468.2
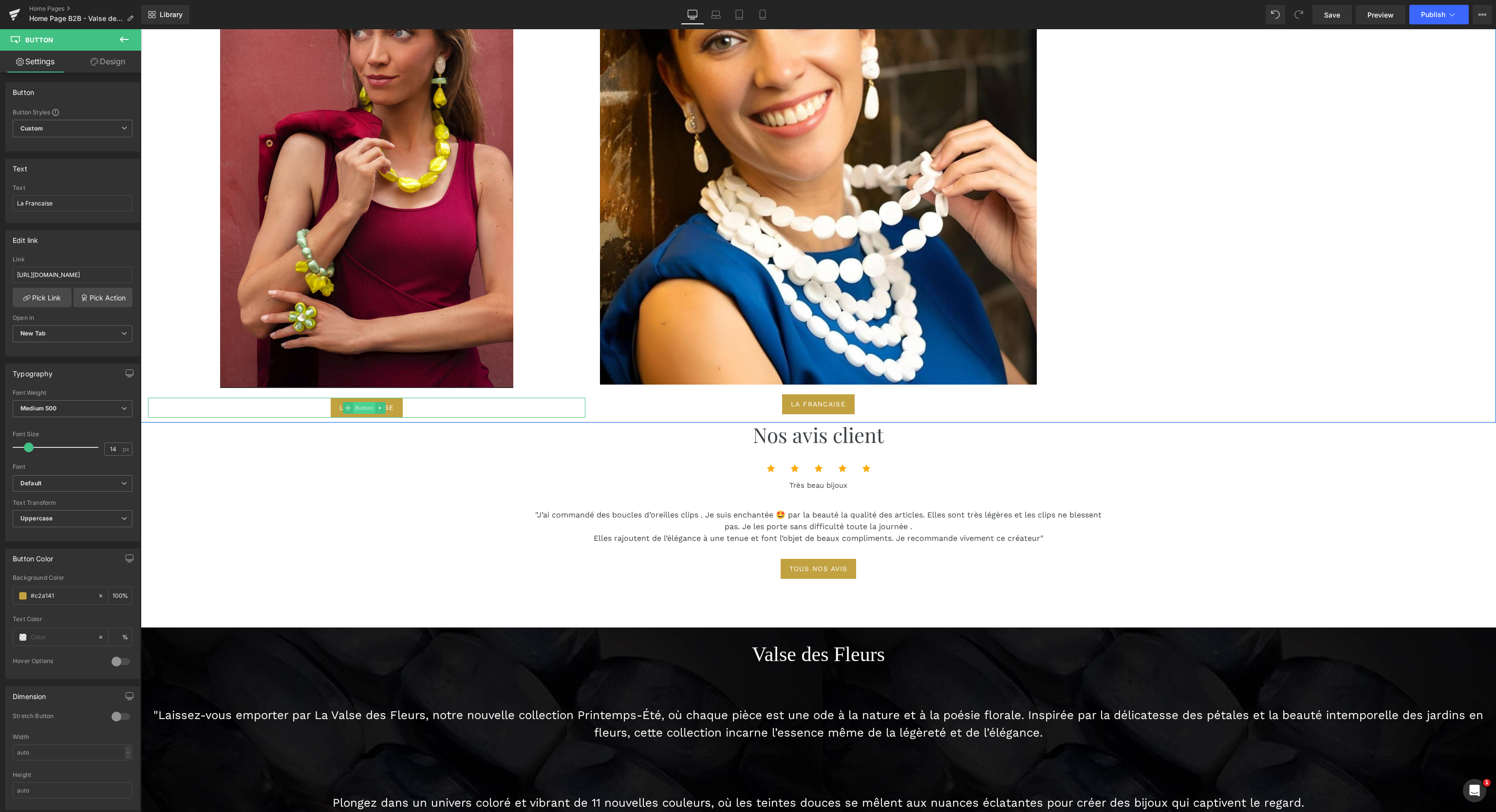
click at [363, 402] on span "Button" at bounding box center [364, 408] width 23 height 12
drag, startPoint x: 68, startPoint y: 206, endPoint x: 0, endPoint y: 199, distance: 68.4
click at [0, 199] on div "Text La Francaise Text La Francaise" at bounding box center [73, 187] width 146 height 71
type input "Tom & Emma"
click at [44, 297] on link "Pick Link" at bounding box center [42, 298] width 59 height 20
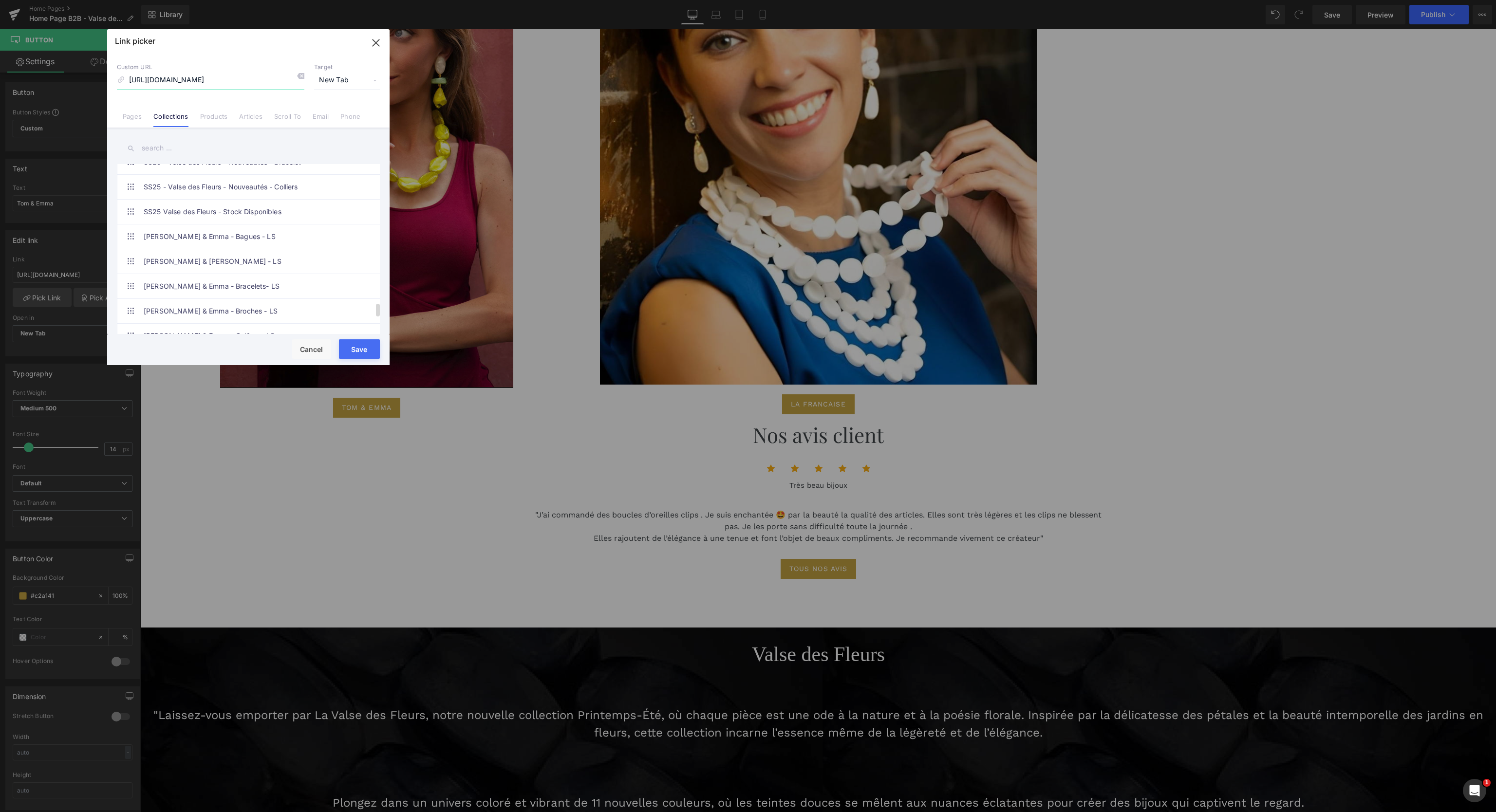
scroll to position [1951, 0]
click at [246, 189] on link "[PERSON_NAME] & Emma - Stock Disponible" at bounding box center [250, 201] width 214 height 24
click at [360, 354] on button "Save" at bounding box center [359, 349] width 41 height 20
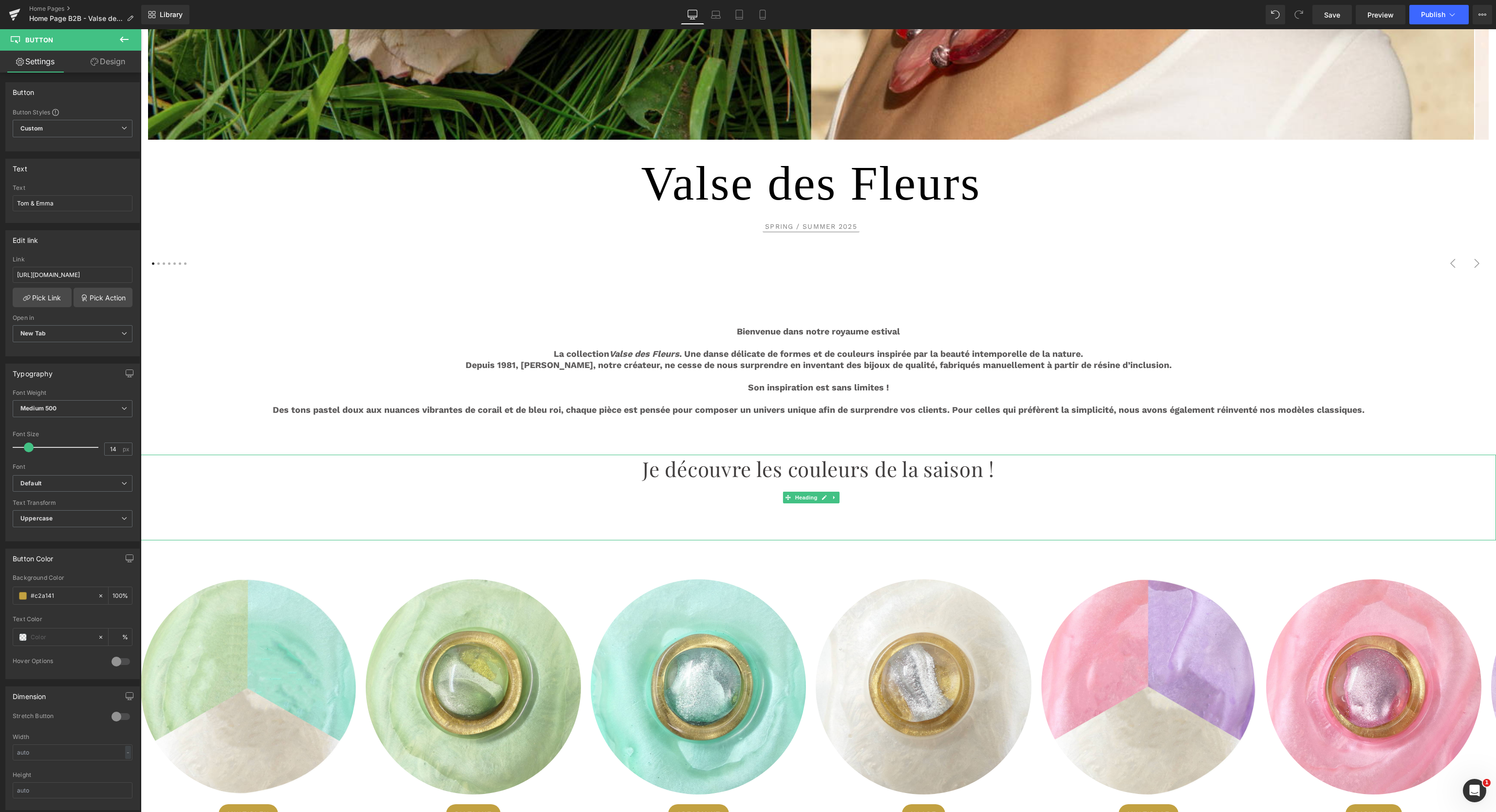
scroll to position [0, 0]
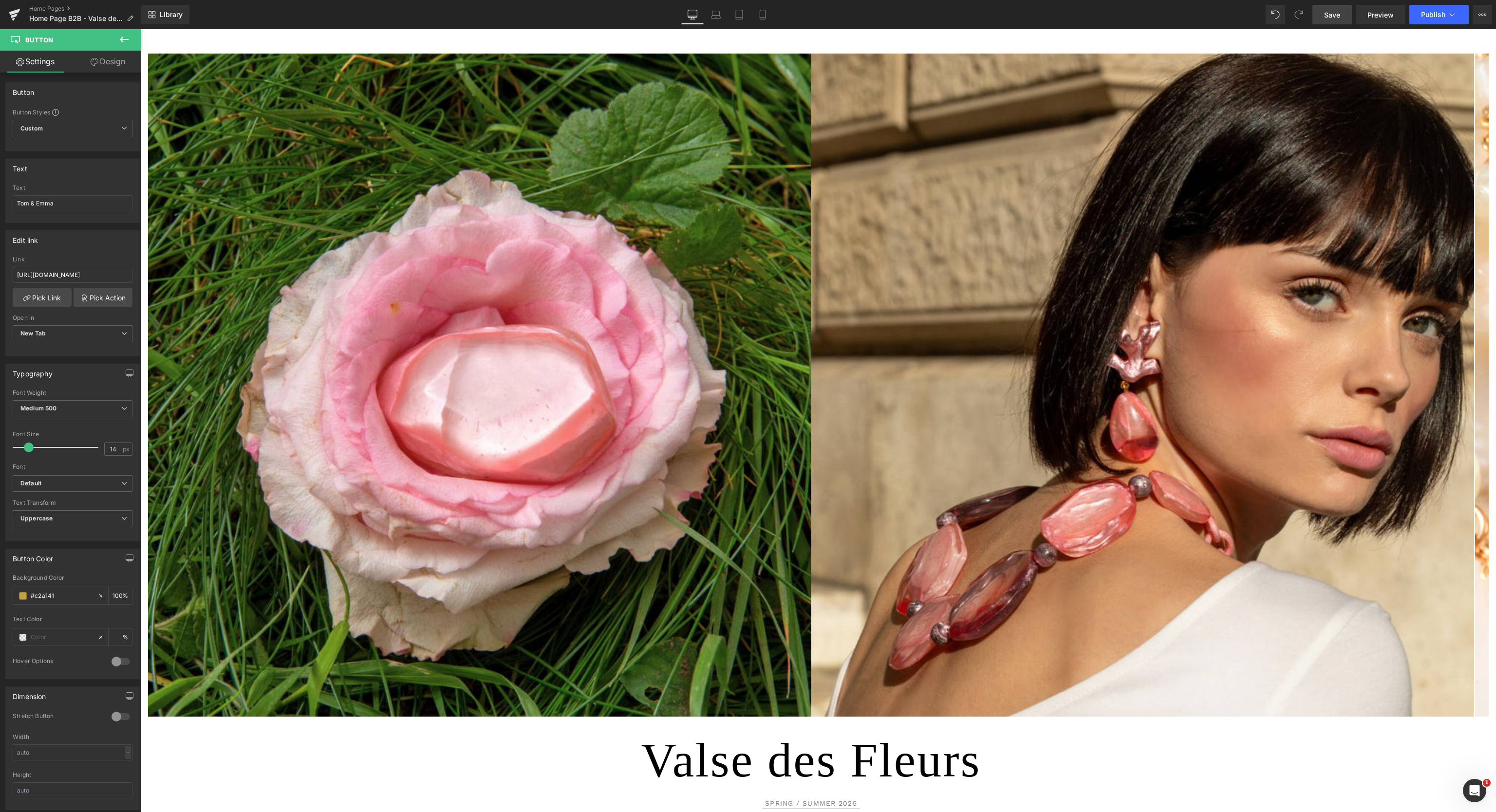
click at [1326, 14] on span "Save" at bounding box center [1332, 15] width 16 height 10
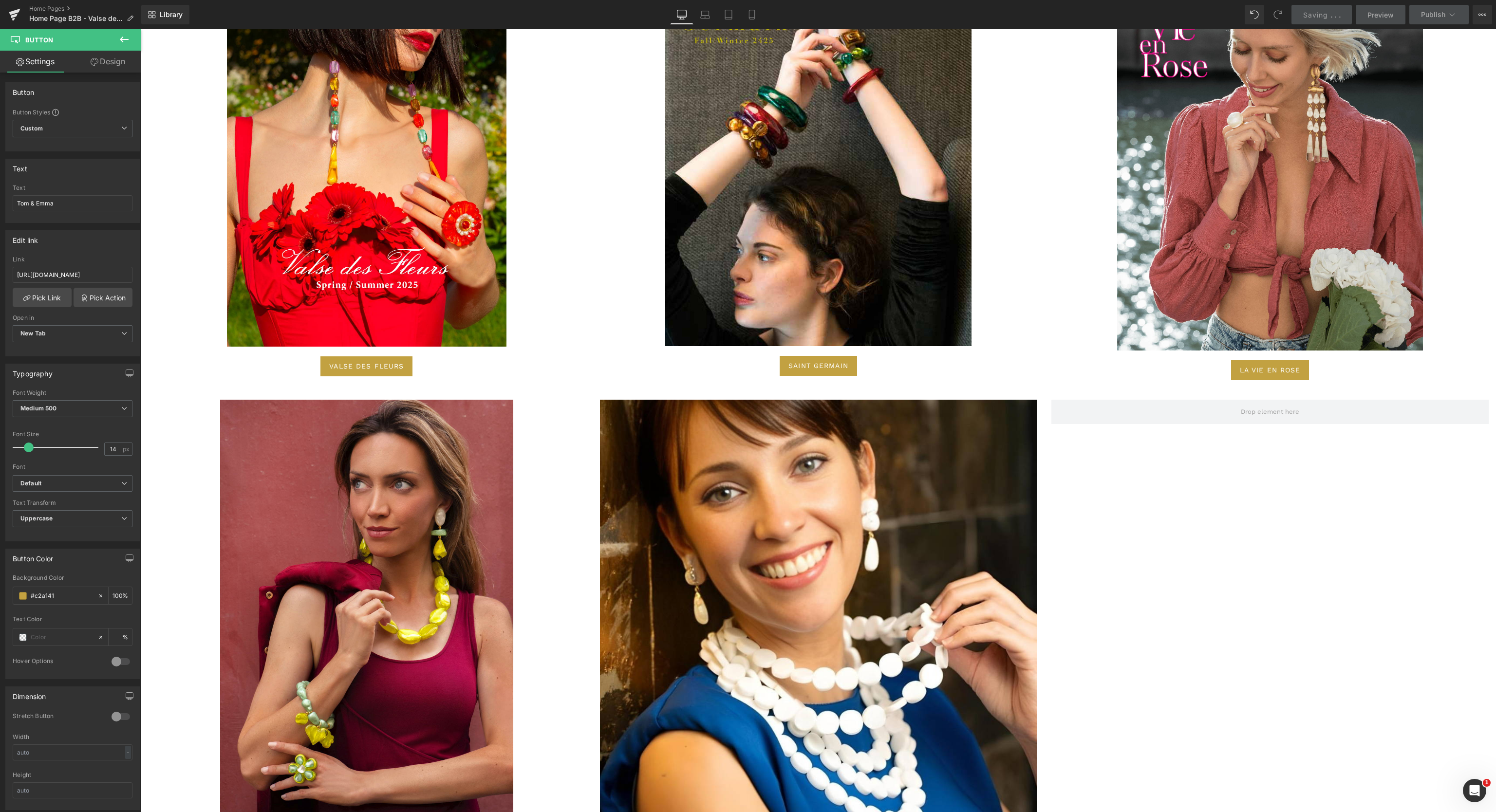
scroll to position [3893, 0]
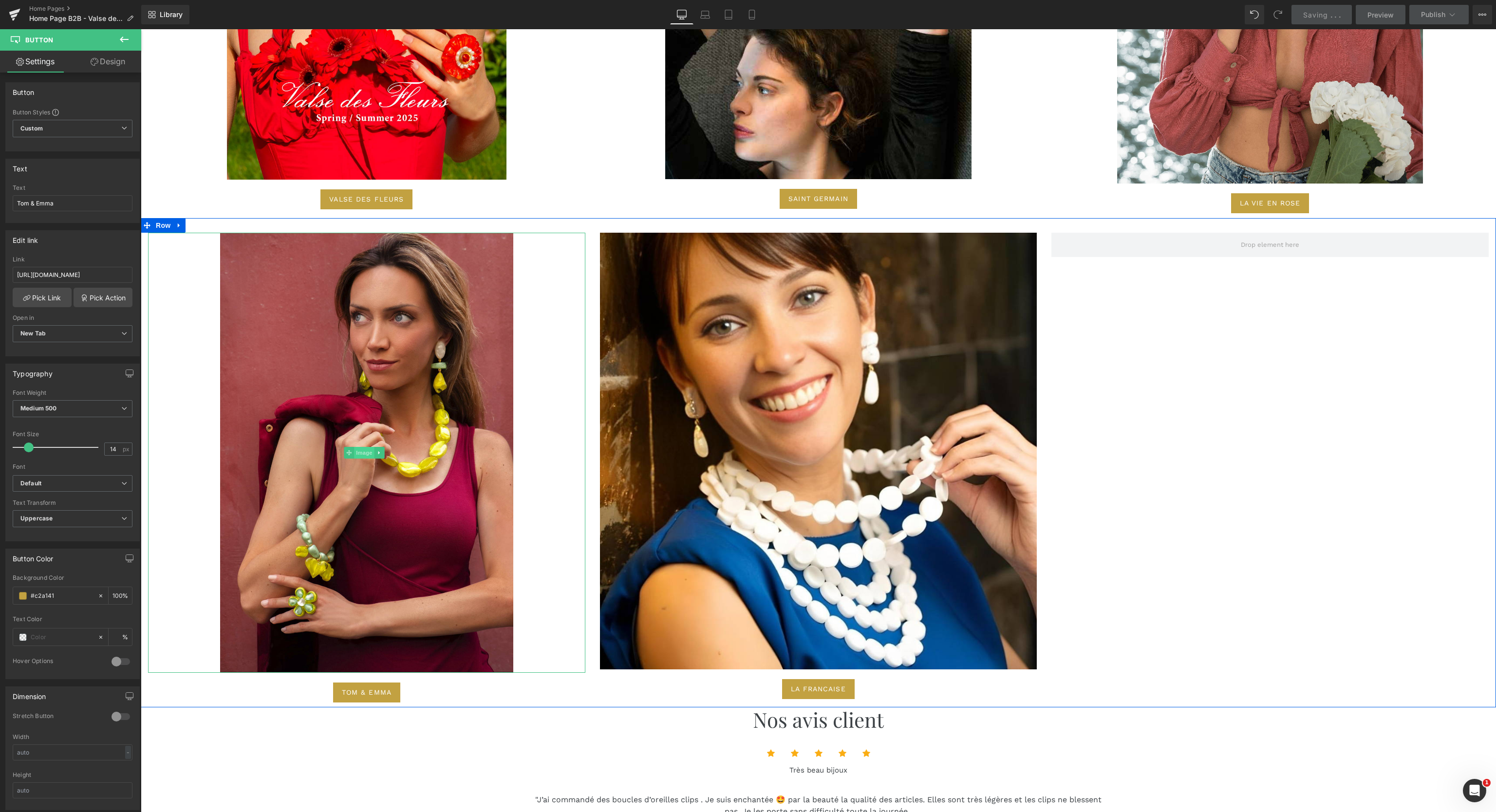
click at [361, 447] on span "Image" at bounding box center [364, 453] width 20 height 12
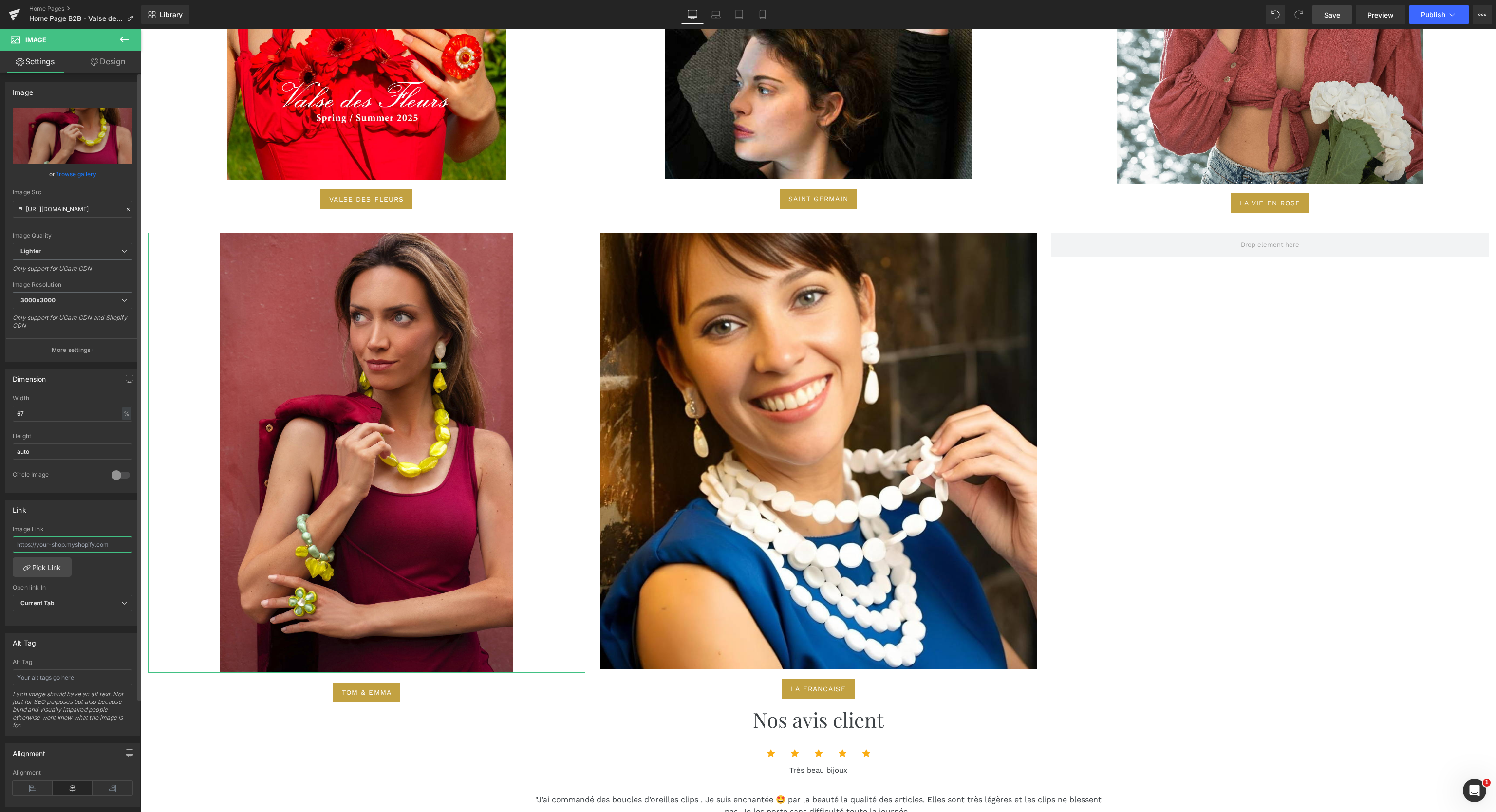
click at [73, 542] on input "text" at bounding box center [73, 544] width 120 height 16
click at [50, 565] on link "Pick Link" at bounding box center [42, 567] width 59 height 20
click at [361, 447] on span "Image" at bounding box center [364, 453] width 20 height 12
click at [44, 601] on b "Current Tab" at bounding box center [38, 602] width 35 height 8
click at [51, 569] on link "Pick Link" at bounding box center [42, 567] width 59 height 20
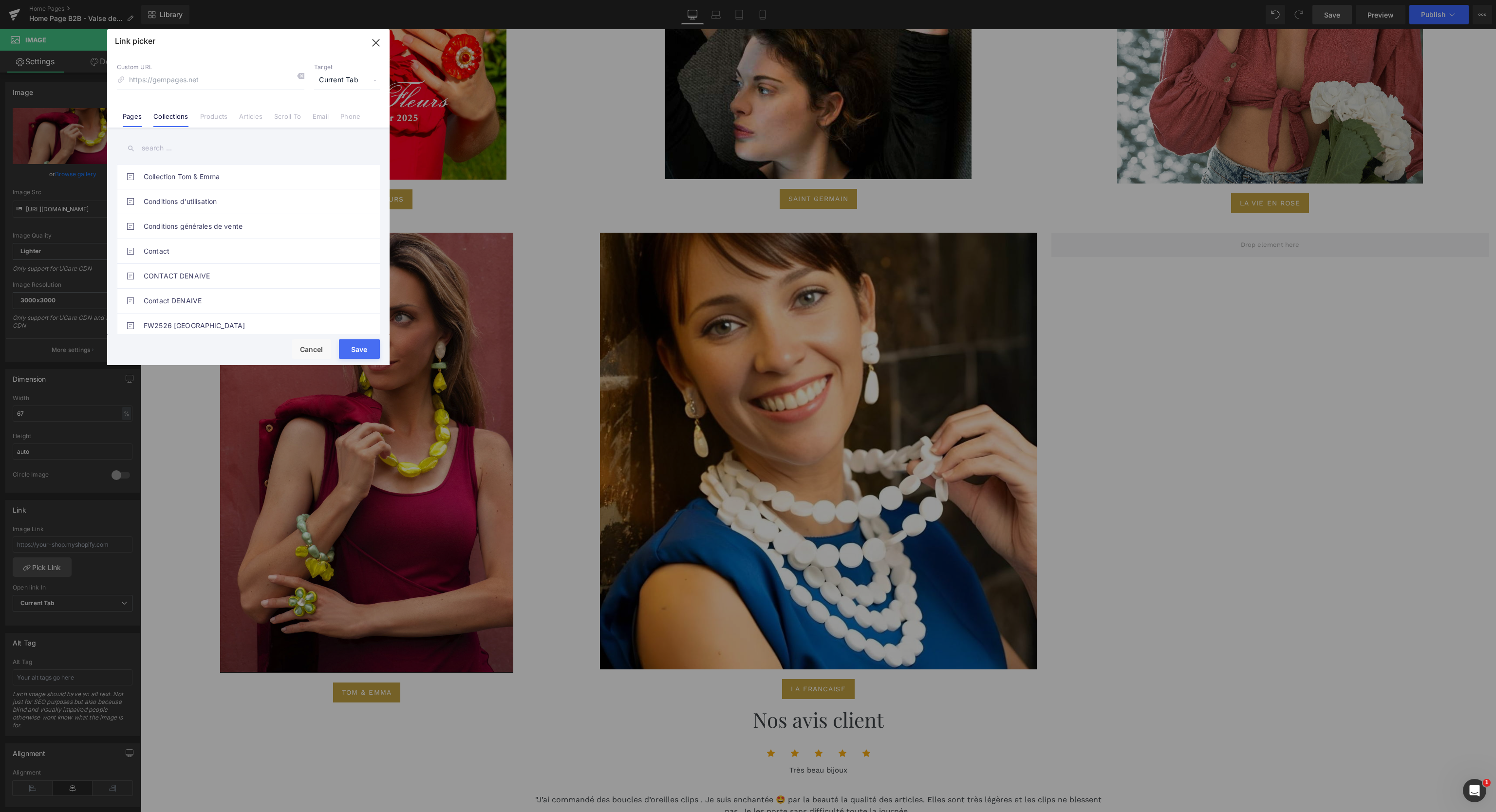
click at [177, 115] on link "Collections" at bounding box center [171, 120] width 35 height 15
click at [261, 281] on link "[PERSON_NAME] & Emma - Stock Disponible" at bounding box center [250, 284] width 214 height 24
click at [363, 348] on button "Save" at bounding box center [359, 349] width 41 height 20
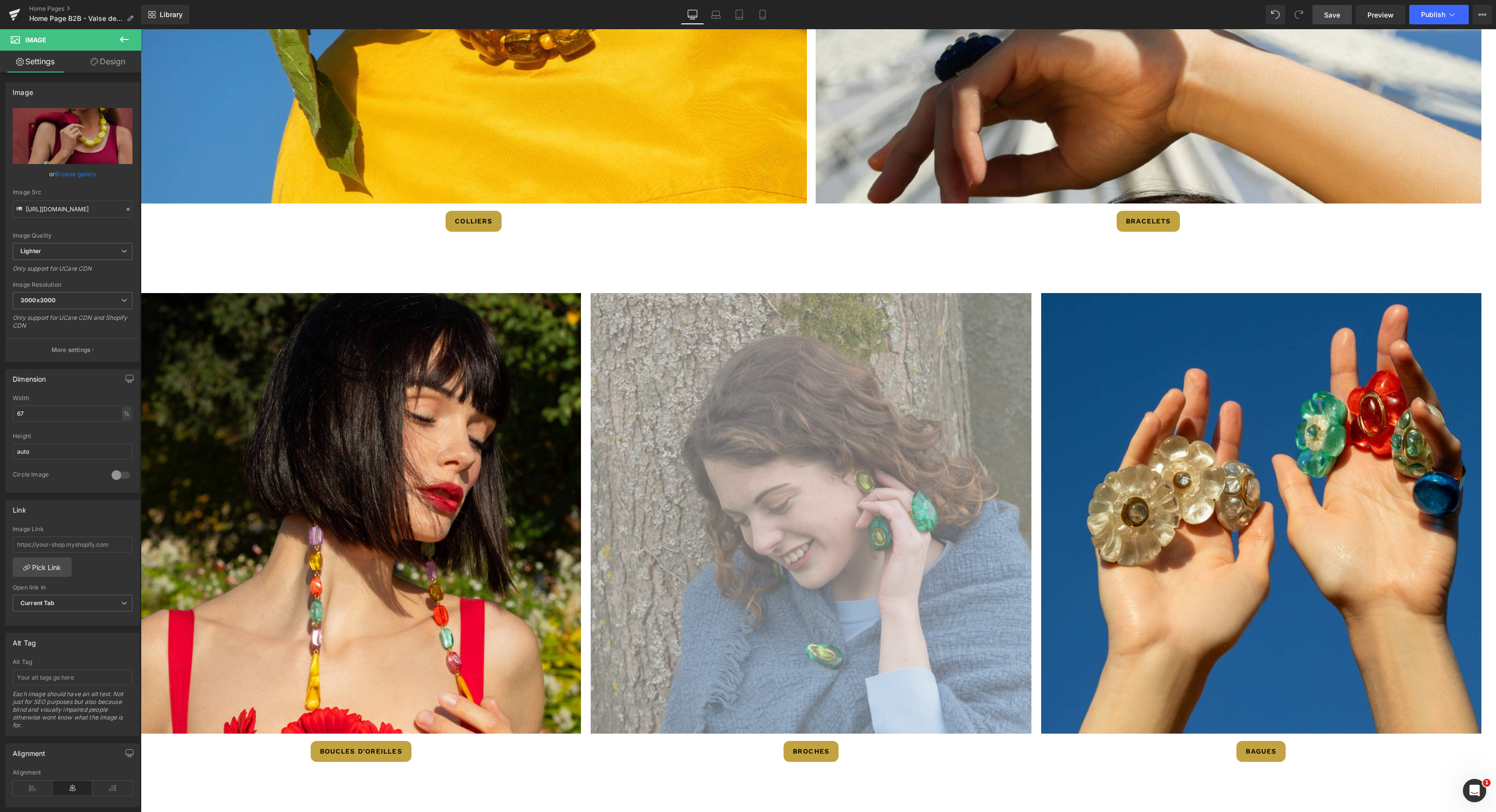
scroll to position [2434, 0]
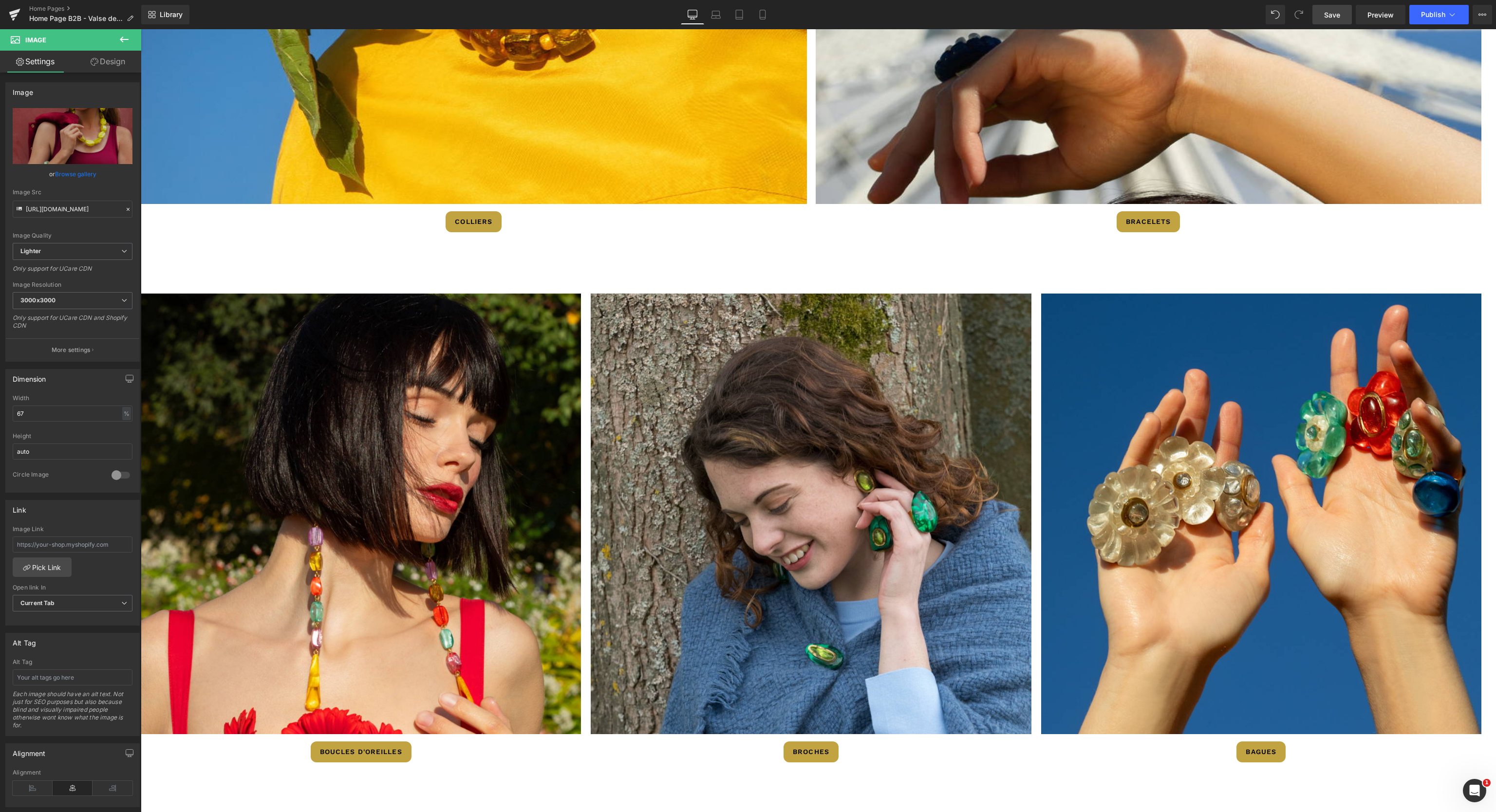
click at [1331, 10] on span "Save" at bounding box center [1332, 15] width 16 height 10
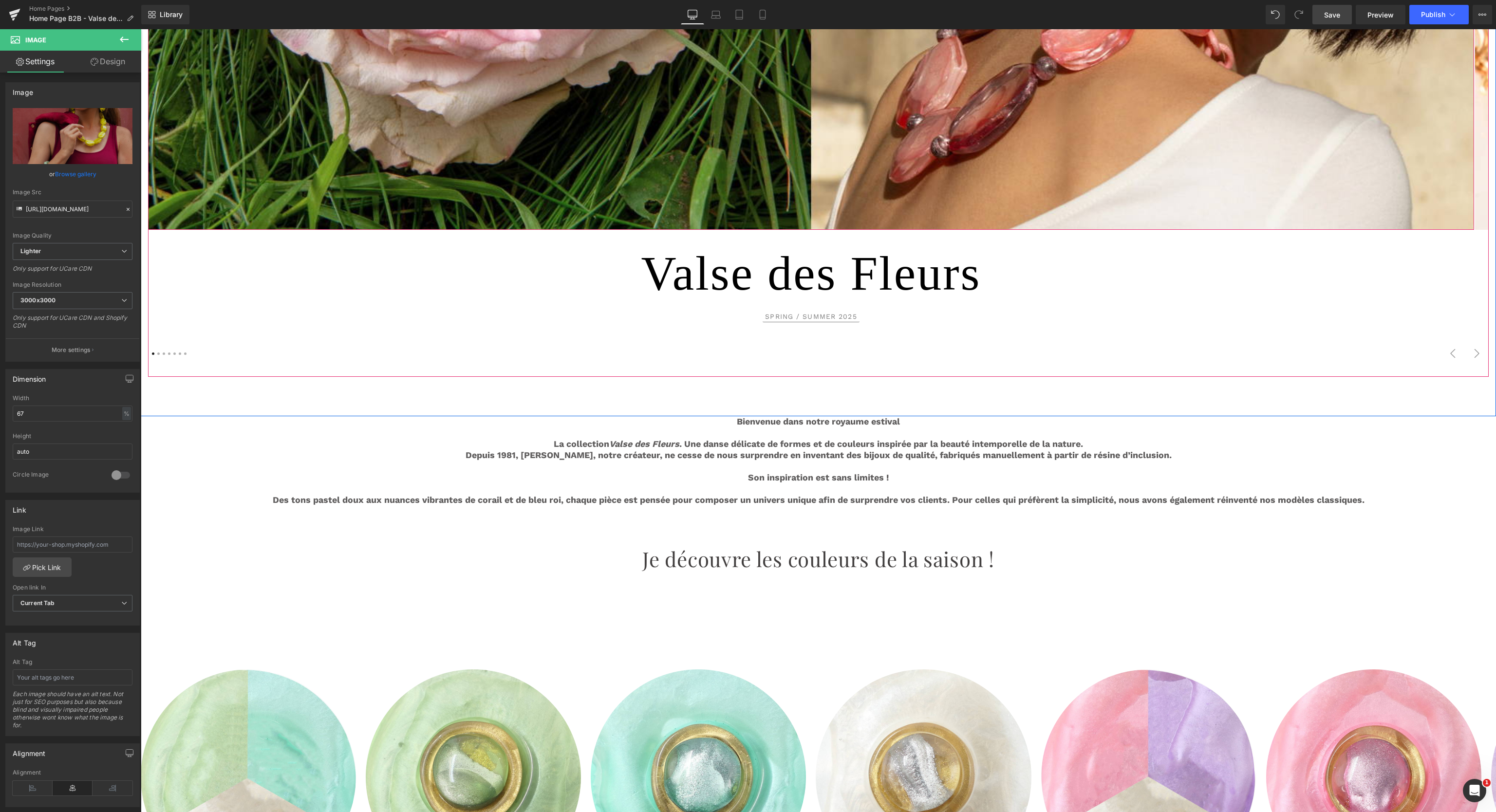
scroll to position [0, 0]
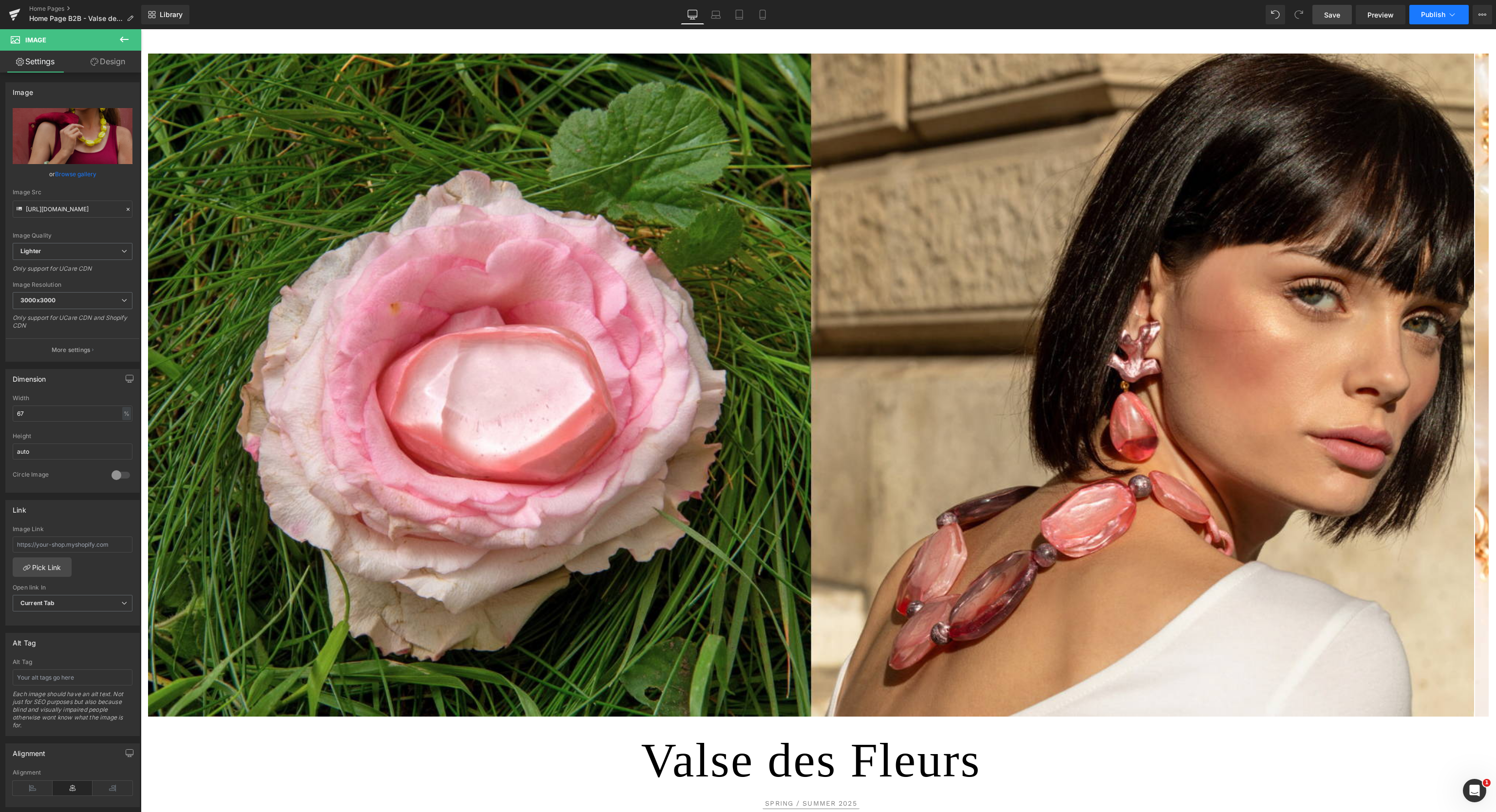
click at [1437, 18] on span "Publish" at bounding box center [1433, 14] width 24 height 8
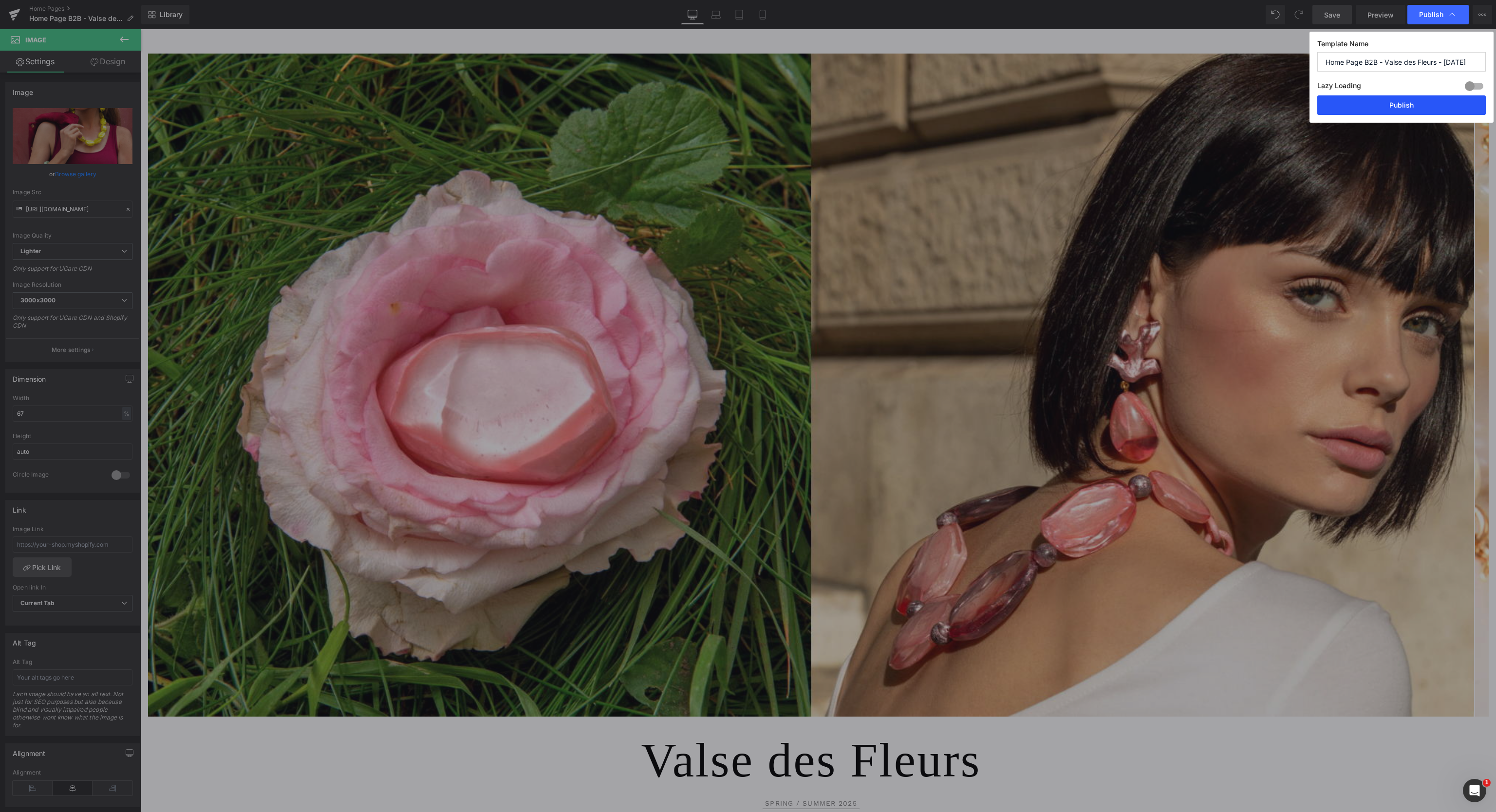
click at [1414, 109] on button "Publish" at bounding box center [1401, 105] width 168 height 20
